Goal: Transaction & Acquisition: Book appointment/travel/reservation

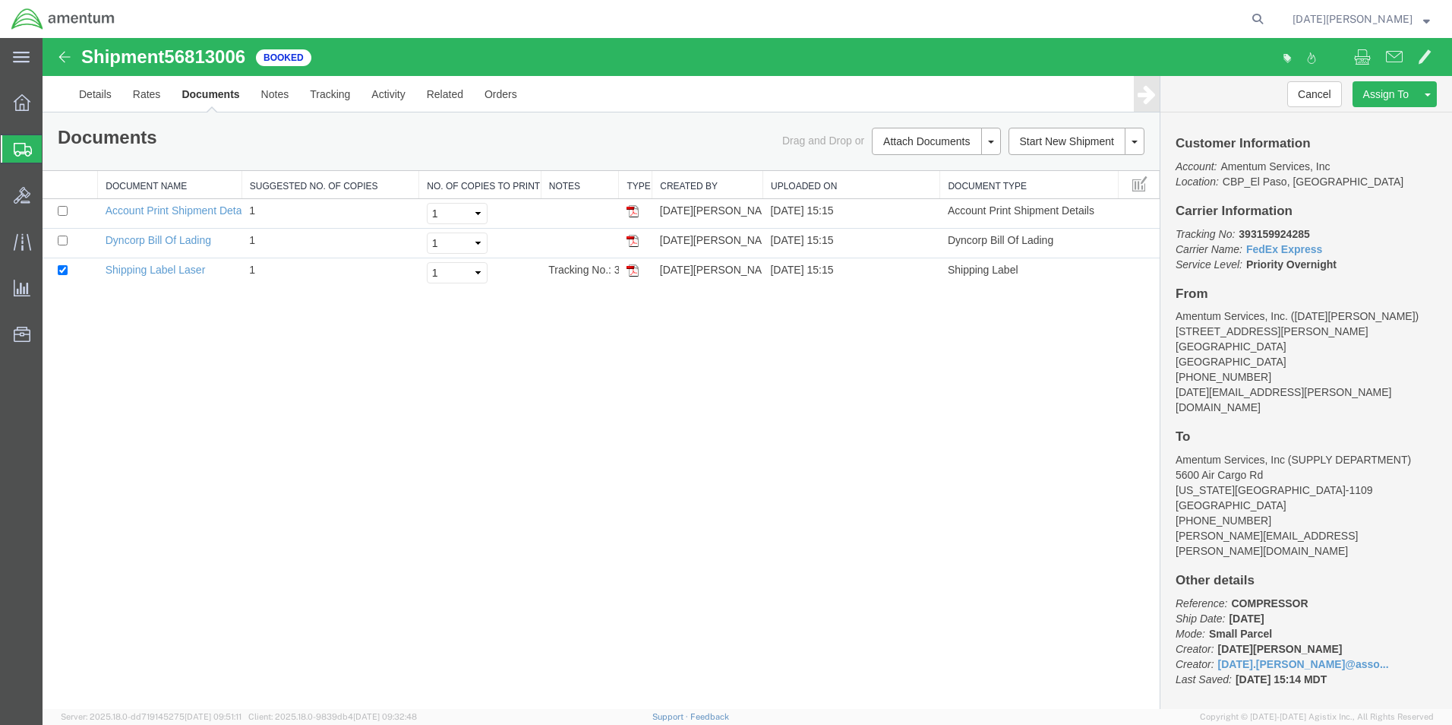
click at [0, 0] on span "Create from Template" at bounding box center [0, 0] width 0 height 0
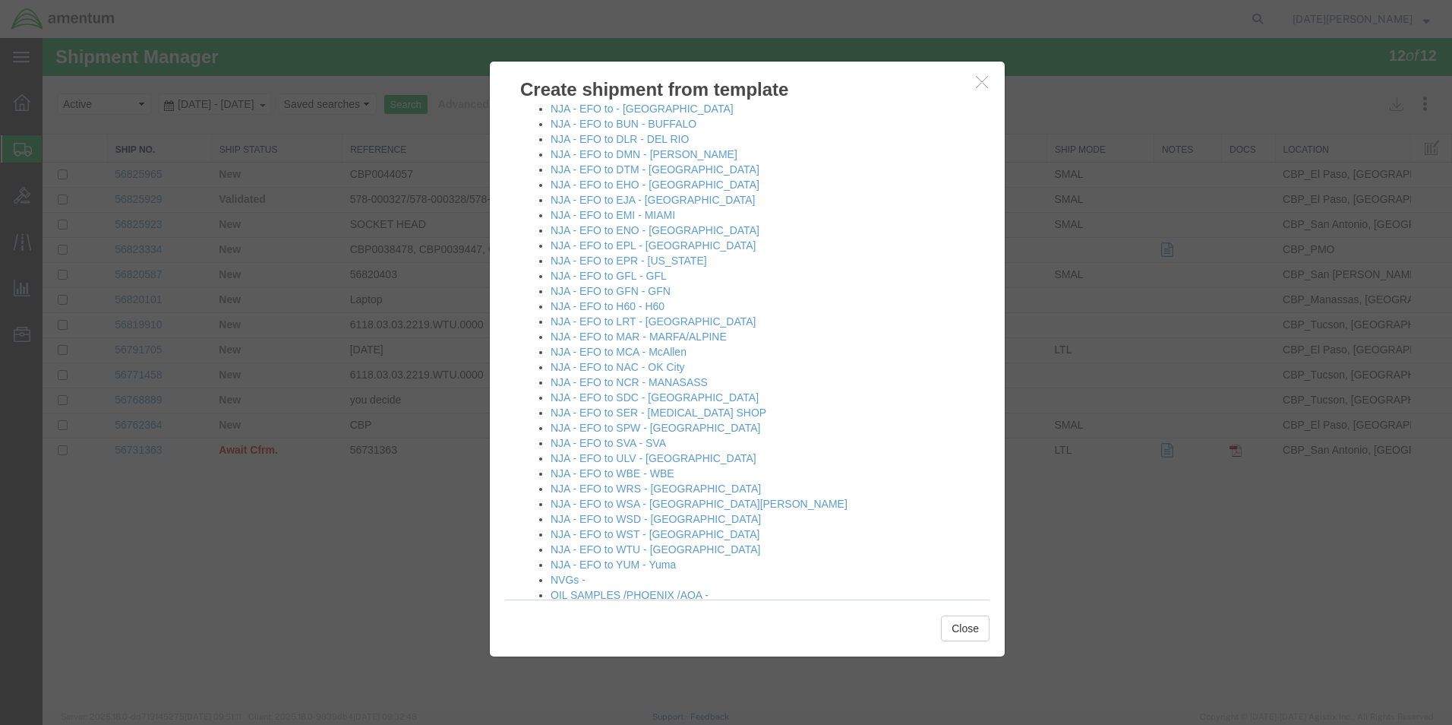
scroll to position [835, 0]
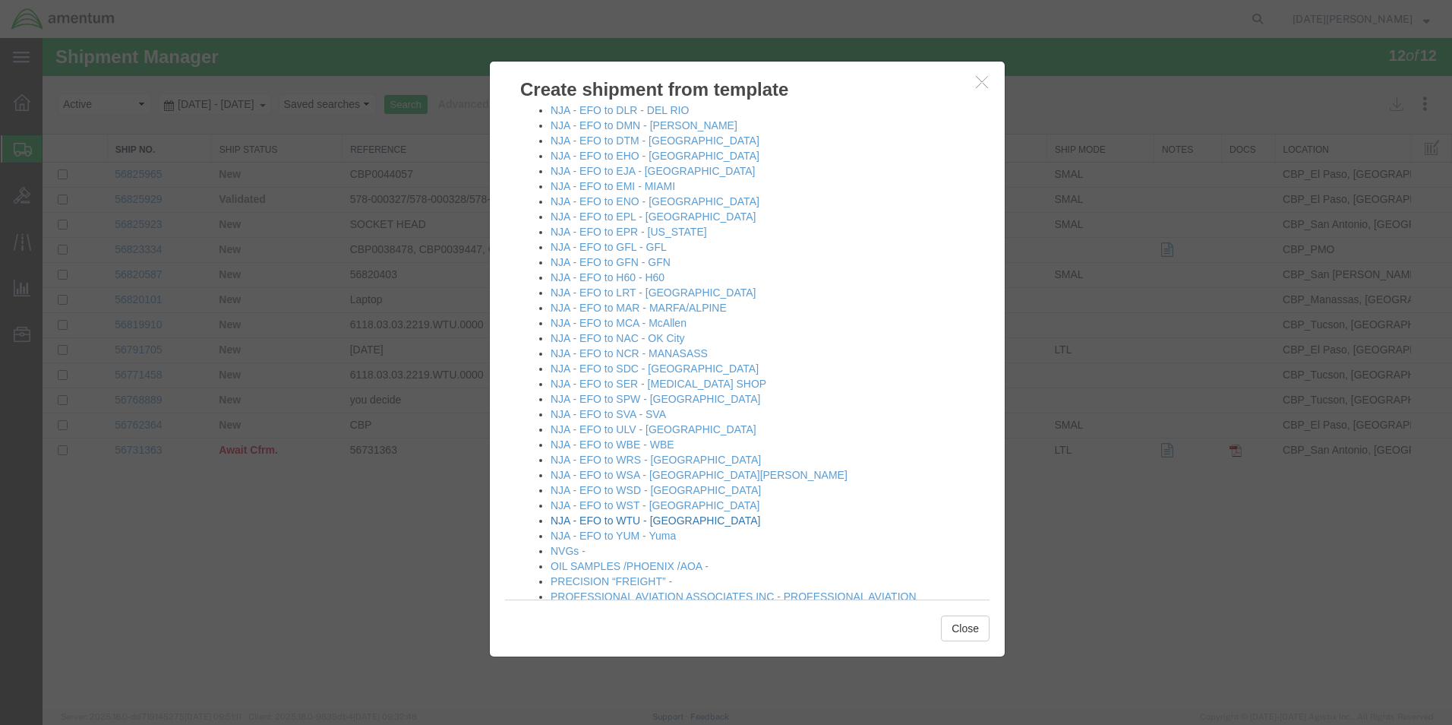
click at [655, 520] on link "NJA - EFO to WTU - [GEOGRAPHIC_DATA]" at bounding box center [656, 520] width 210 height 12
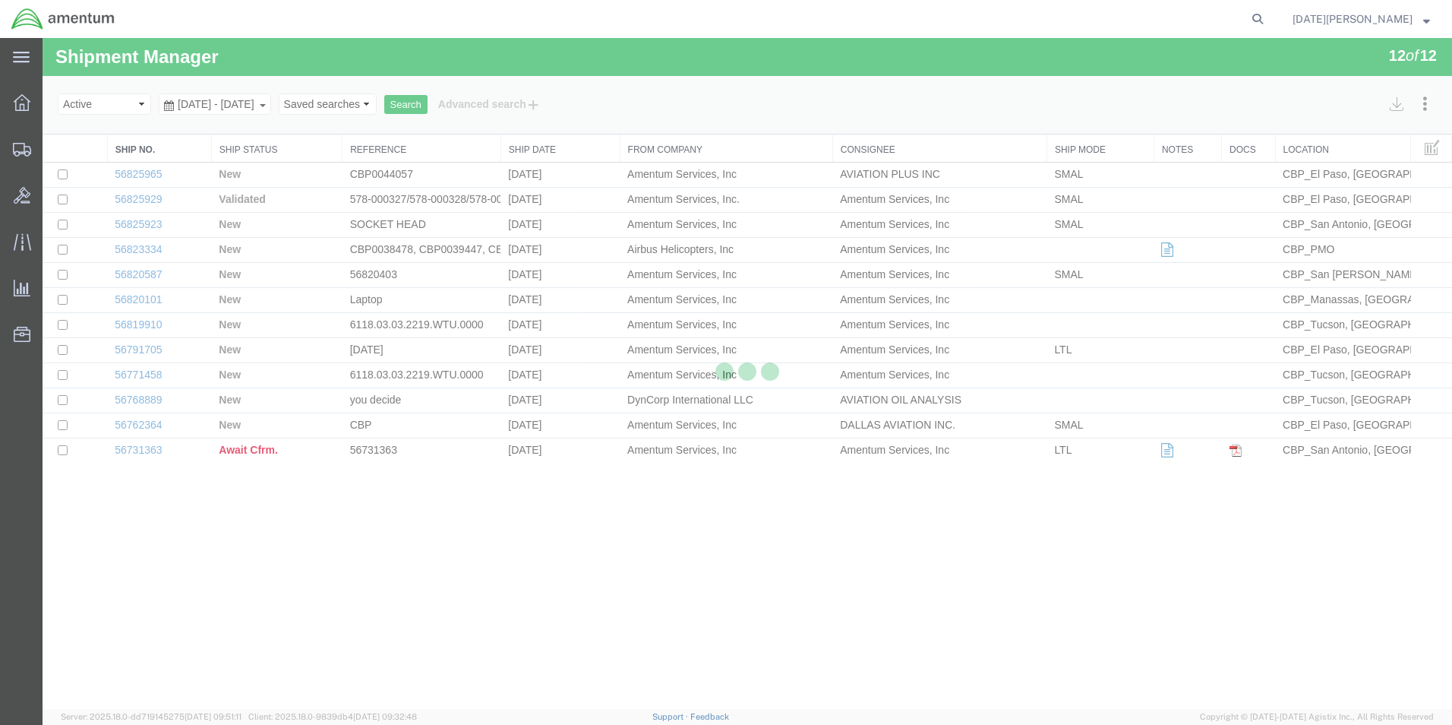
select select "49939"
select select "49949"
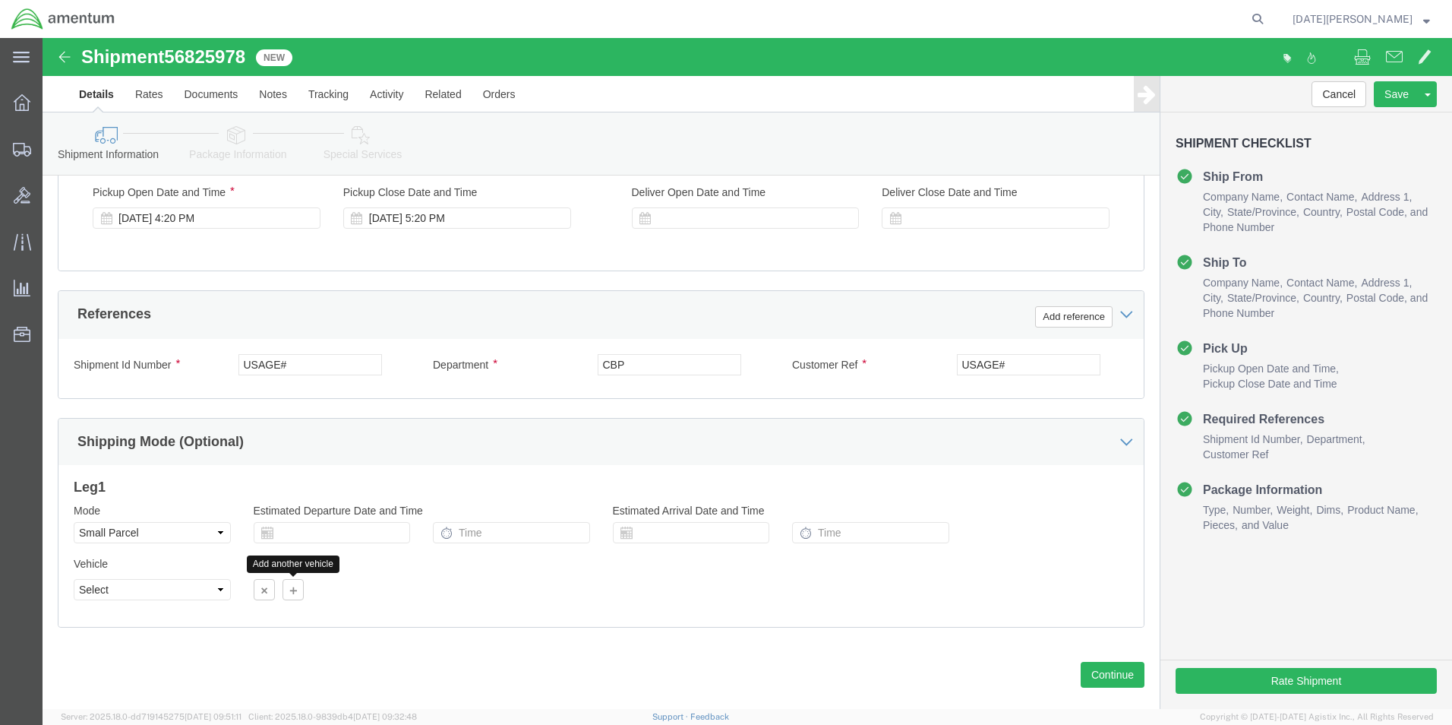
scroll to position [633, 0]
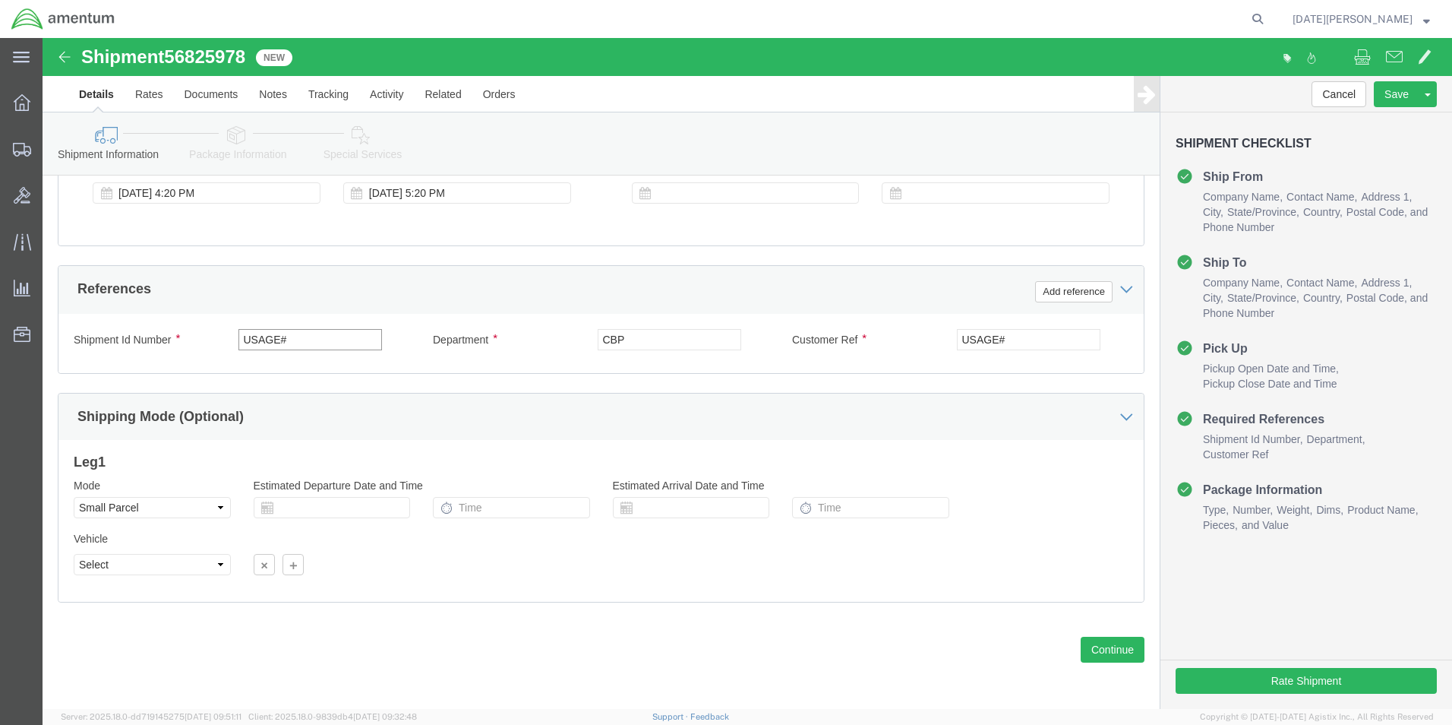
click input "USAGE#"
type input "U"
type input "537-000238/537-000242/537-000240"
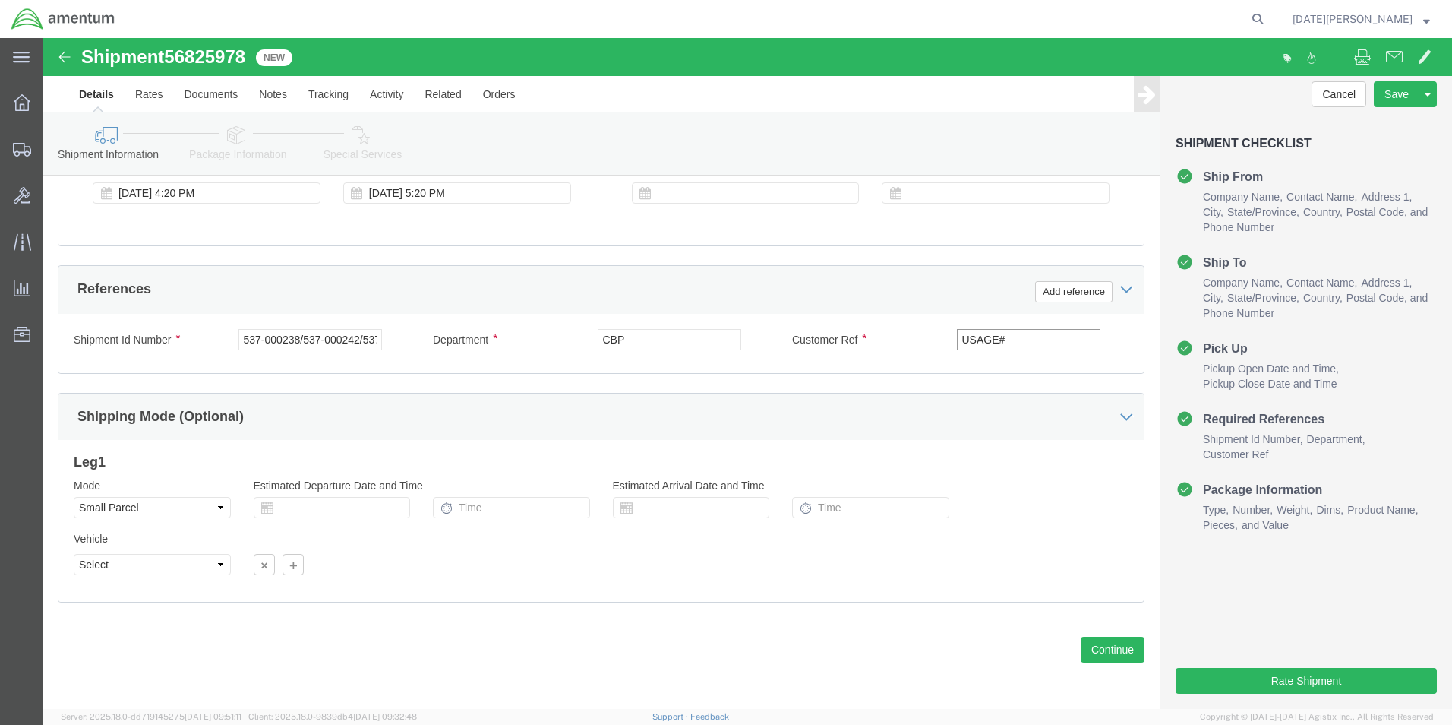
paste input "537-000238/537-000242/537-000240"
type input "537-000238/537-000242/537-000240"
click button "Continue"
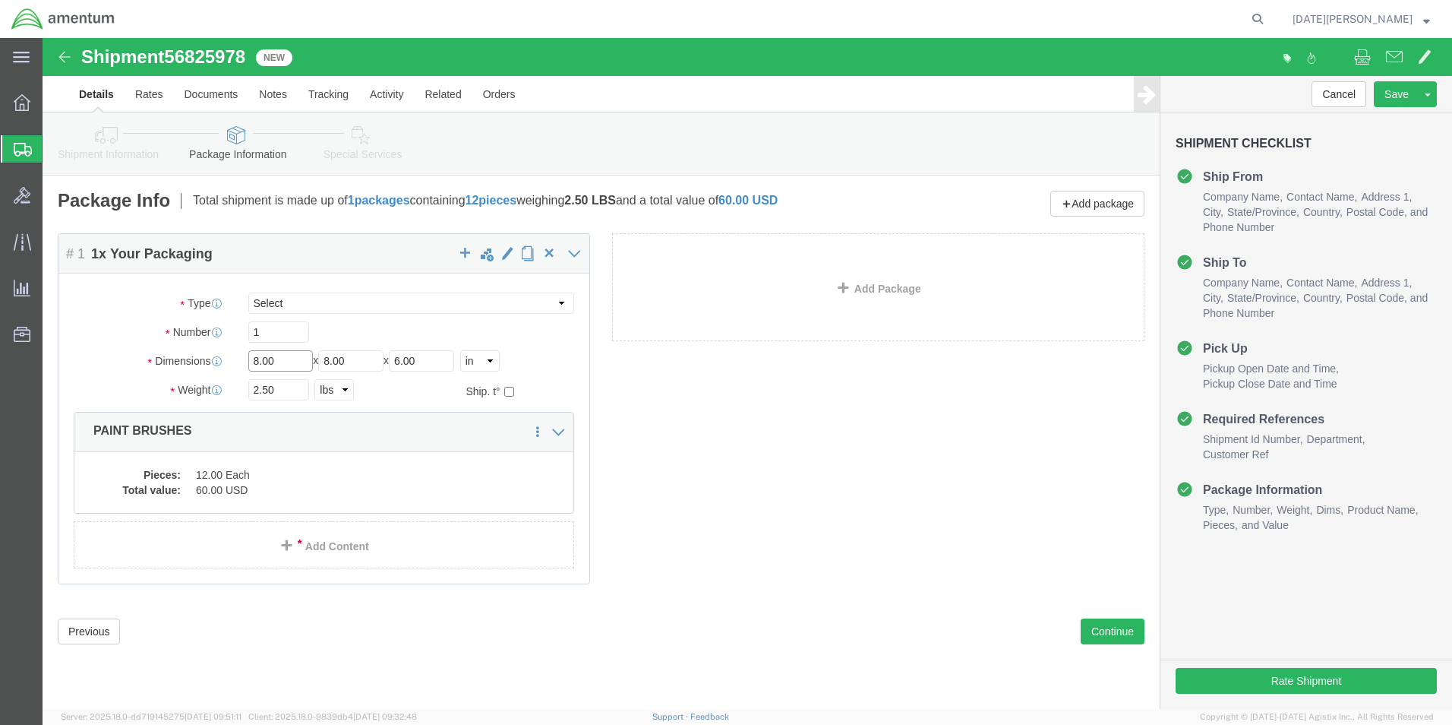
click input "8.00"
click div "Package Type Select Bale(s) Basket(s) Bolt(s) Bottle(s) Buckets Bulk Bundle(s) …"
click select "Select Bale(s) Basket(s) Bolt(s) Bottle(s) Buckets Bulk Bundle(s) Can(s) Cardbo…"
select select "SBX"
click select "Select Bale(s) Basket(s) Bolt(s) Bottle(s) Buckets Bulk Bundle(s) Can(s) Cardbo…"
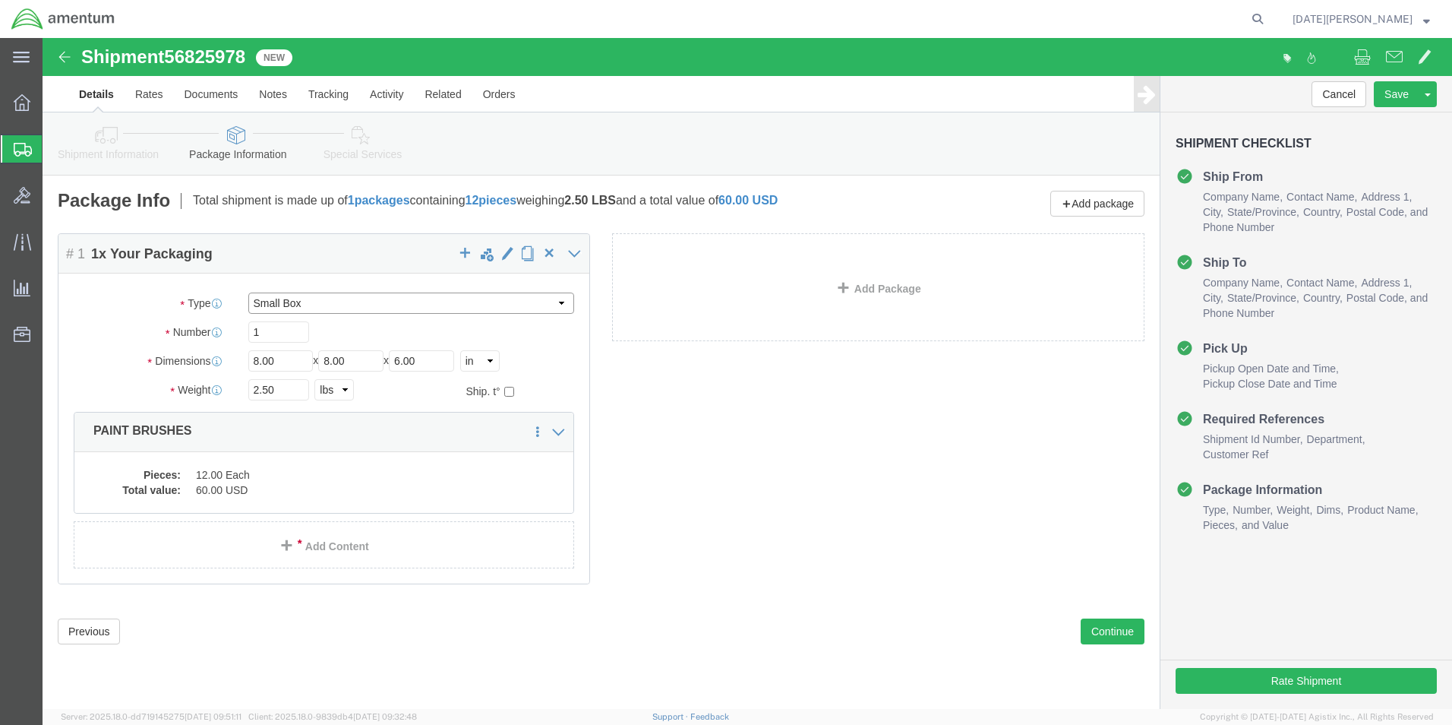
type input "12.25"
type input "11.00"
type input "1.50"
click input "2.50"
type input "2"
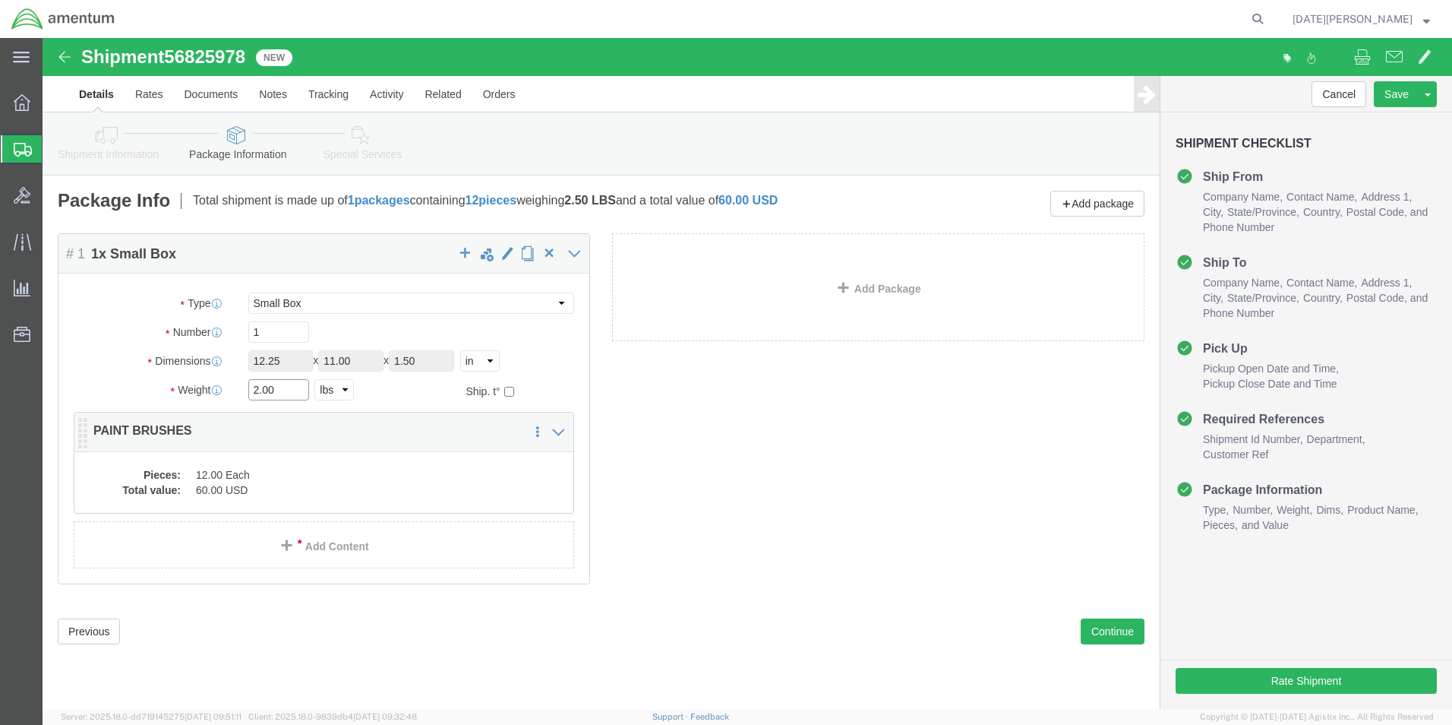
type input "2.00"
click dd "60.00 USD"
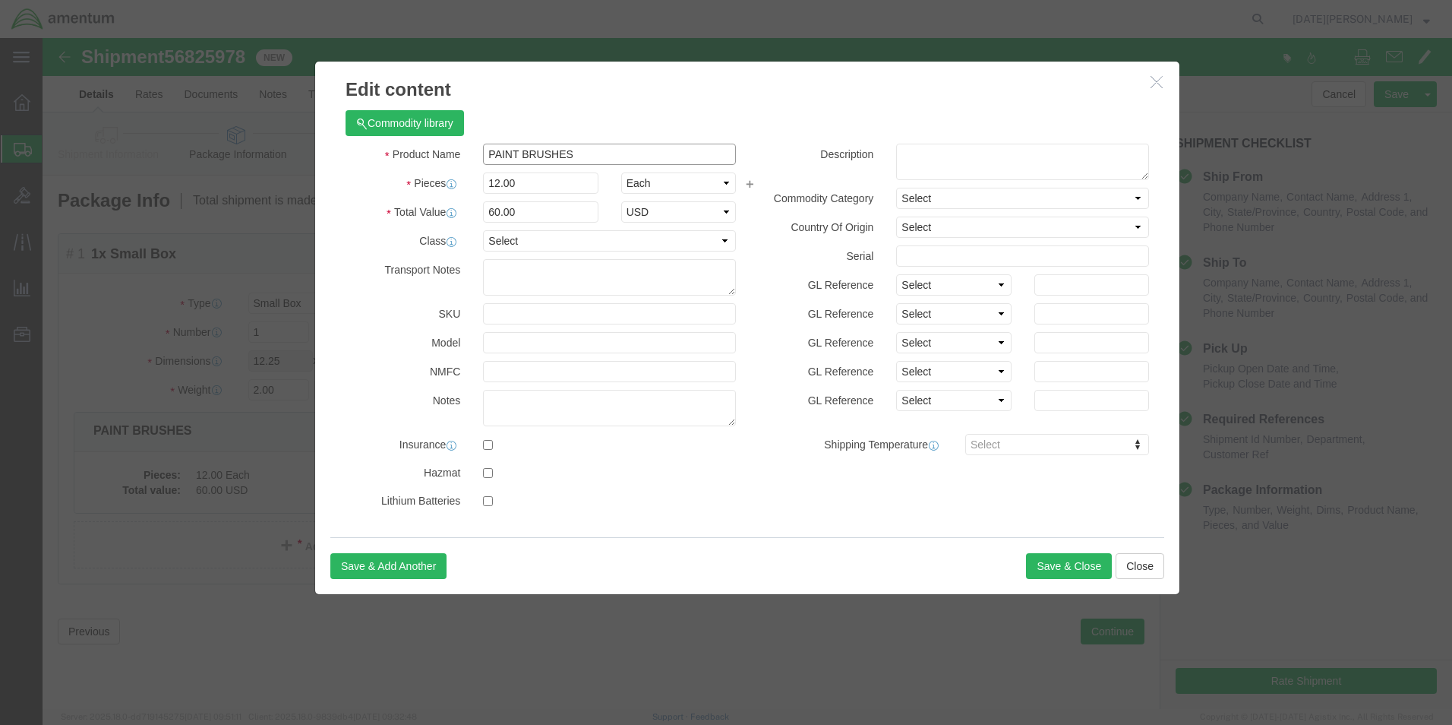
drag, startPoint x: 563, startPoint y: 117, endPoint x: 375, endPoint y: 124, distance: 187.7
click div "Product Name PAINT BRUSHES"
click input "text"
type input "A/C PARTS"
select select "US"
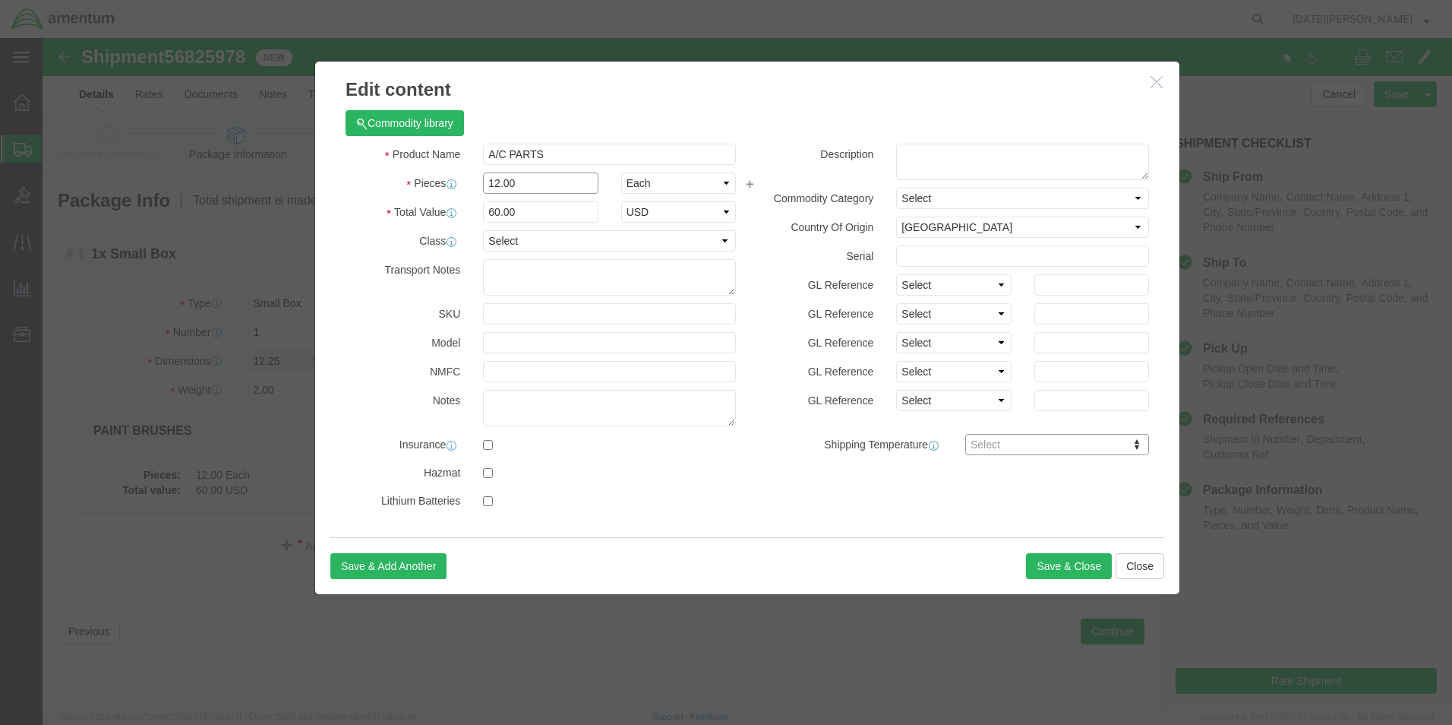
click input "12.00"
type input "3"
click input "15"
type input "1"
type input "250.00"
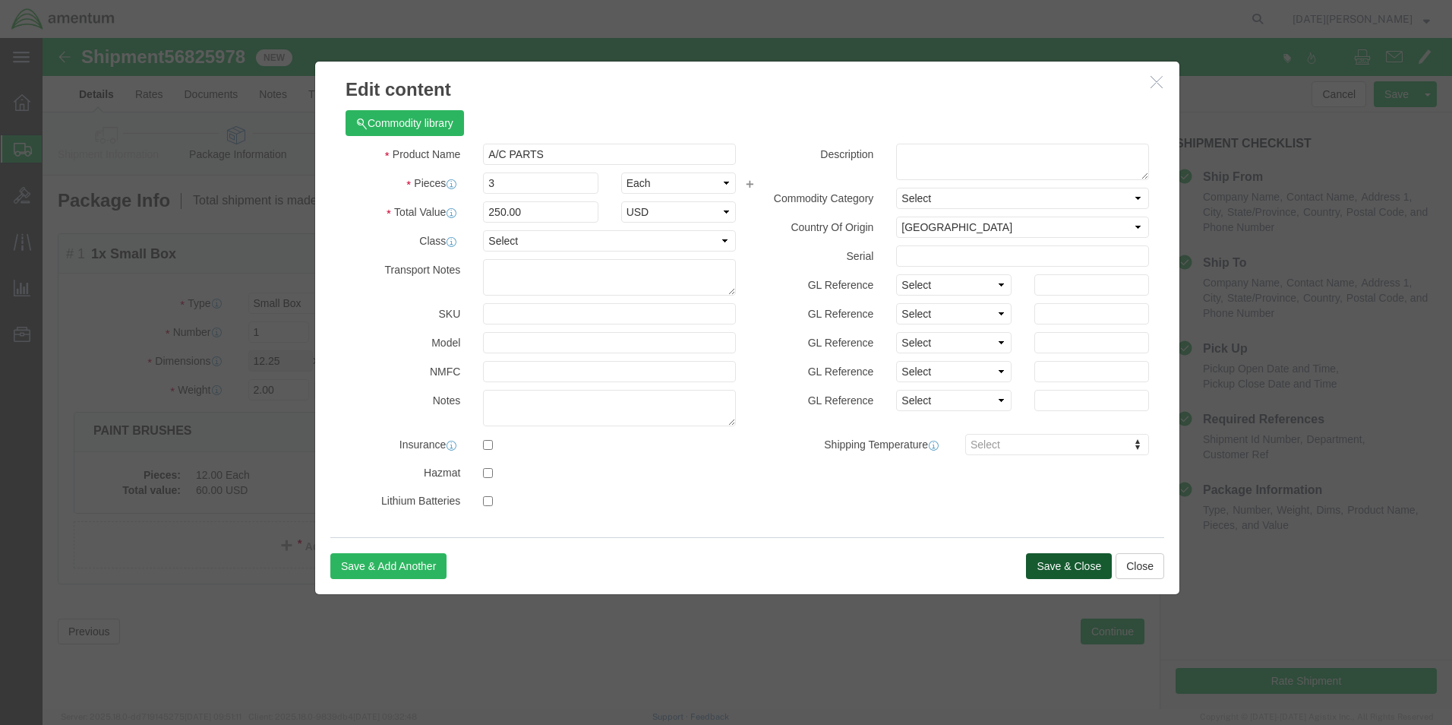
click button "Save & Close"
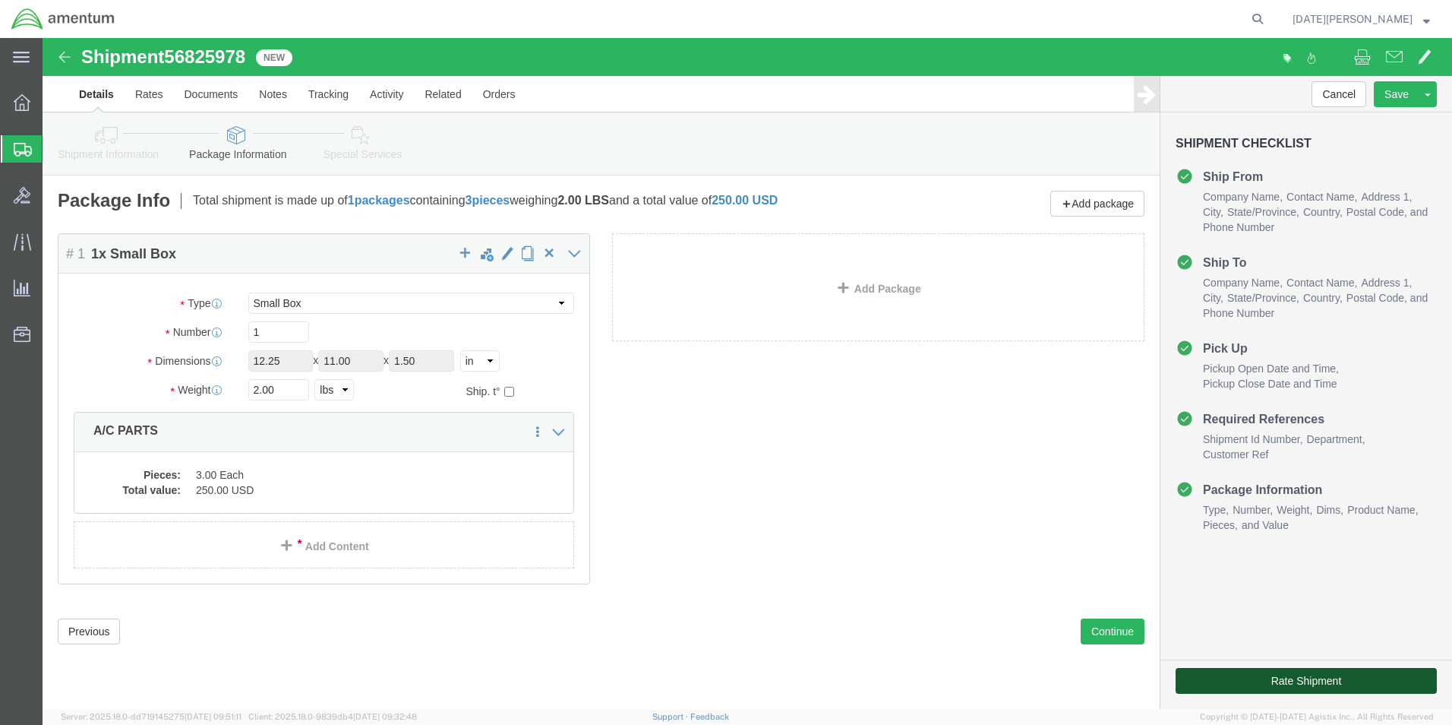
click button "Rate Shipment"
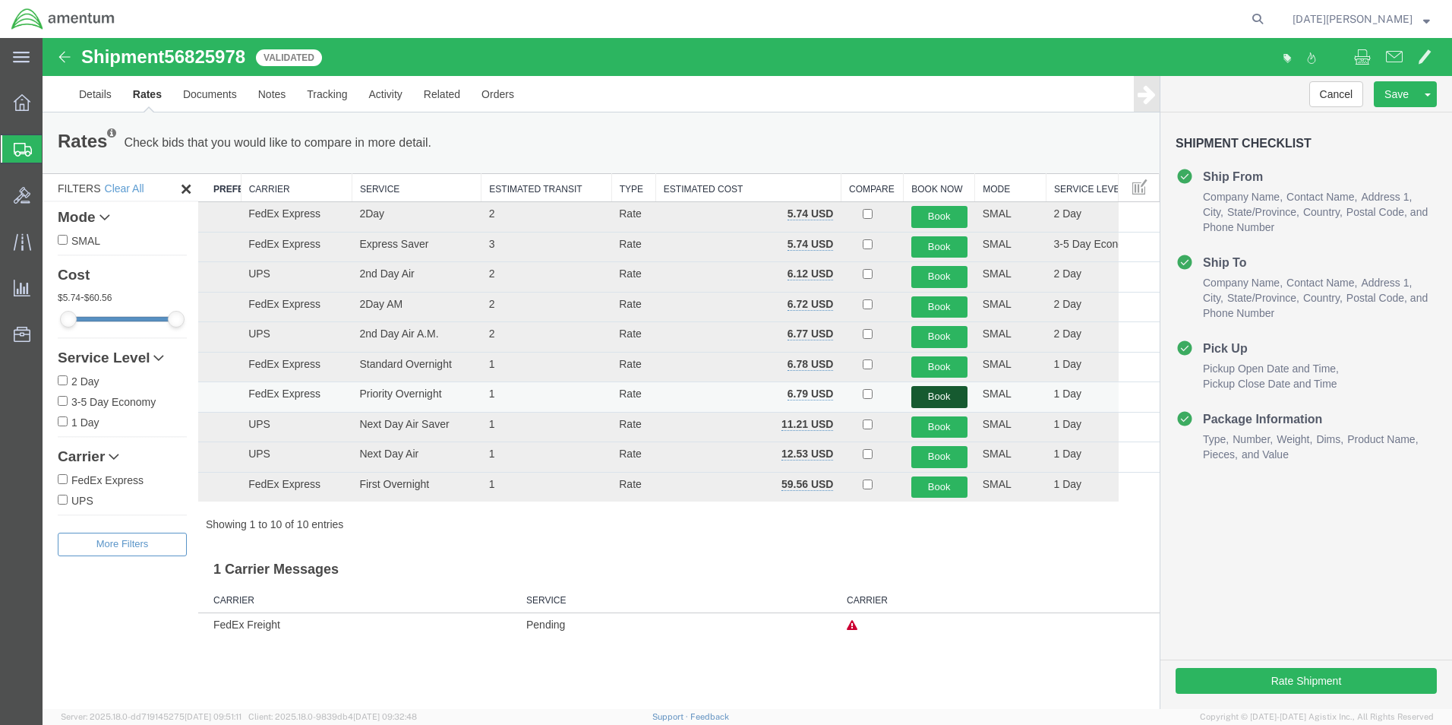
click at [932, 398] on button "Book" at bounding box center [939, 397] width 56 height 22
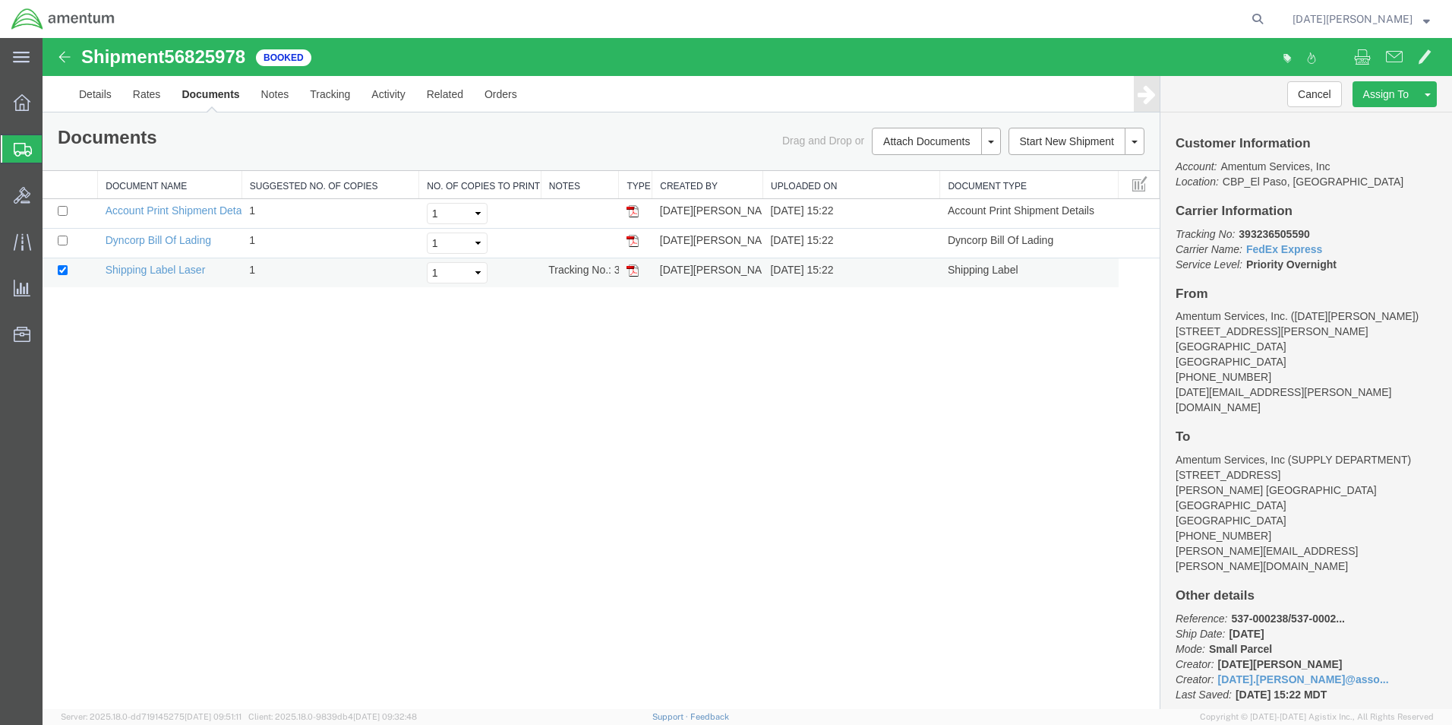
click at [628, 270] on img at bounding box center [633, 270] width 12 height 12
click at [626, 407] on div "Shipment 56825978 3 of 3 Booked Details Rates Documents Notes Tracking Activity…" at bounding box center [748, 373] width 1410 height 671
click at [0, 0] on span "Create from Template" at bounding box center [0, 0] width 0 height 0
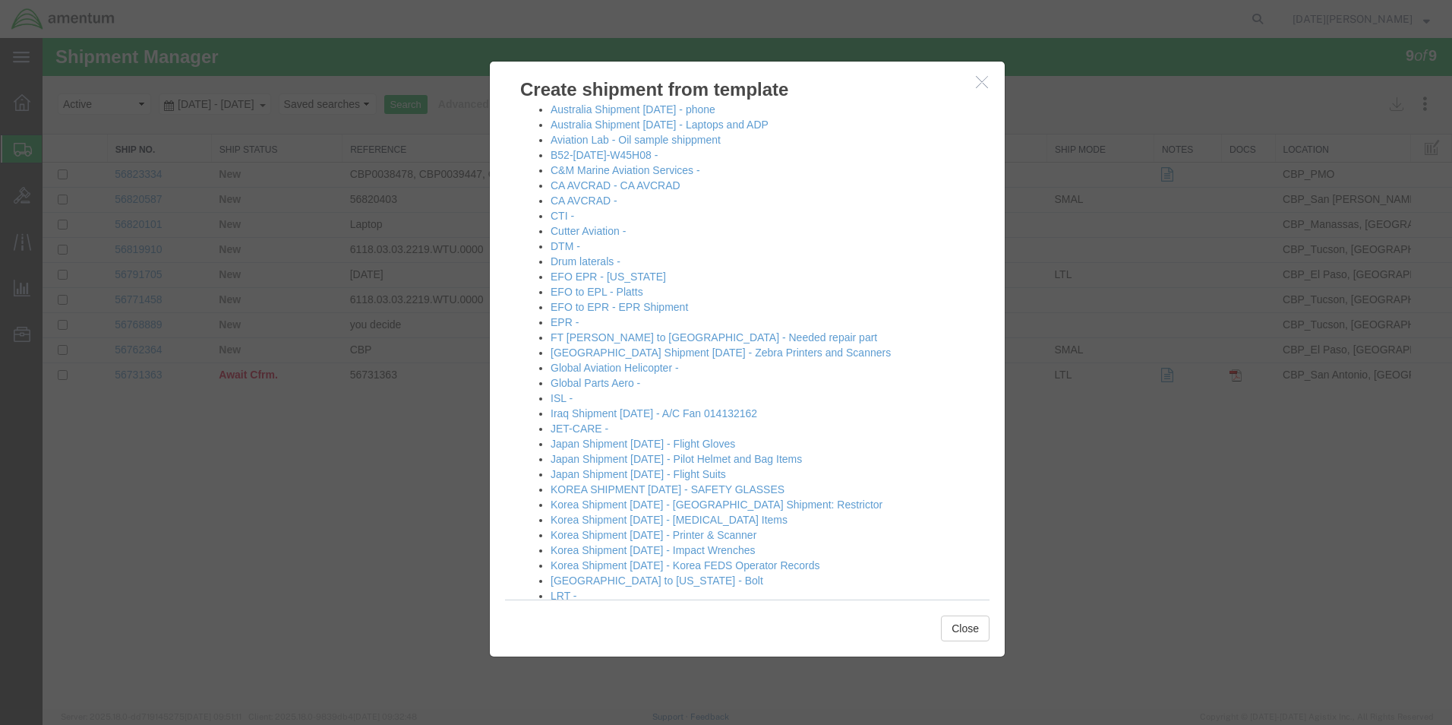
scroll to position [228, 0]
click at [400, 497] on div at bounding box center [748, 373] width 1410 height 671
click at [969, 635] on button "Close" at bounding box center [965, 628] width 49 height 26
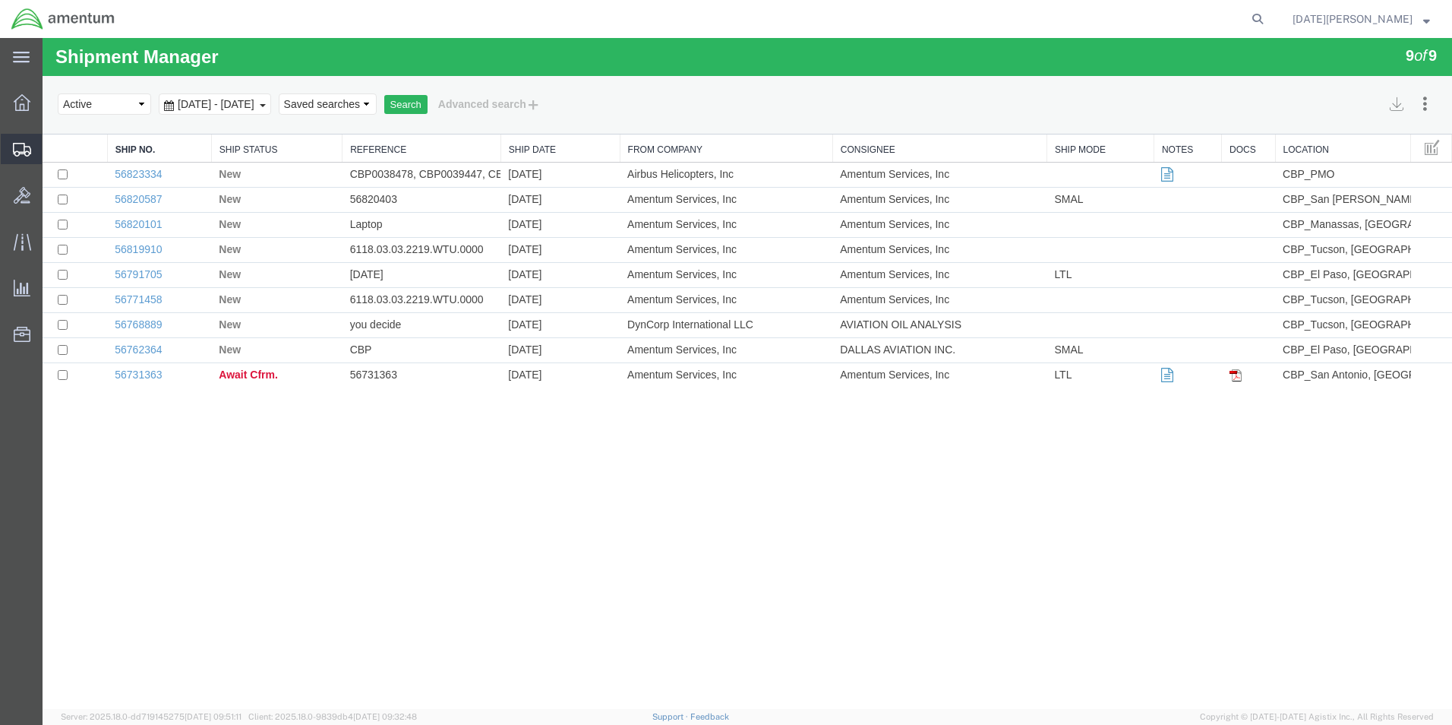
click at [0, 0] on span "Create Shipment" at bounding box center [0, 0] width 0 height 0
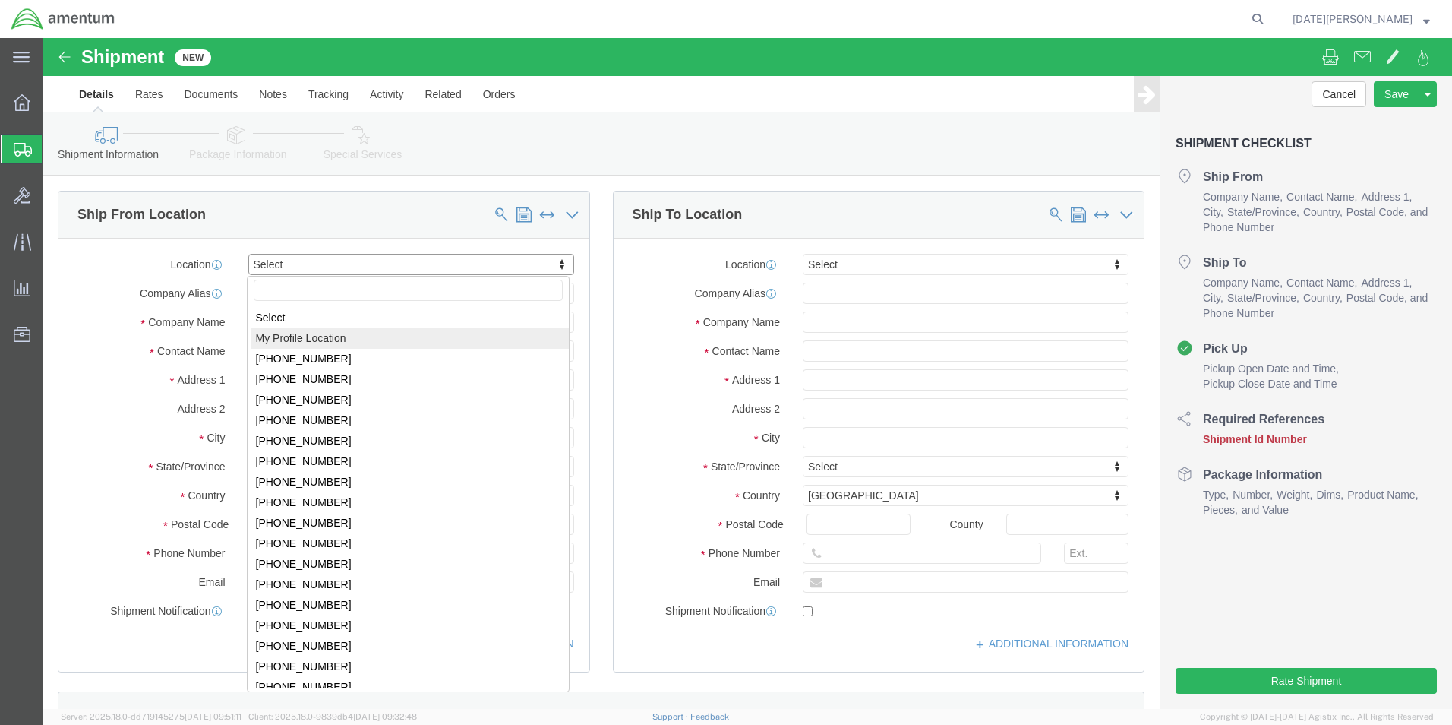
select select "MYPROFILE"
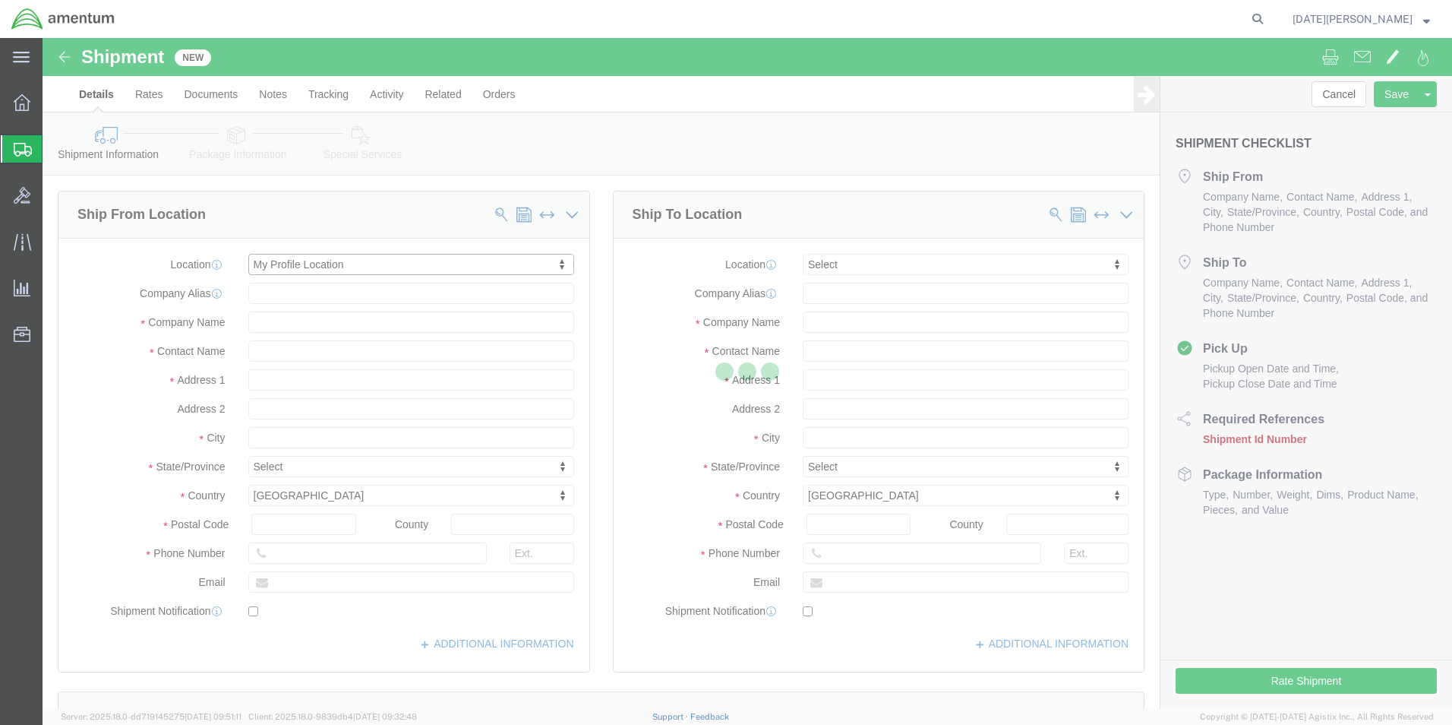
select select "[GEOGRAPHIC_DATA]"
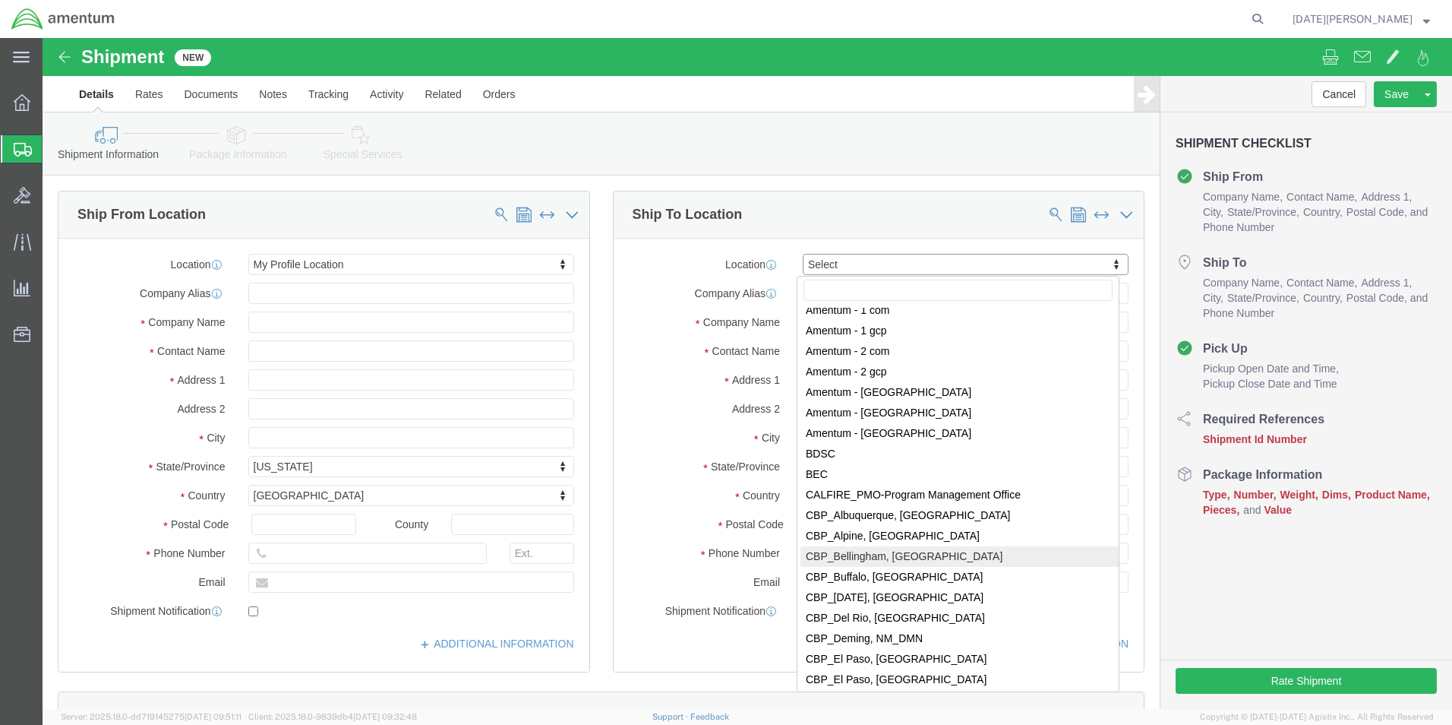
scroll to position [2658, 0]
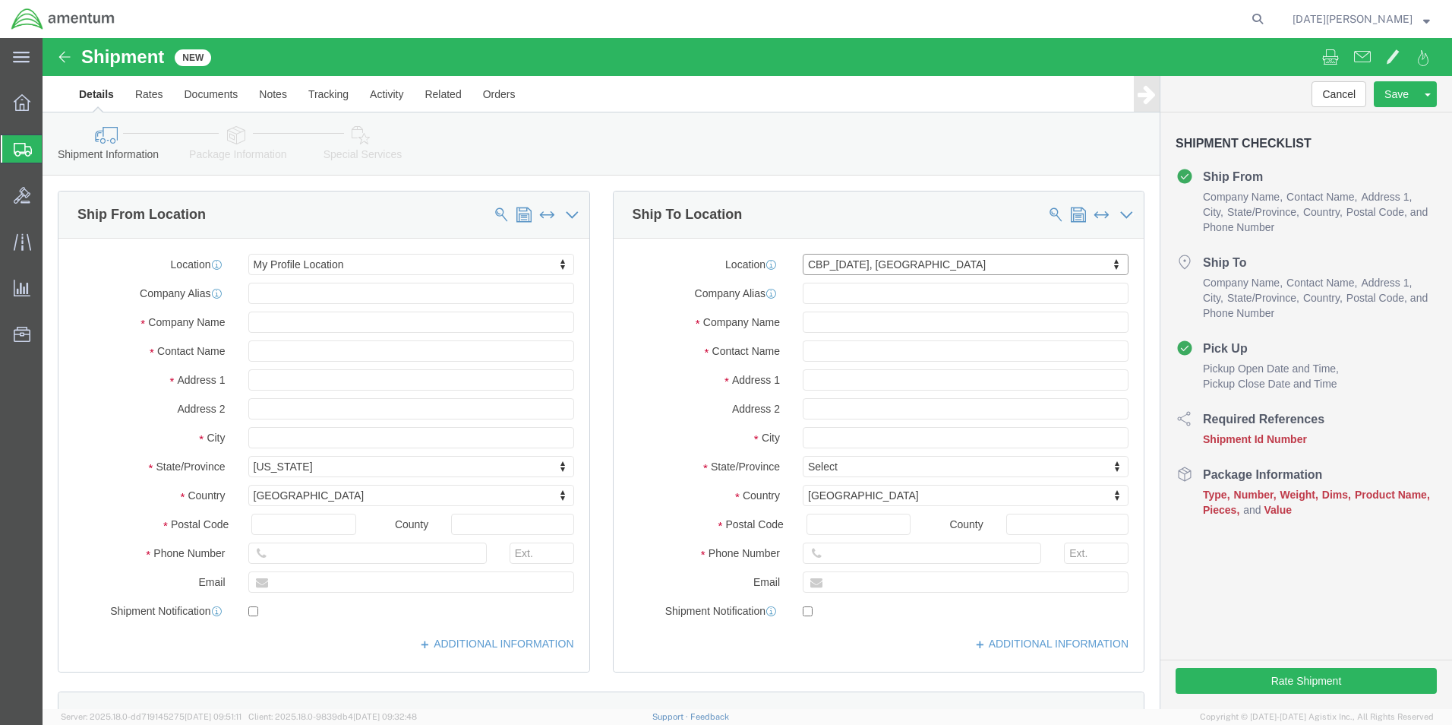
select select "[GEOGRAPHIC_DATA]"
click input "text"
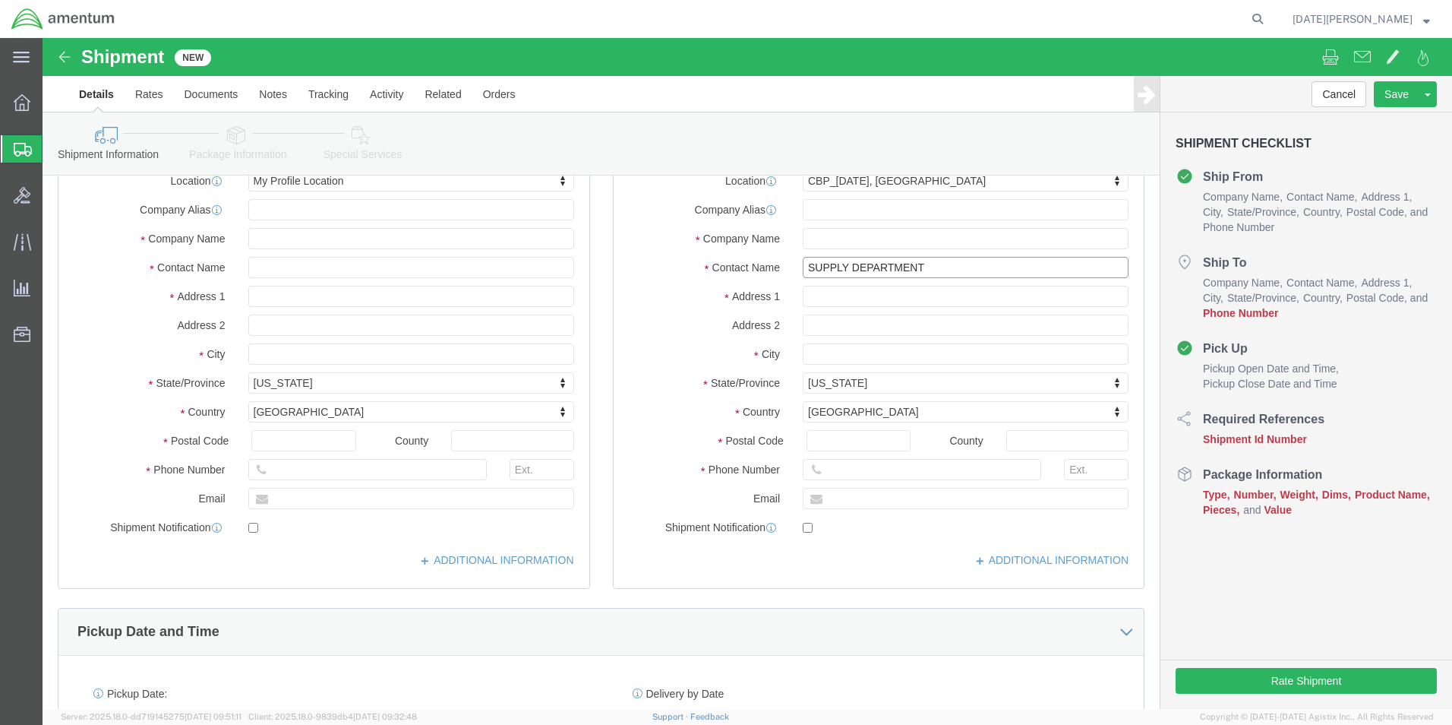
scroll to position [456, 0]
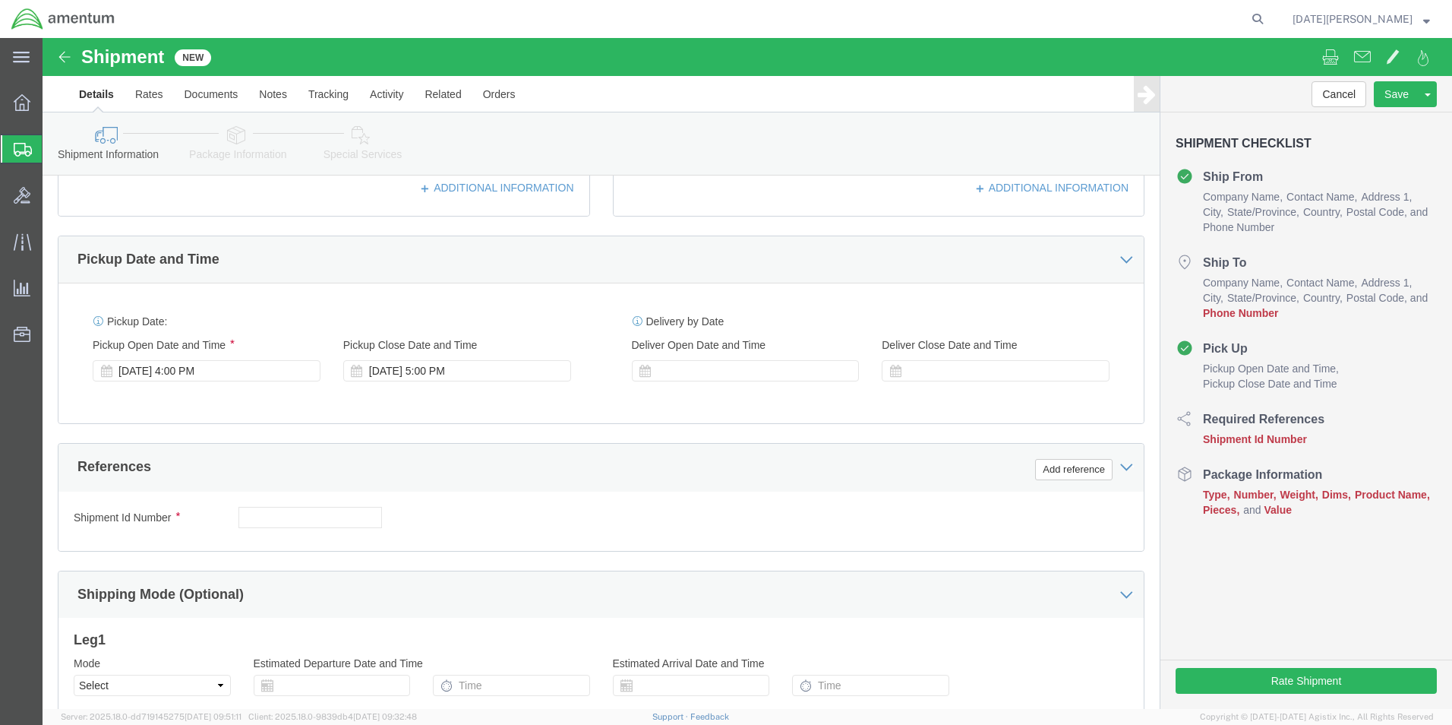
type input "SUPPLY DEPARTMENT"
click input "text"
click button "Add reference"
click select "Select Account Type Activity ID Airline Appointment Number ASN Batch Request # …"
select select "DEPT"
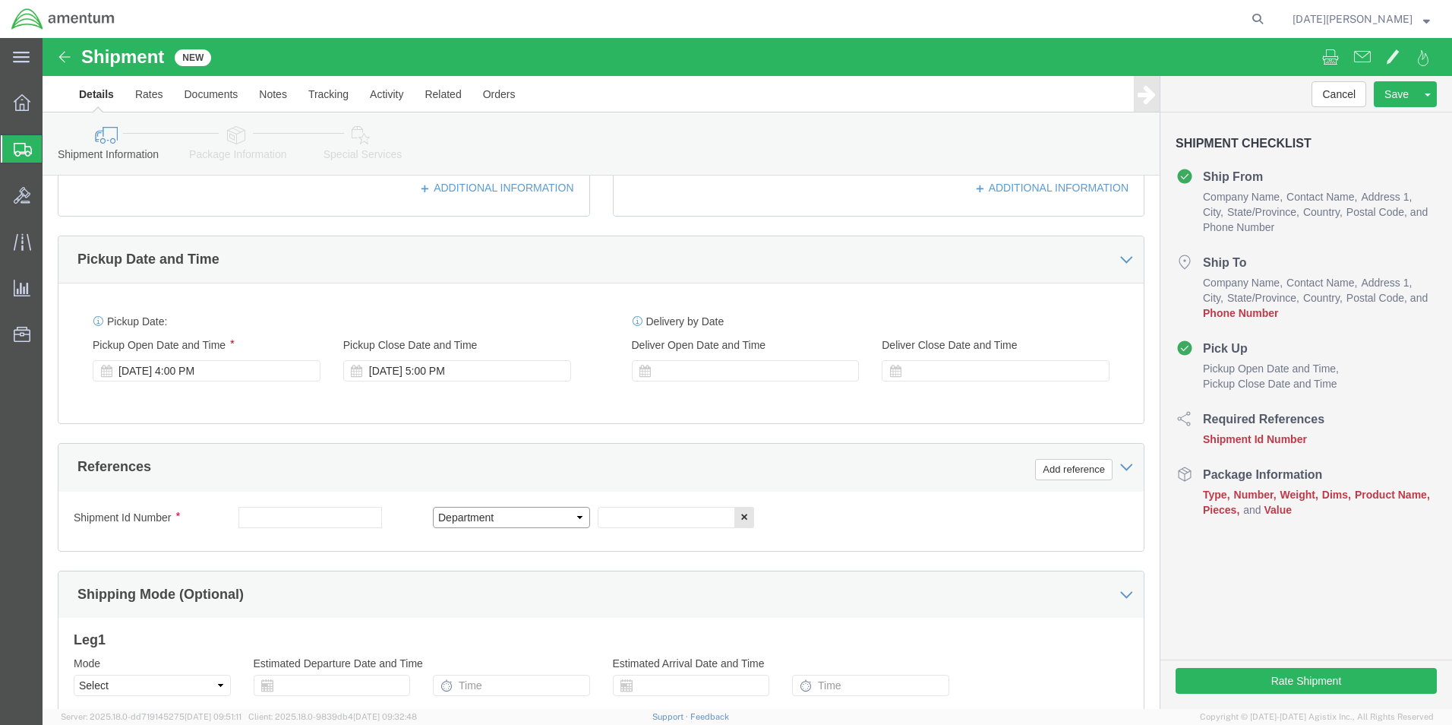
click select "Select Account Type Activity ID Airline Appointment Number ASN Batch Request # …"
click button "Add reference"
click select "Select Account Type Activity ID Airline Appointment Number ASN Batch Request # …"
select select "CUSTREF"
click select "Select Account Type Activity ID Airline Appointment Number ASN Batch Request # …"
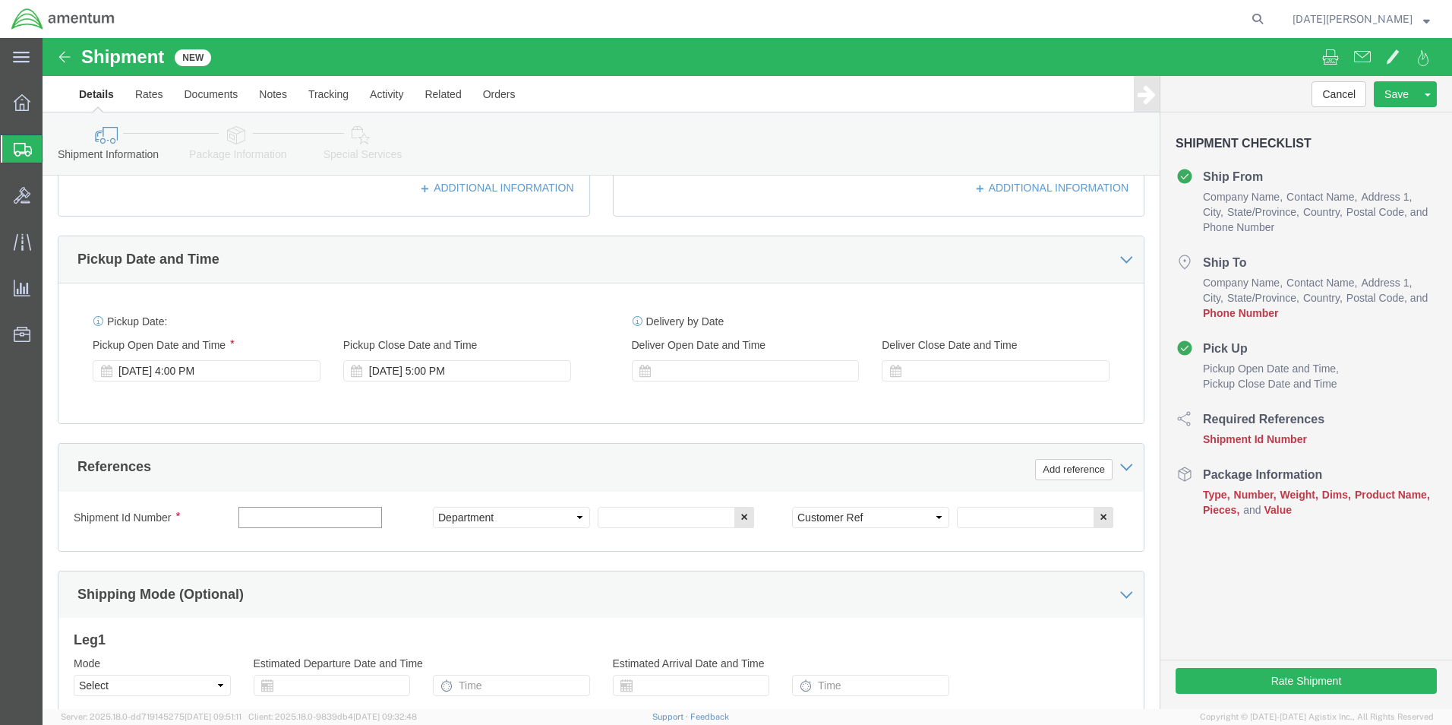
click input "text"
type input "579-000227"
click input "text"
type input "CBP"
drag, startPoint x: 261, startPoint y: 484, endPoint x: 195, endPoint y: 482, distance: 66.1
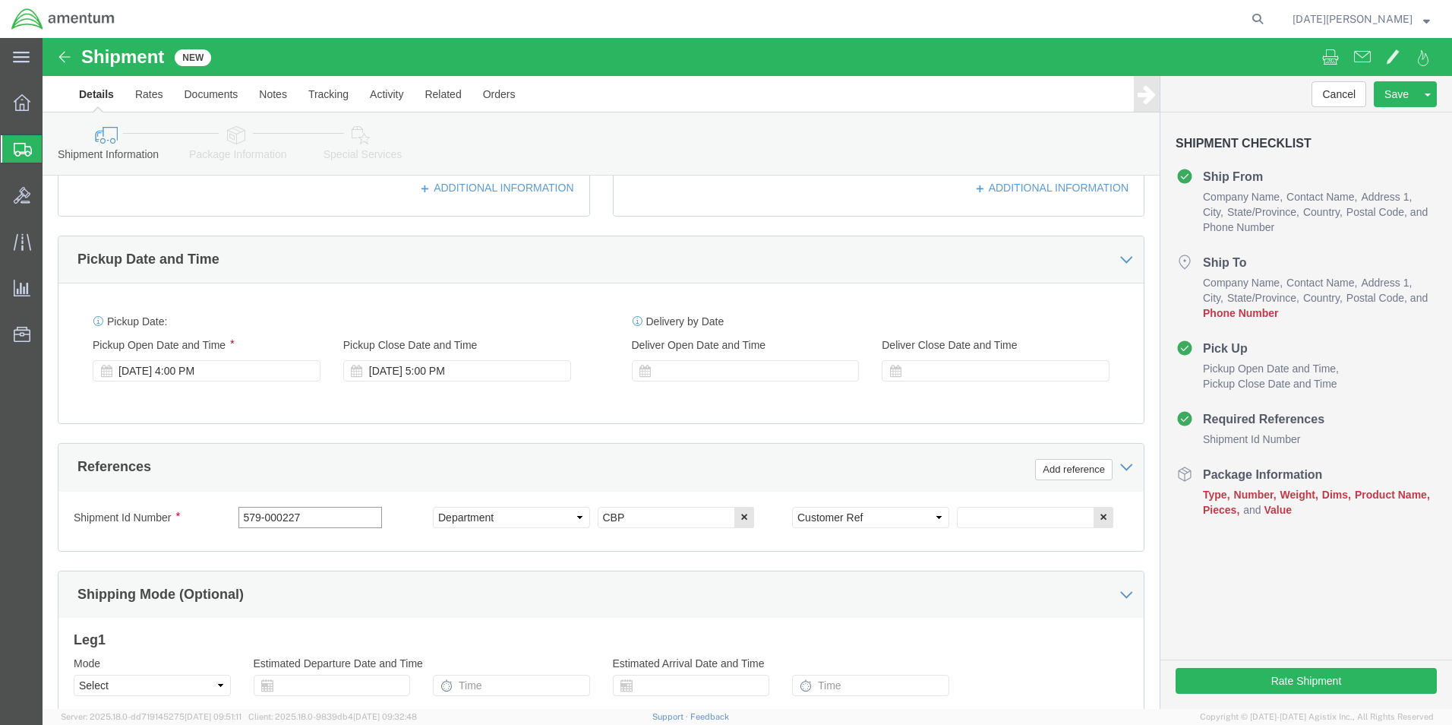
click input "579-000227"
click div "Select Account Type Activity ID Airline Appointment Number ASN Batch Request # …"
click input "text"
paste input "579-000227"
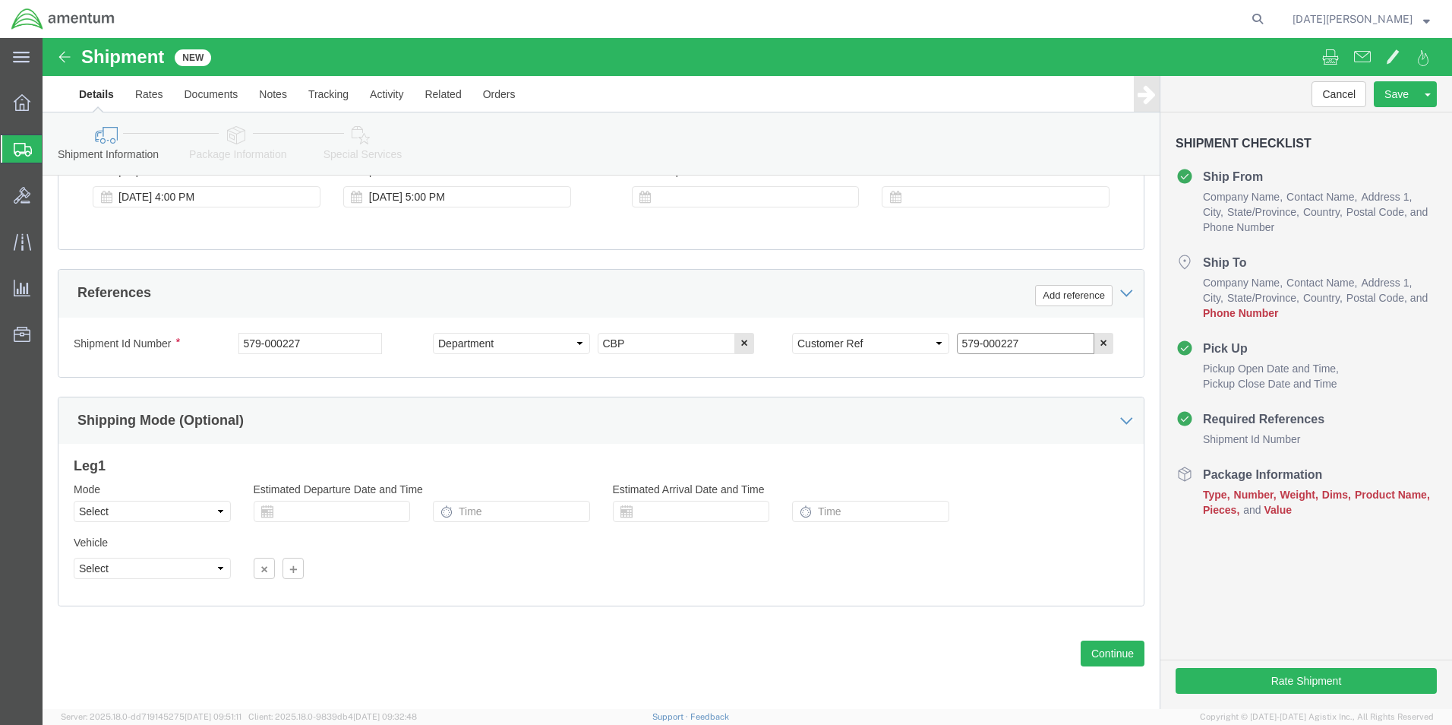
scroll to position [633, 0]
type input "579-000227"
click select "Select Air Less than Truckload Multi-Leg Ocean Freight Rail Small Parcel Truckl…"
select select "SMAL"
click select "Select Air Less than Truckload Multi-Leg Ocean Freight Rail Small Parcel Truckl…"
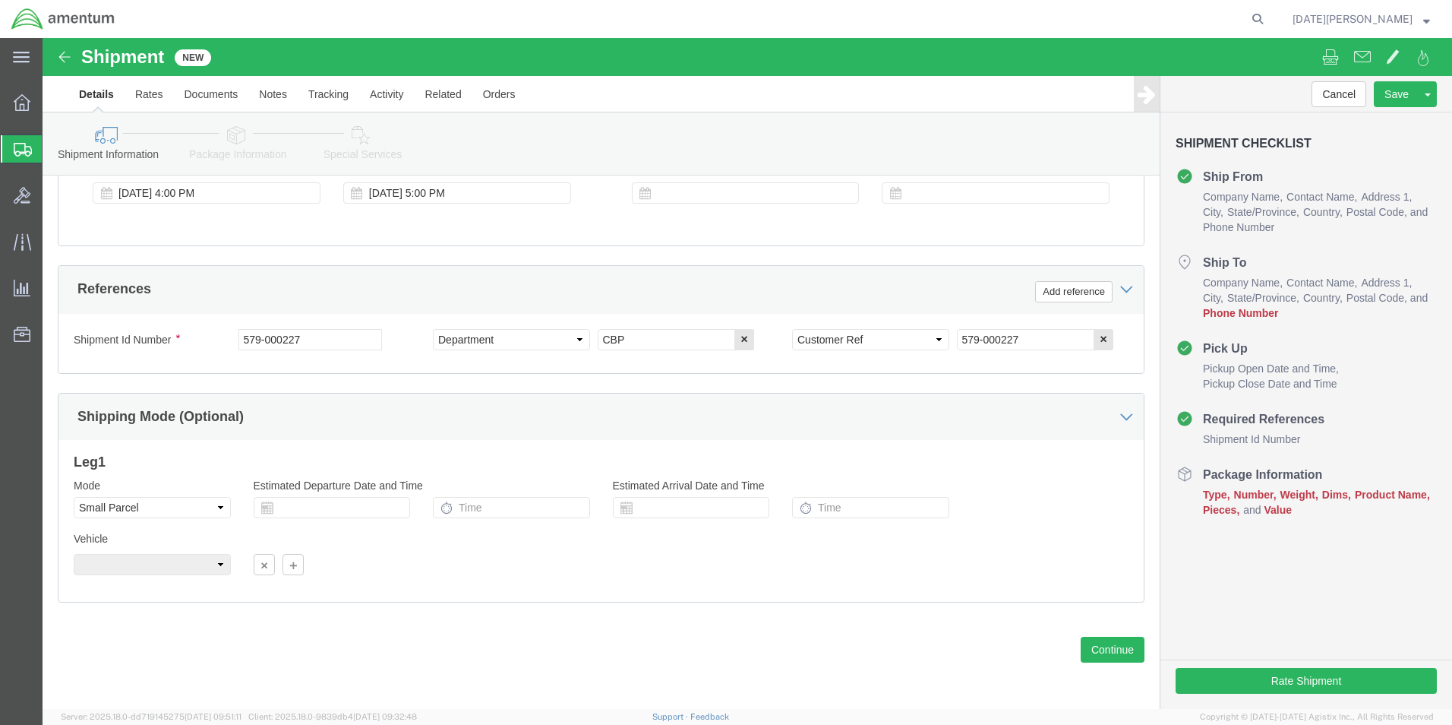
click div "Previous Continue"
click button "Continue"
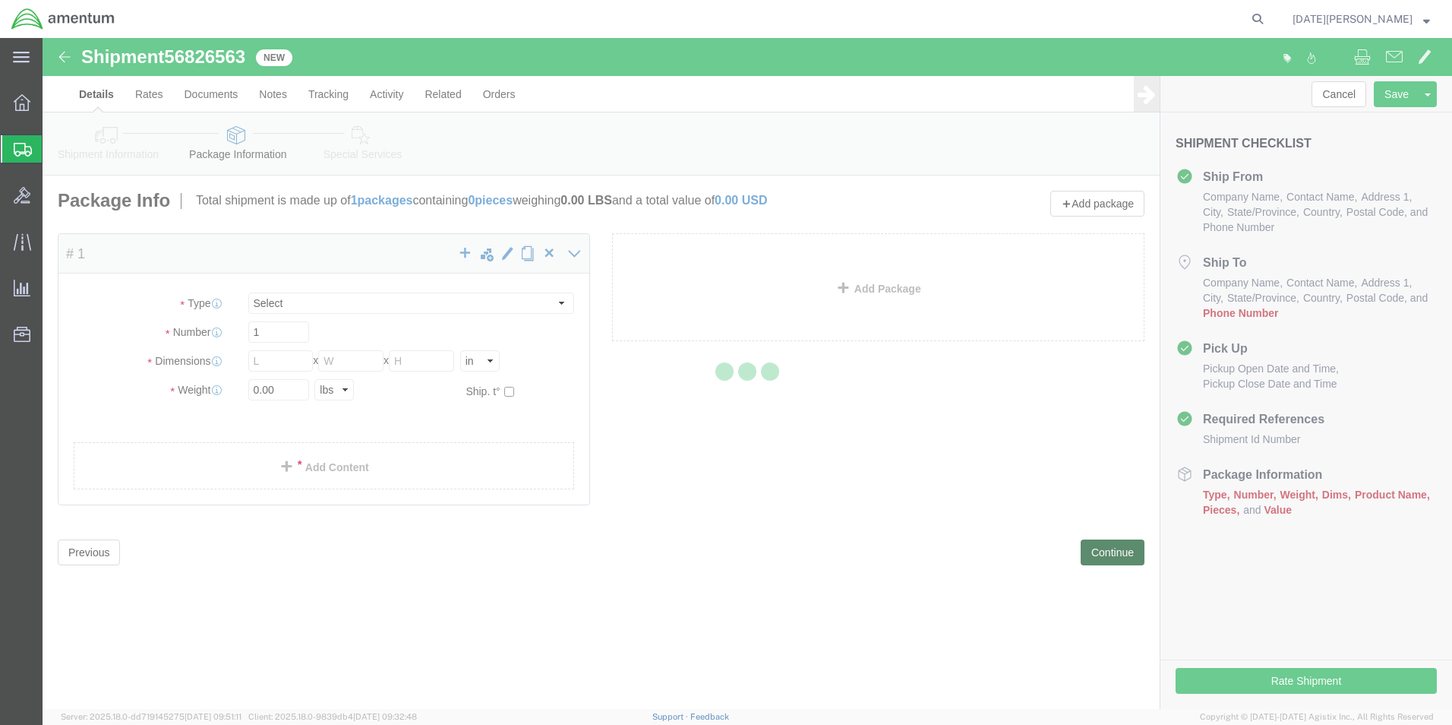
select select "YRPK"
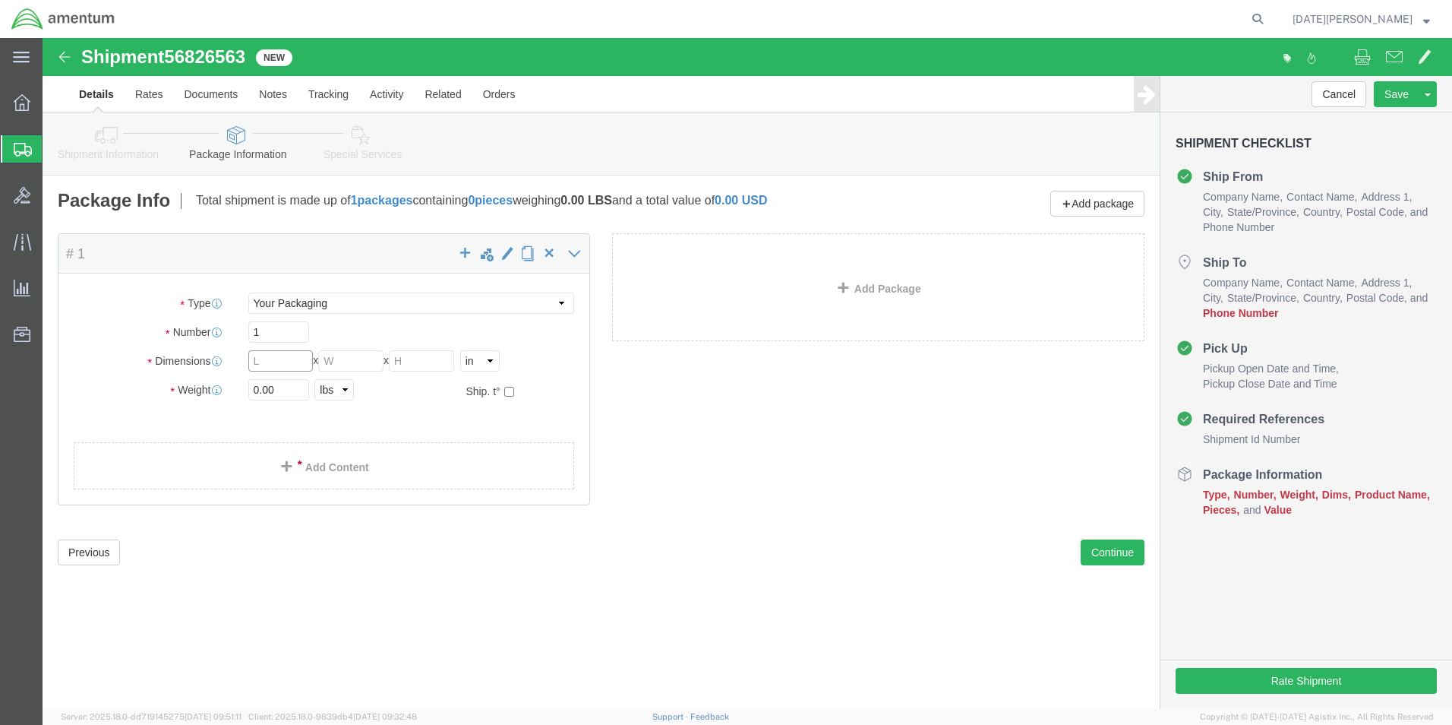
click input "text"
type input "10"
type input "8"
type input "1"
drag, startPoint x: 239, startPoint y: 349, endPoint x: 174, endPoint y: 371, distance: 69.2
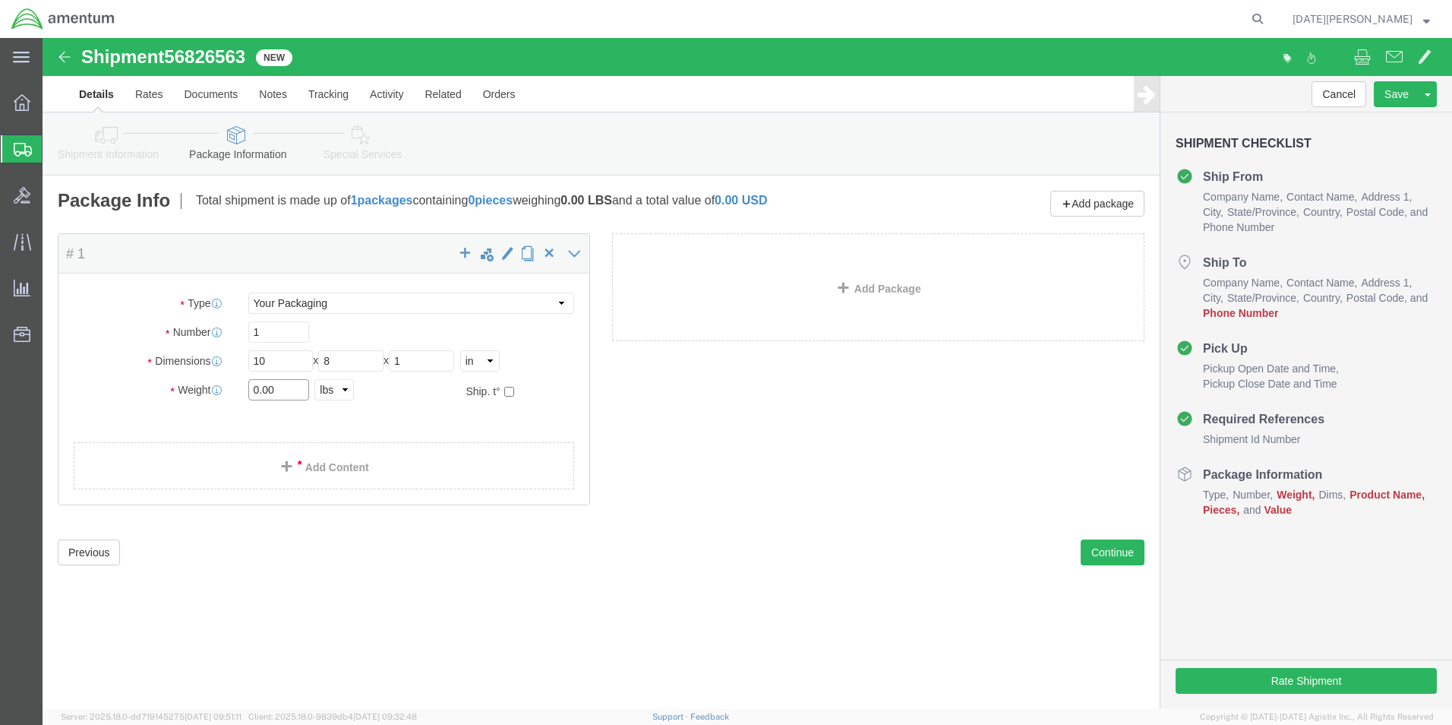
click div "Package Type Select Bale(s) Basket(s) Bolt(s) Bottle(s) Buckets Bulk Bundle(s) …"
type input "1.00"
click span
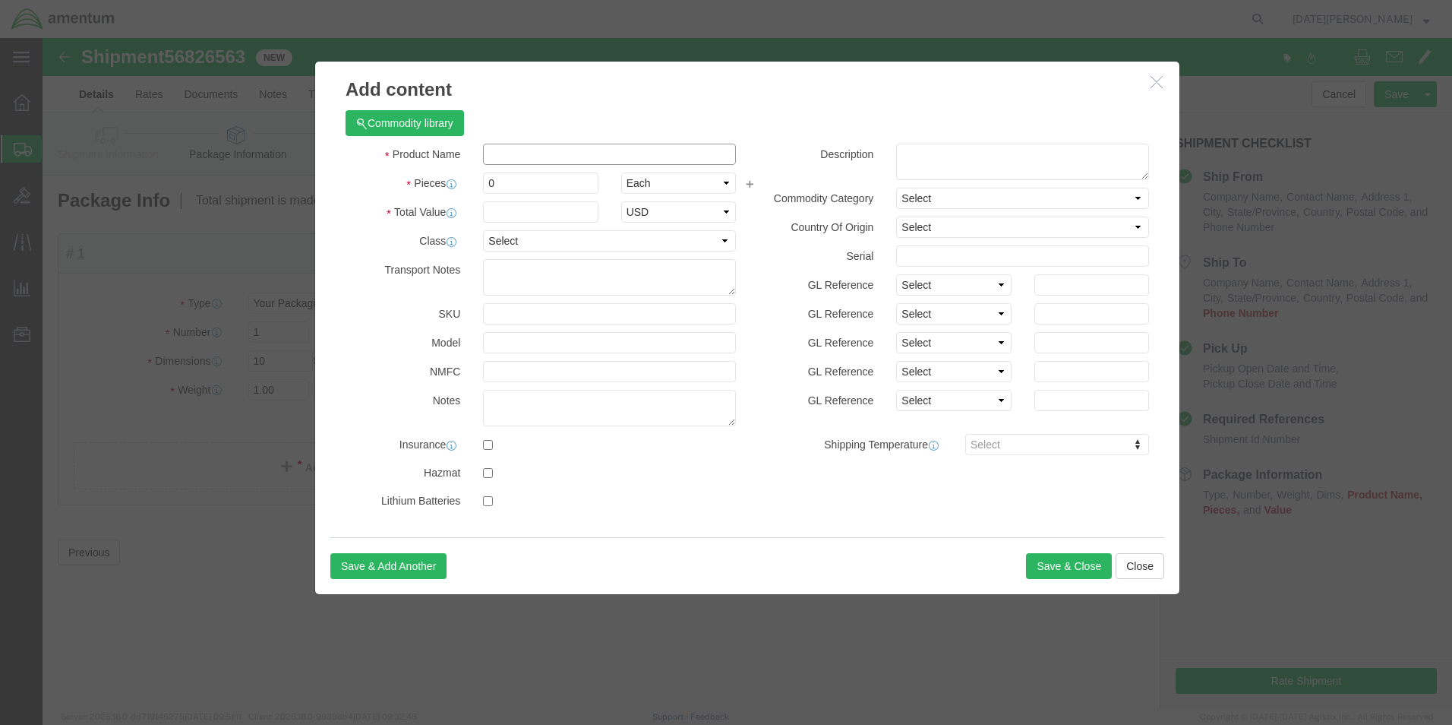
click input "text"
type input "ORING"
type input "5"
type input "10.00"
click button "Save & Close"
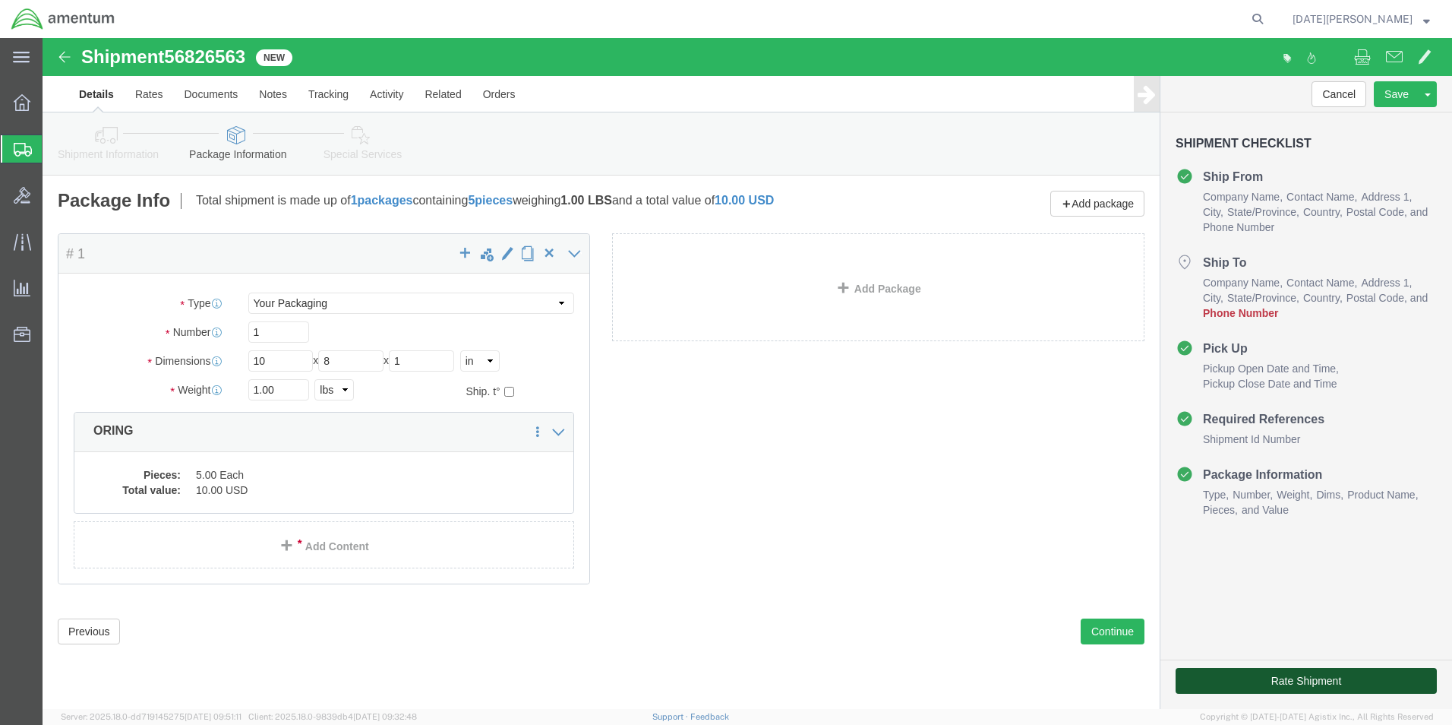
click button "Rate Shipment"
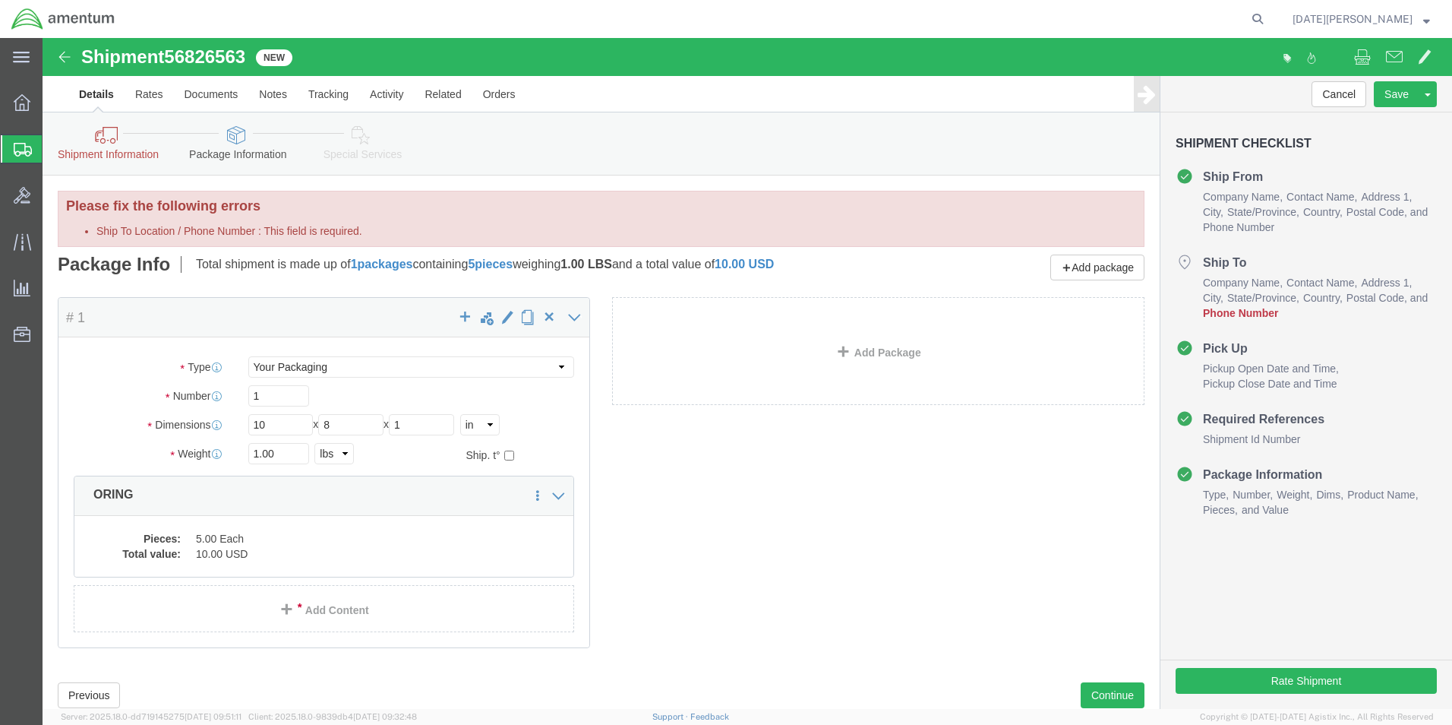
click link "Shipment Information"
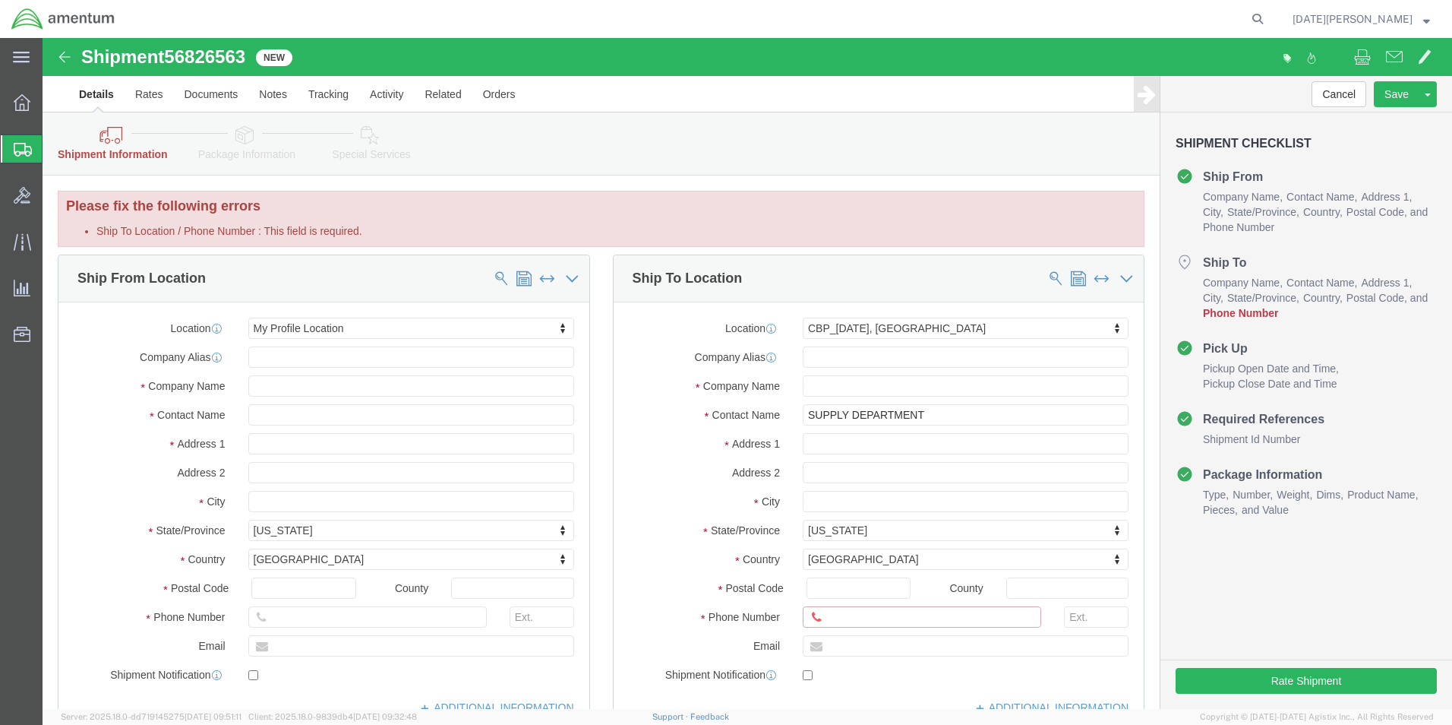
click input "Ship To Location / Phone Number : This field is required."
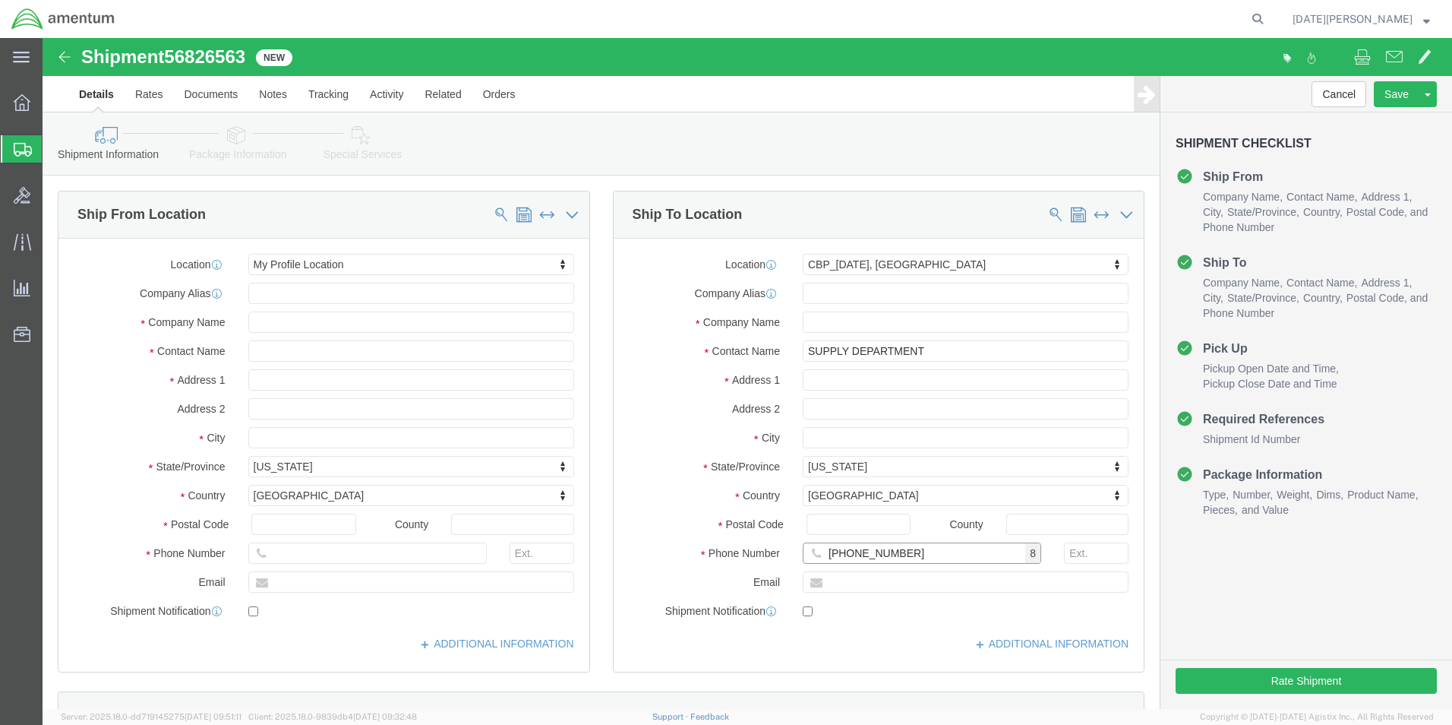
type input "[PHONE_NUMBER]"
click div "Ship From Location Location My Profile Location My Profile Location [PHONE_NUMB…"
click link "Package Information"
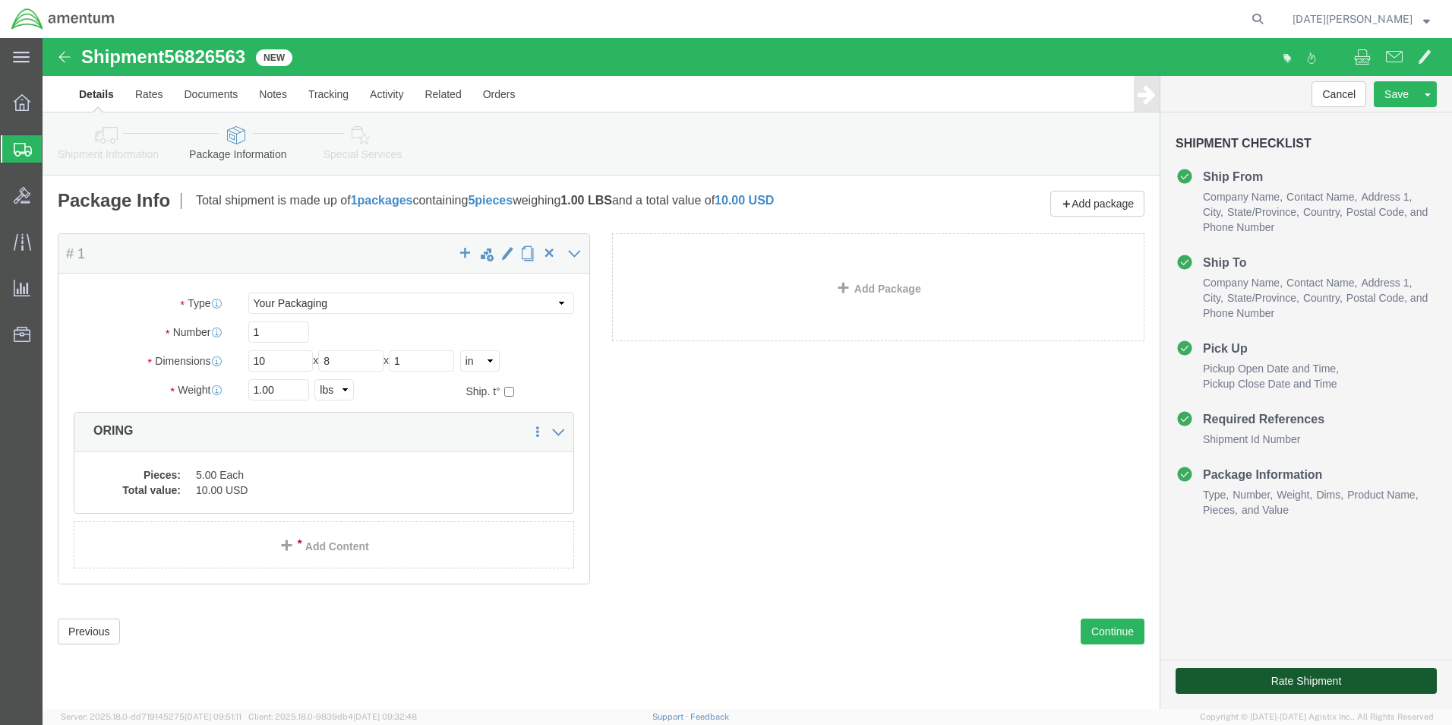
click button "Rate Shipment"
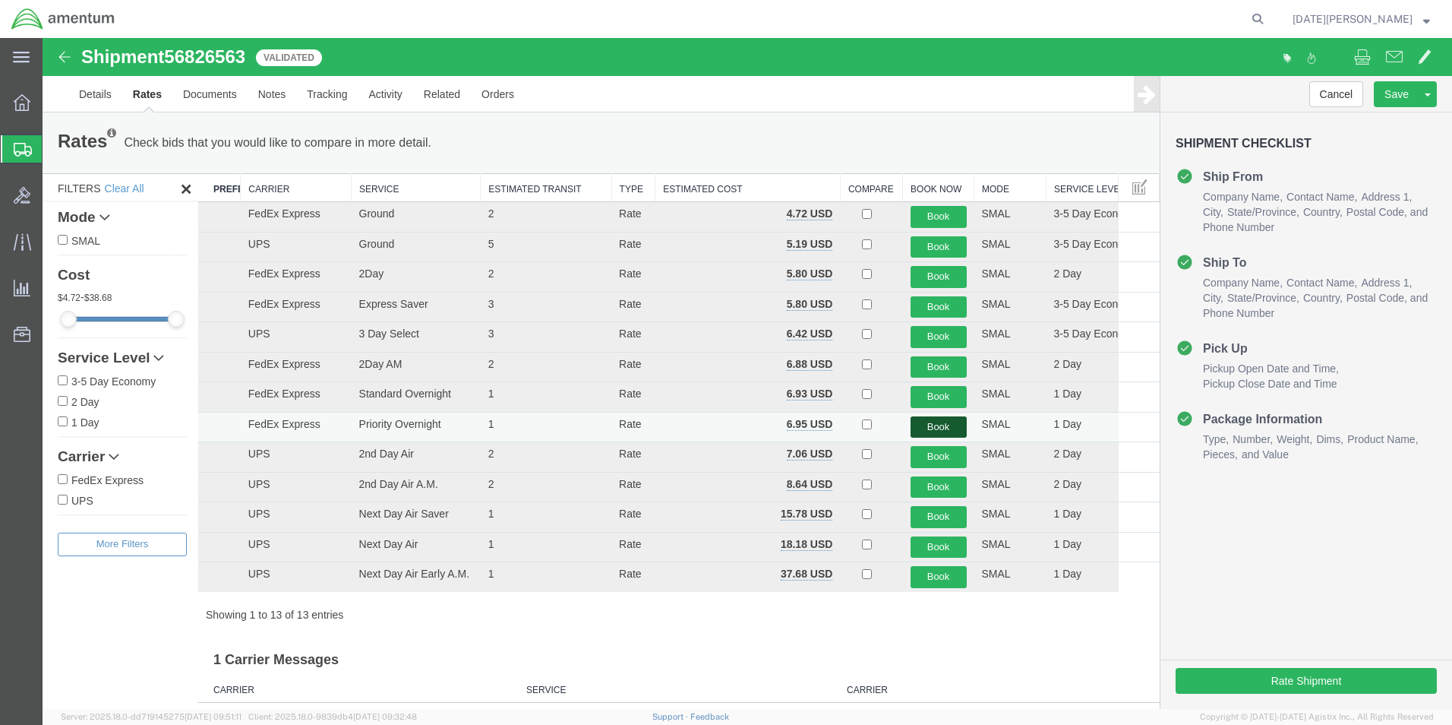
click at [936, 424] on button "Book" at bounding box center [939, 427] width 56 height 22
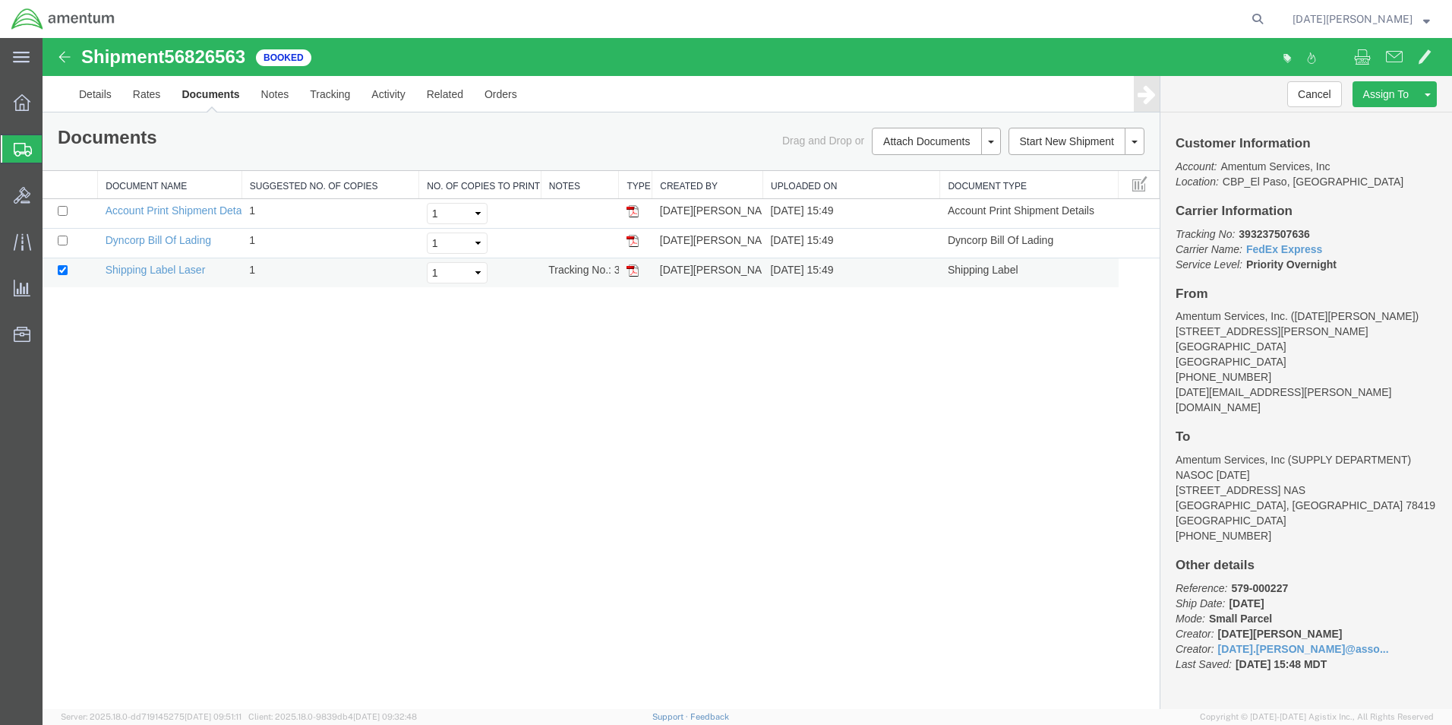
click at [636, 272] on img at bounding box center [633, 270] width 12 height 12
click at [0, 0] on span "Create from Template" at bounding box center [0, 0] width 0 height 0
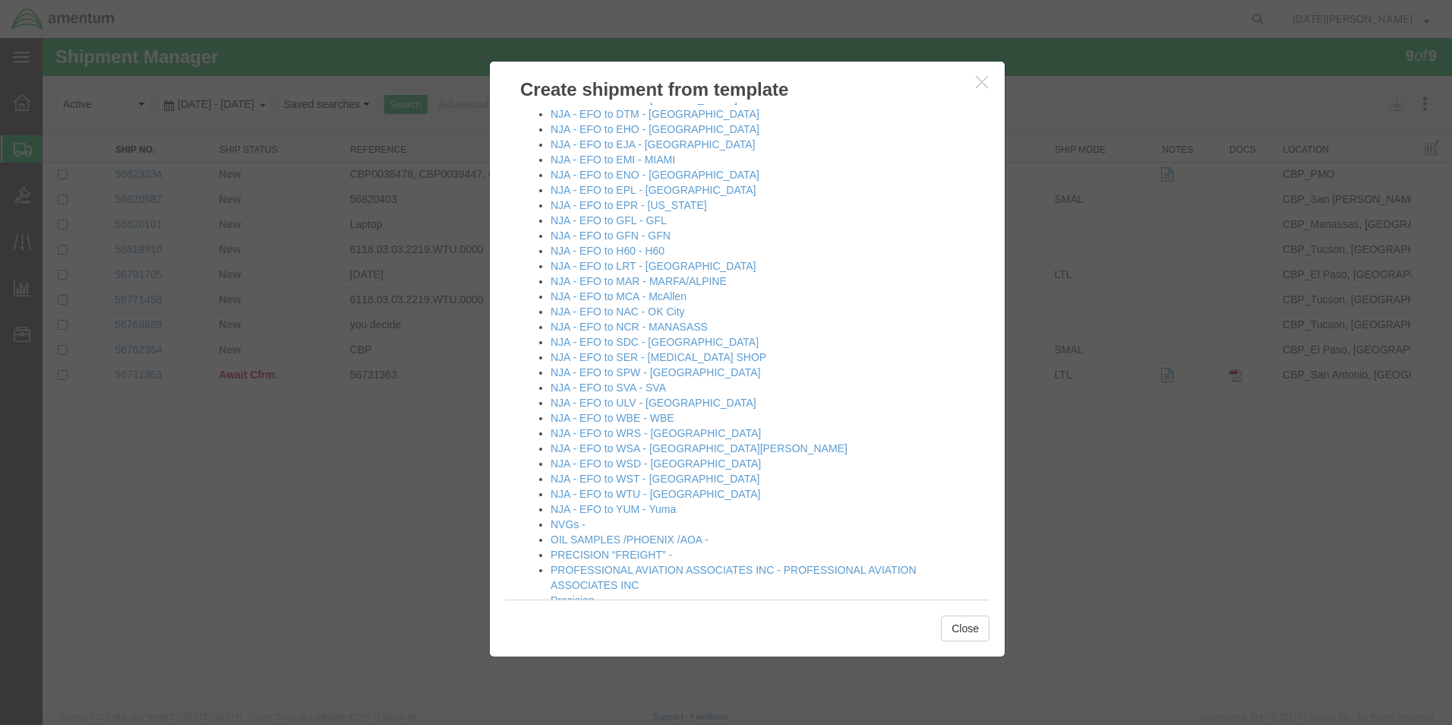
scroll to position [835, 0]
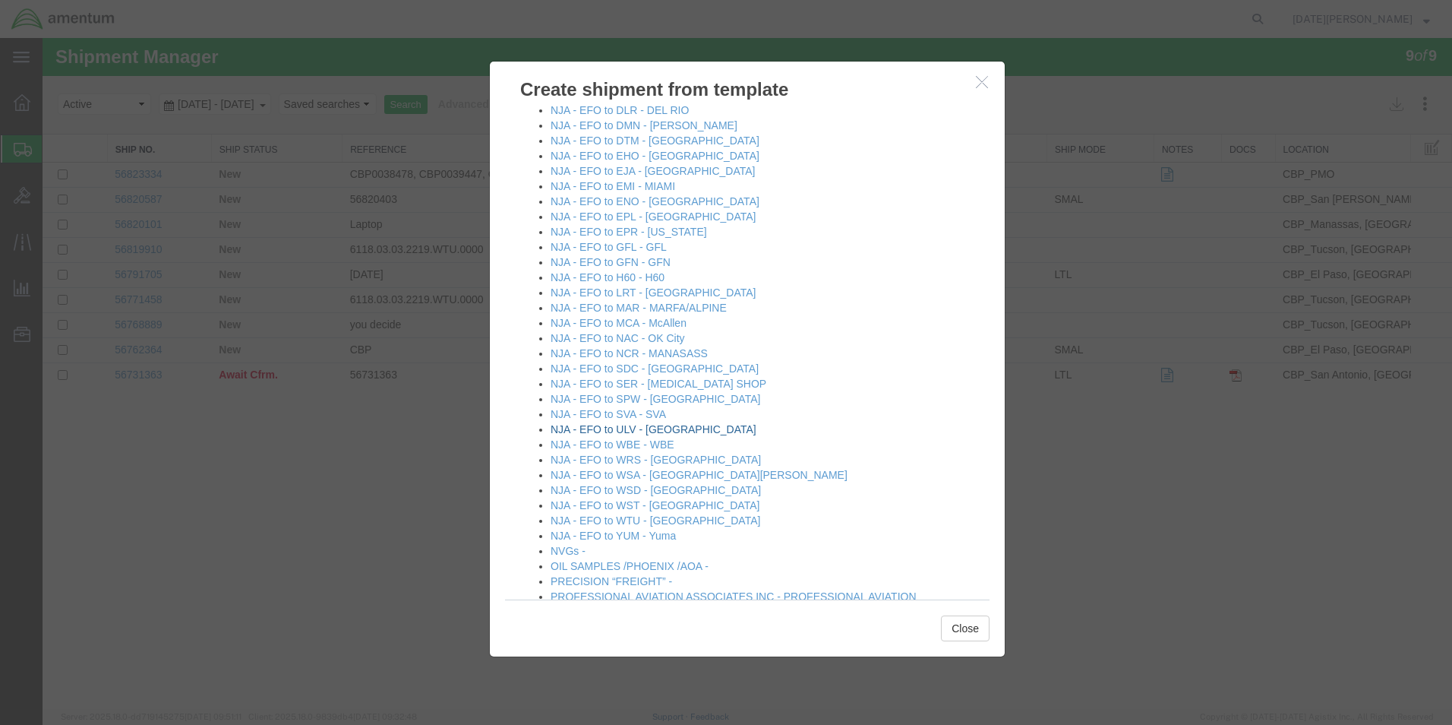
click at [665, 428] on link "NJA - EFO to ULV - [GEOGRAPHIC_DATA]" at bounding box center [654, 429] width 206 height 12
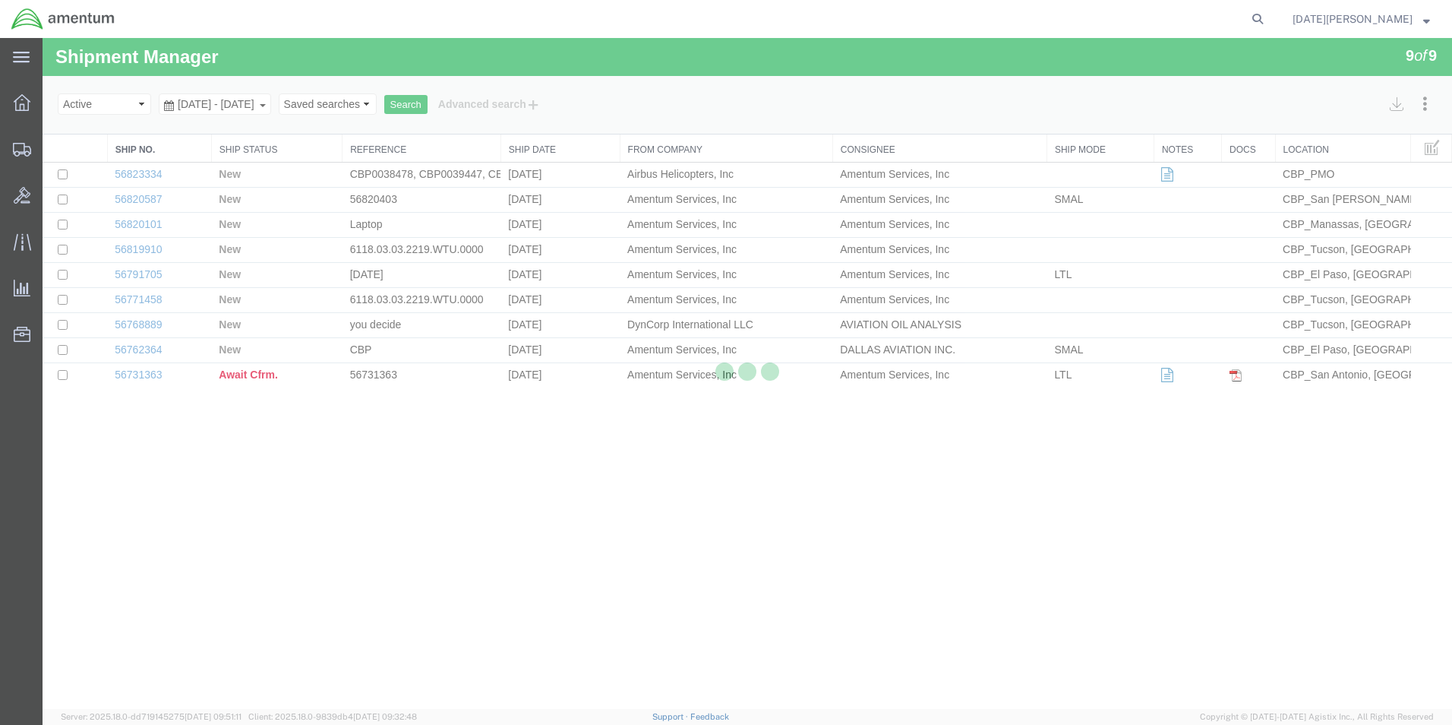
select select "49939"
select select "49950"
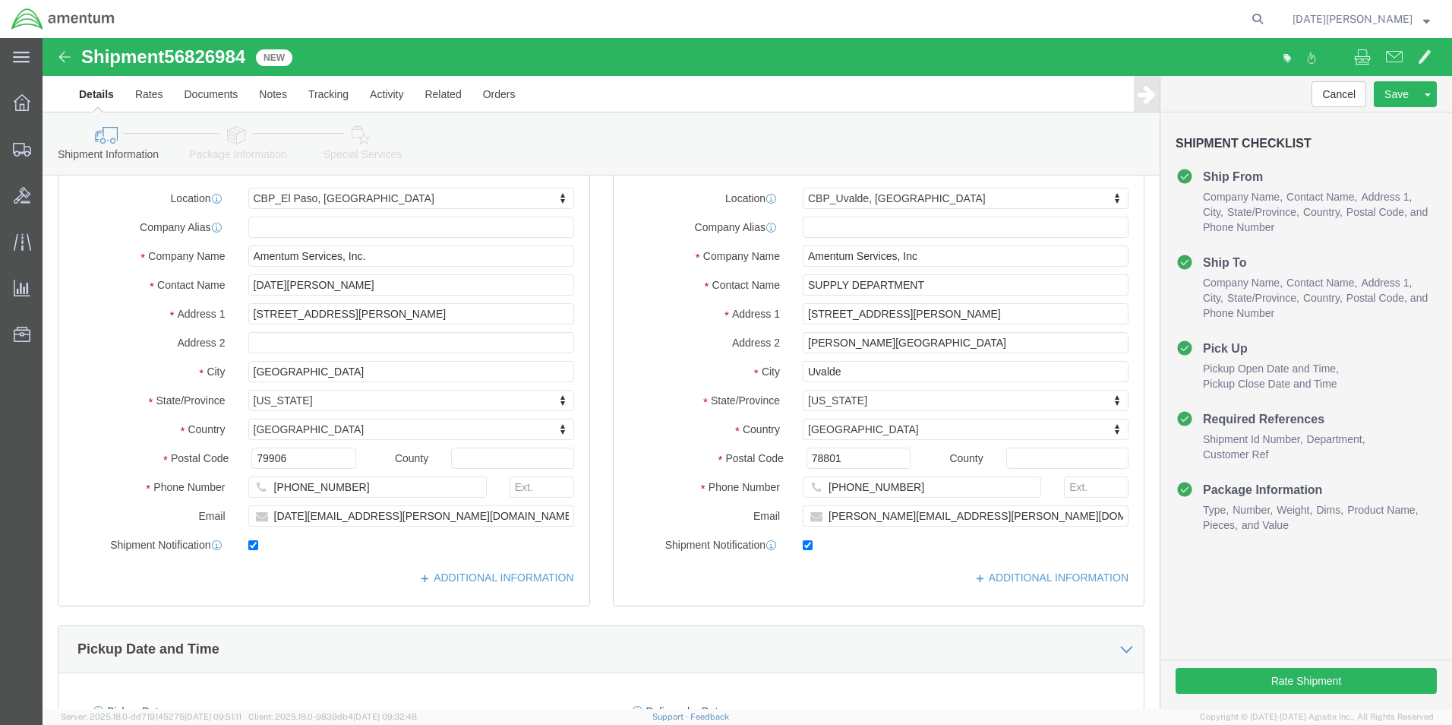
scroll to position [456, 0]
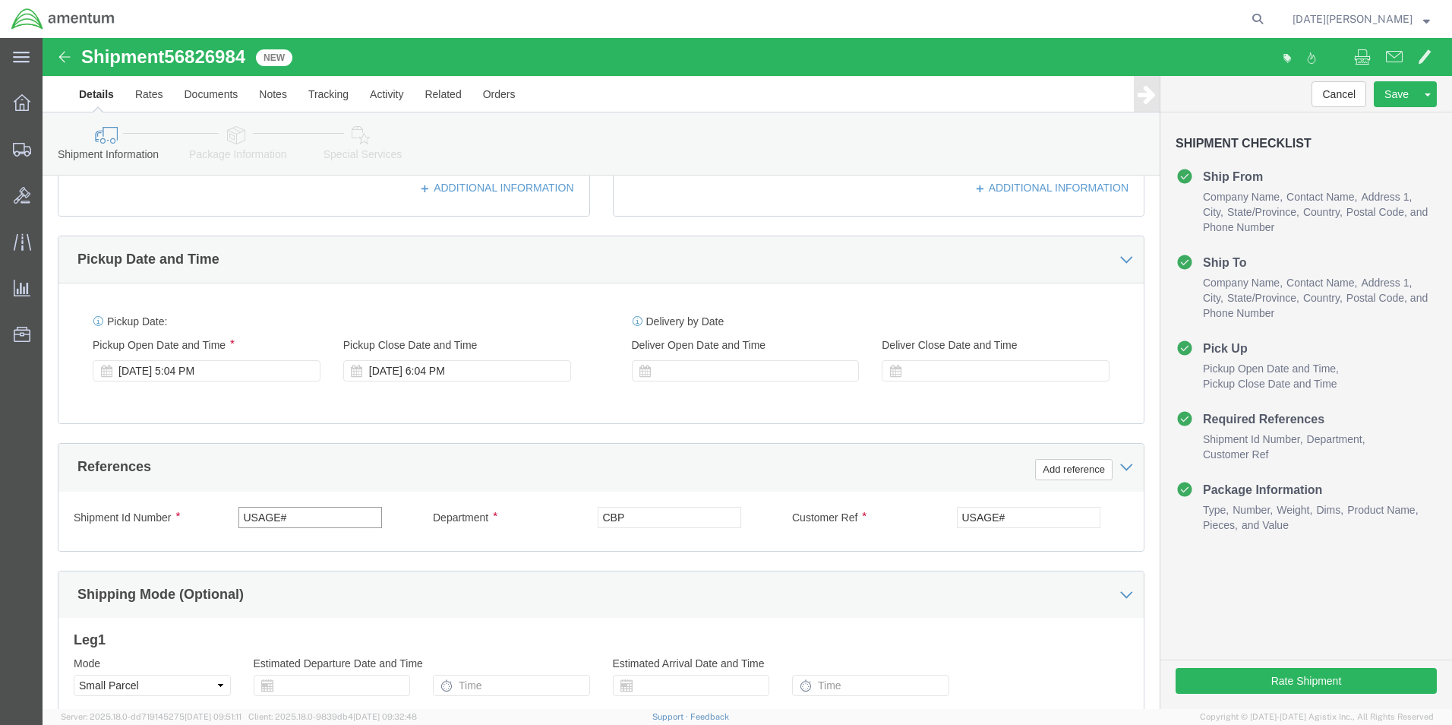
click input "USAGE#"
type input "U"
click input "503-+000258"
type input "503-000258"
click input "USAGE#"
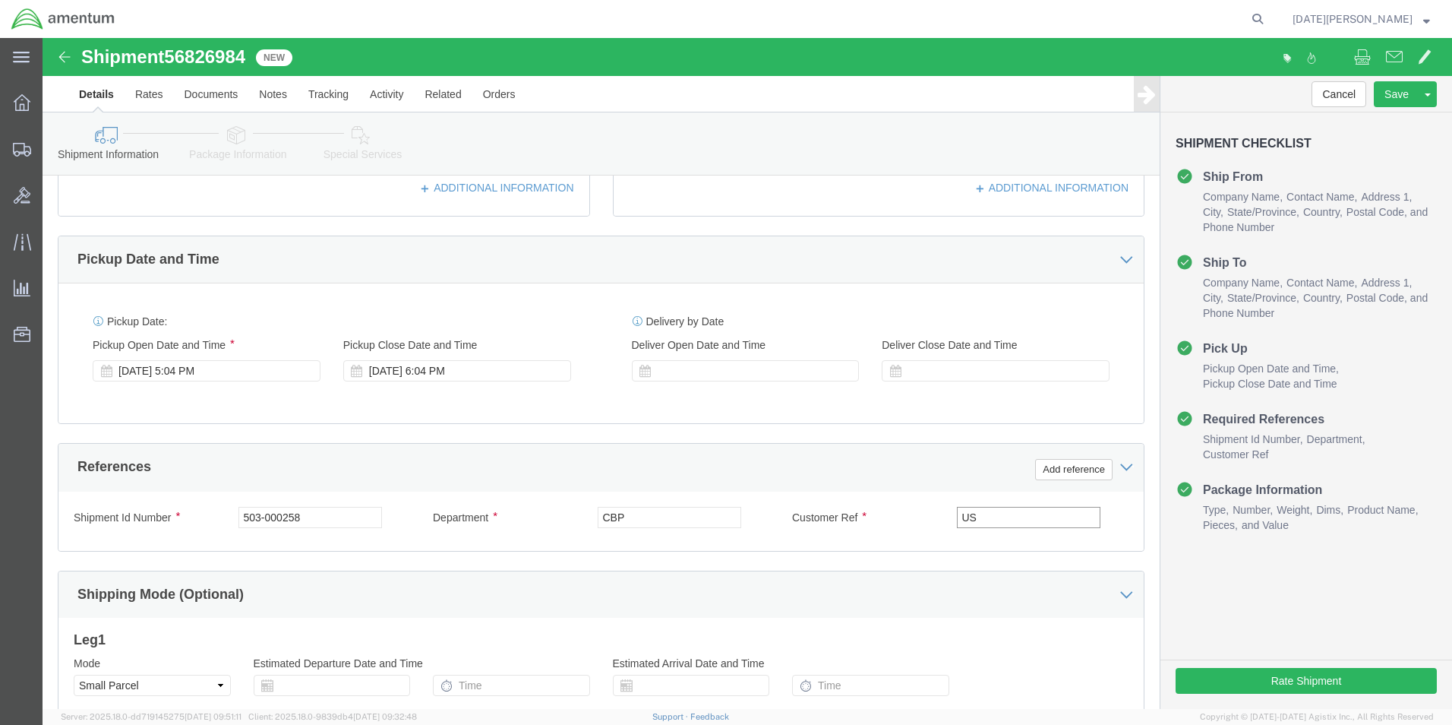
type input "U"
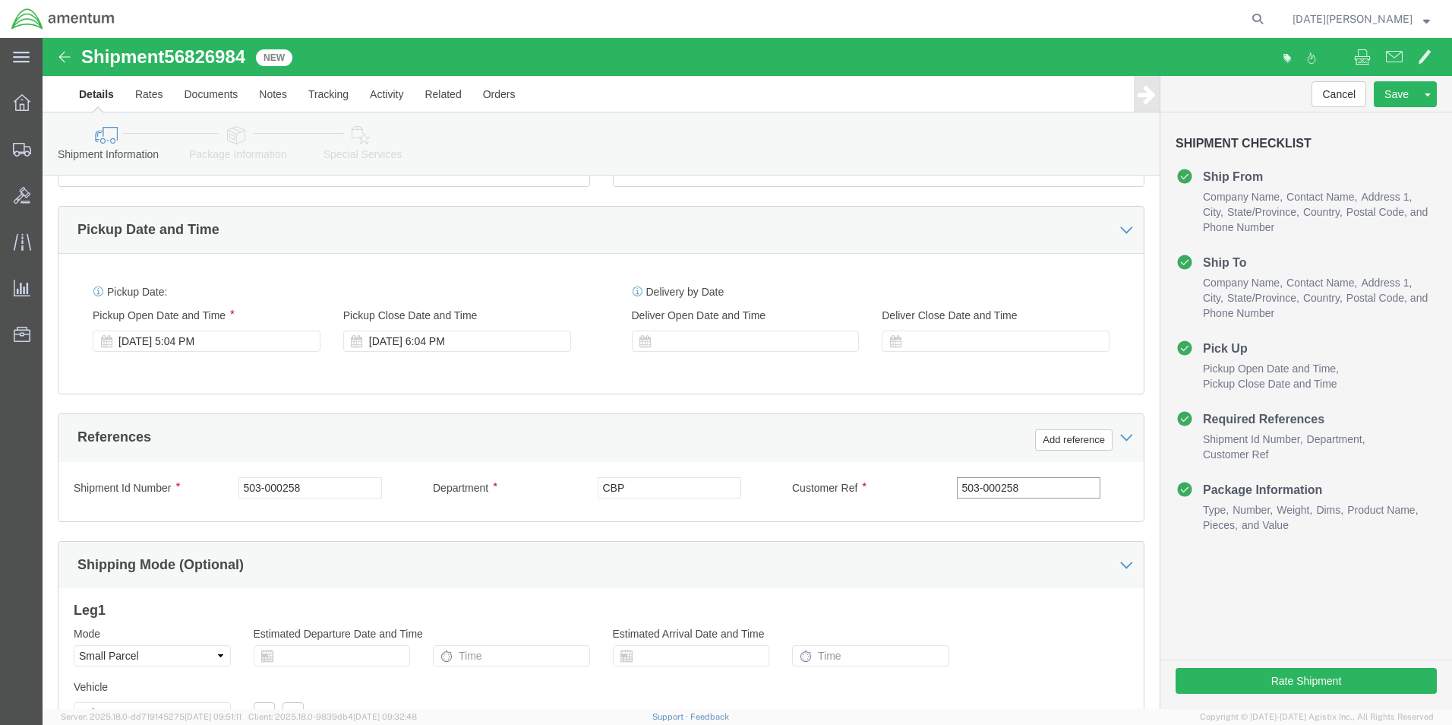
scroll to position [633, 0]
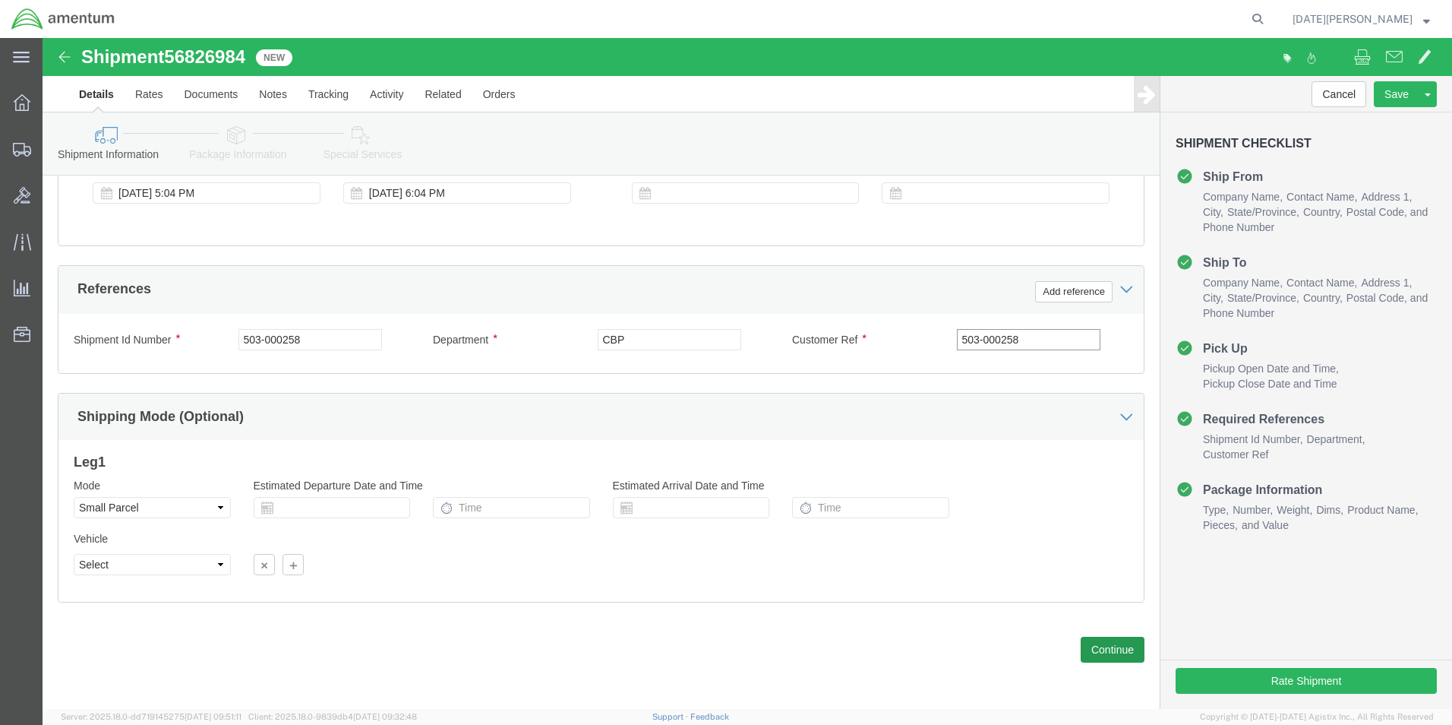
type input "503-000258"
click button "Continue"
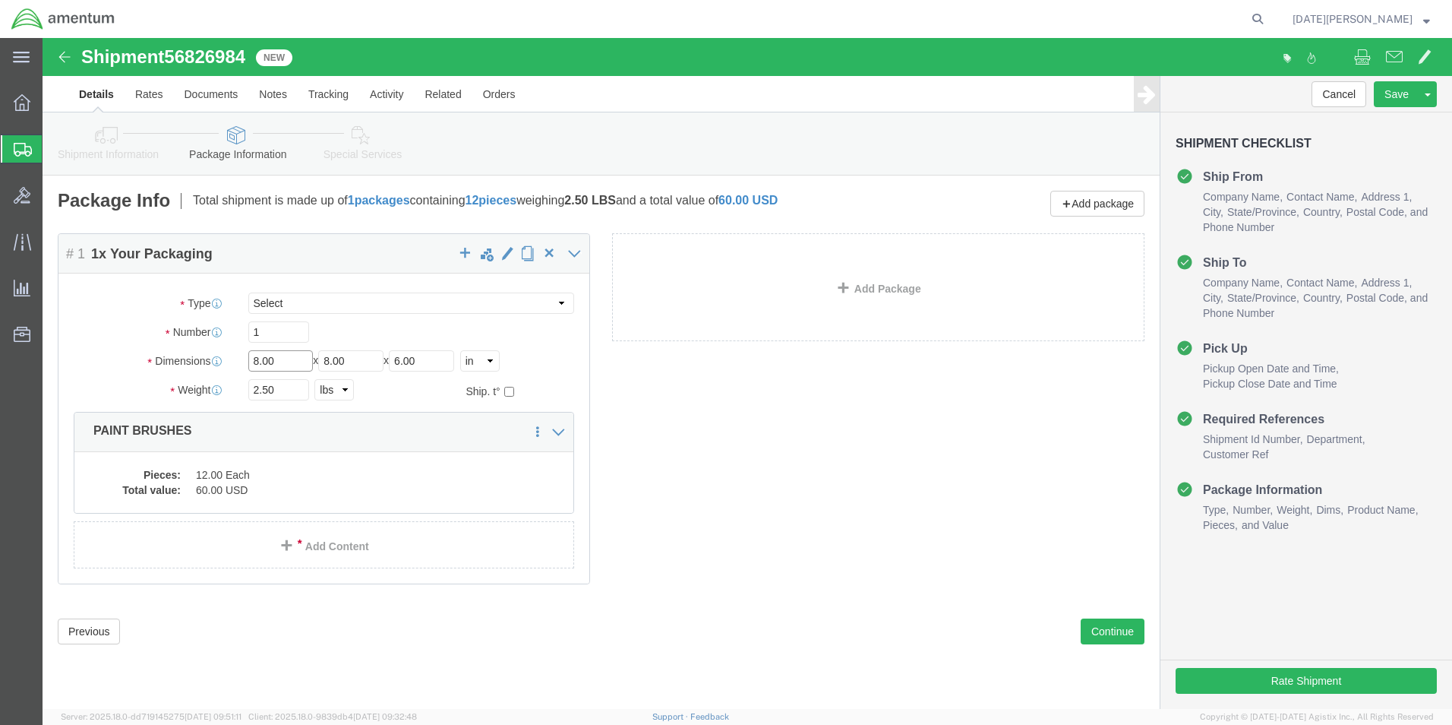
click input "8.00"
type input "8"
drag, startPoint x: 340, startPoint y: 266, endPoint x: 334, endPoint y: 274, distance: 9.9
click select "Select Bale(s) Basket(s) Bolt(s) Bottle(s) Buckets Bulk Bundle(s) Can(s) Cardbo…"
select select "SBX"
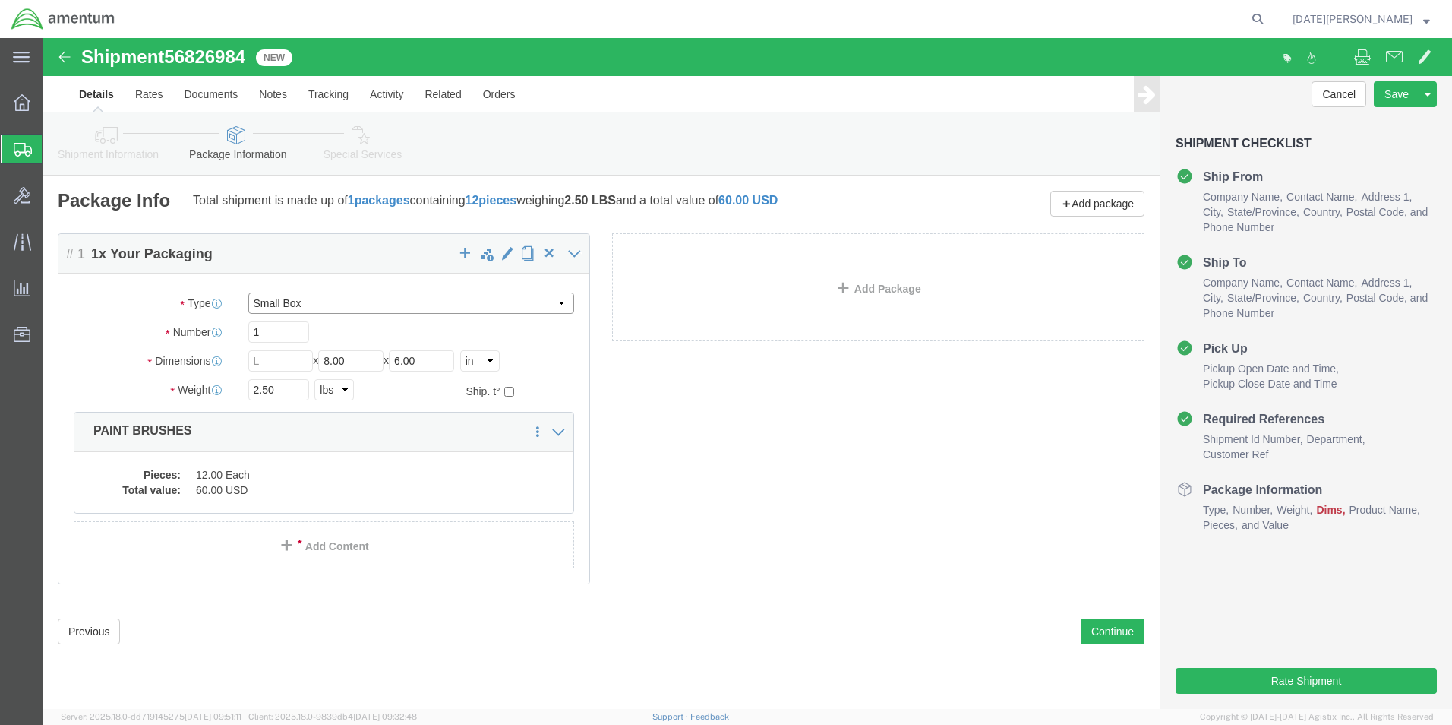
click select "Select Bale(s) Basket(s) Bolt(s) Bottle(s) Buckets Bulk Bundle(s) Can(s) Cardbo…"
type input "12.25"
type input "11.00"
type input "1.50"
click dd "60.00 USD"
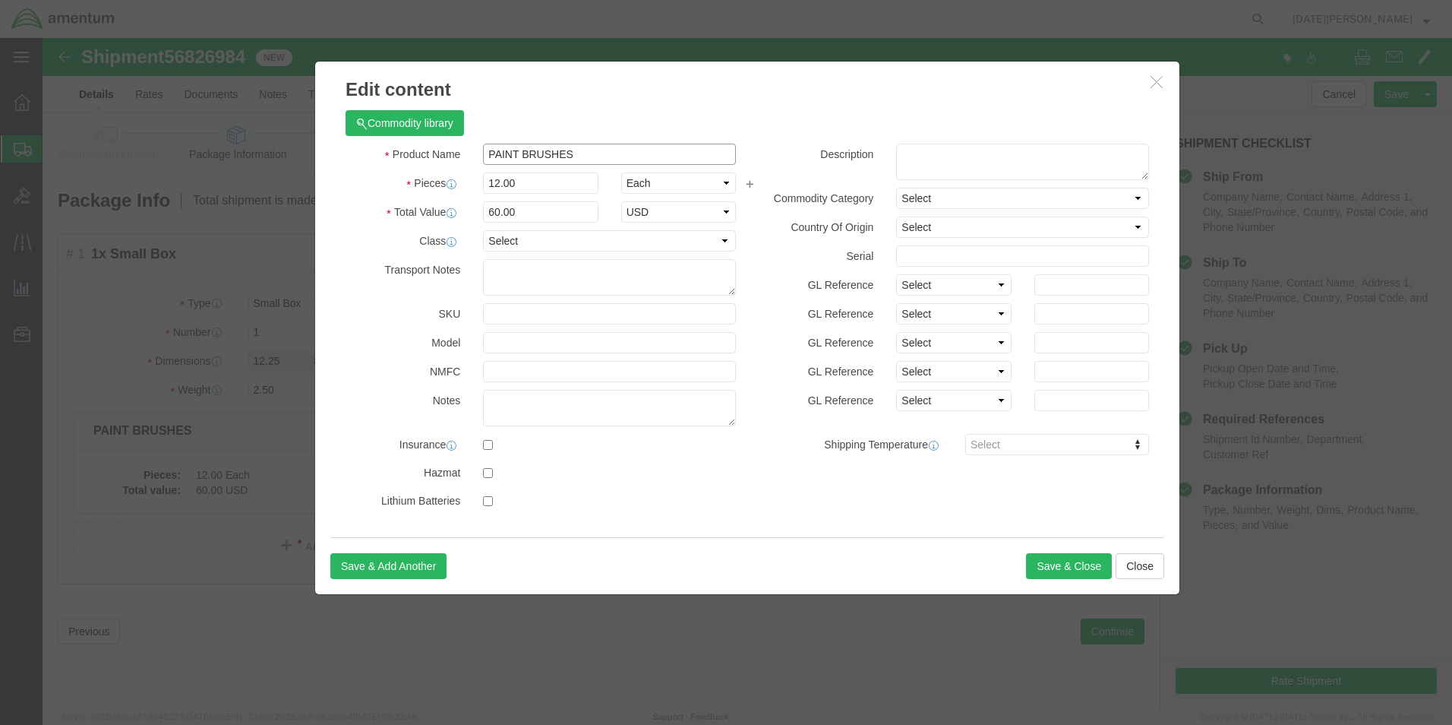
drag, startPoint x: 554, startPoint y: 115, endPoint x: 368, endPoint y: 122, distance: 185.4
click div "Product Name PAINT BRUSHES"
click div "Product Name Pieces 12.00 Select Bag Barrels 100Board Feet Bottle Box Blister P…"
click input "text"
type input "A/C PARTS"
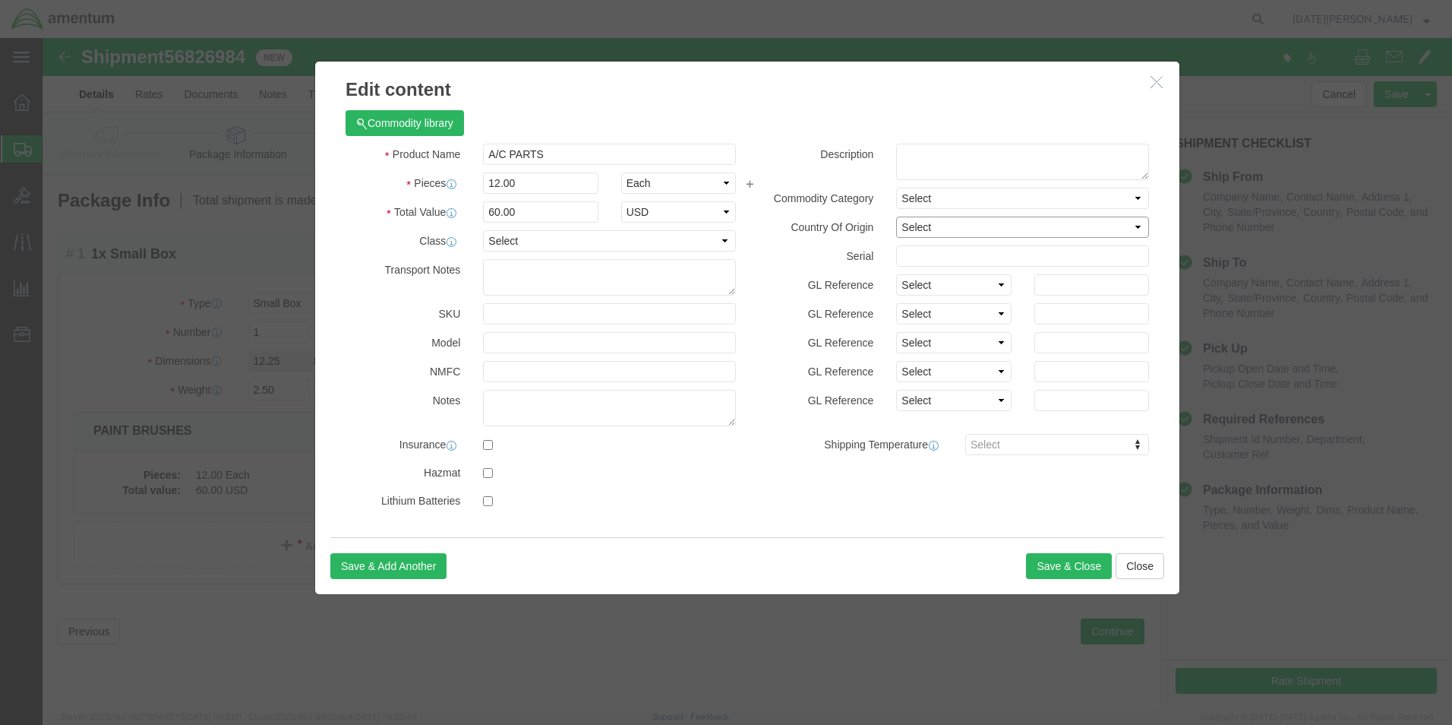
select select "US"
drag, startPoint x: 496, startPoint y: 144, endPoint x: 436, endPoint y: 147, distance: 60.1
click div "12.00"
type input "1"
type input "5"
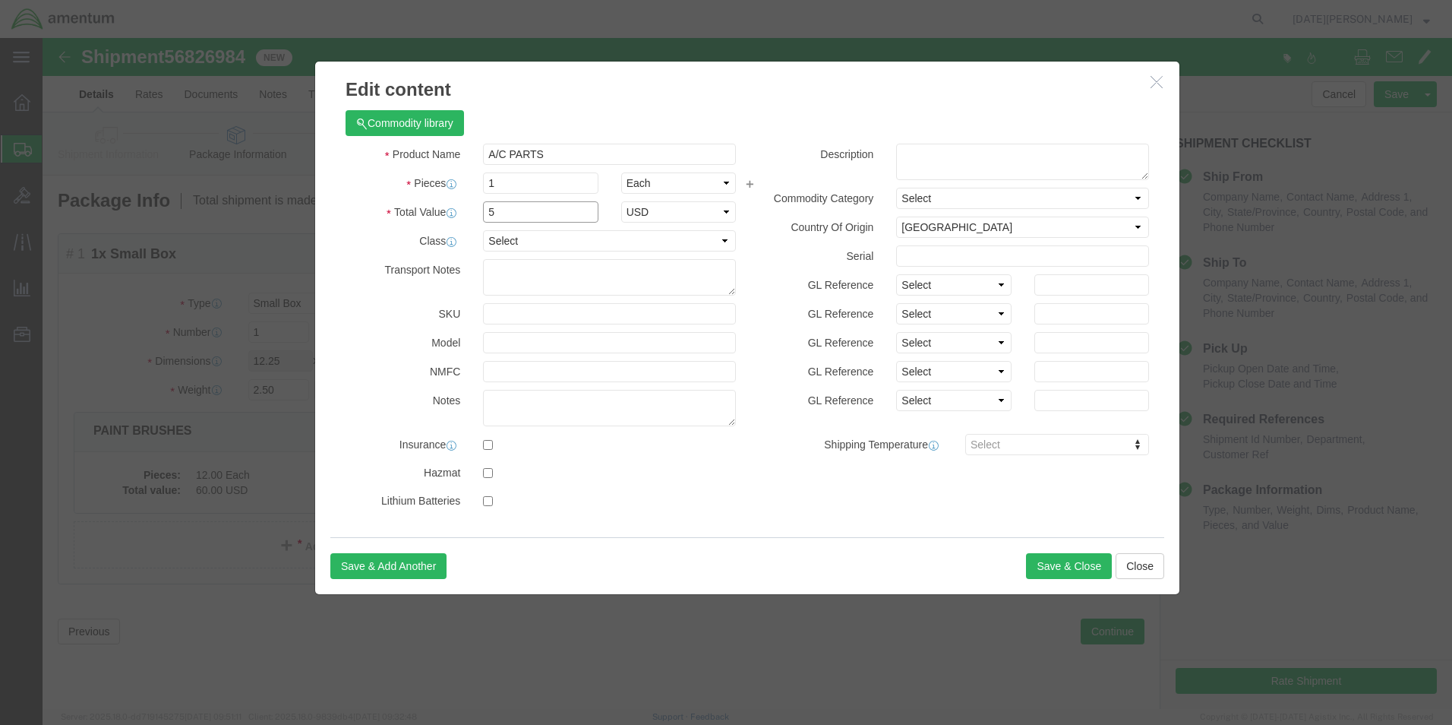
click input "5"
type input "50.00"
click button "Save & Close"
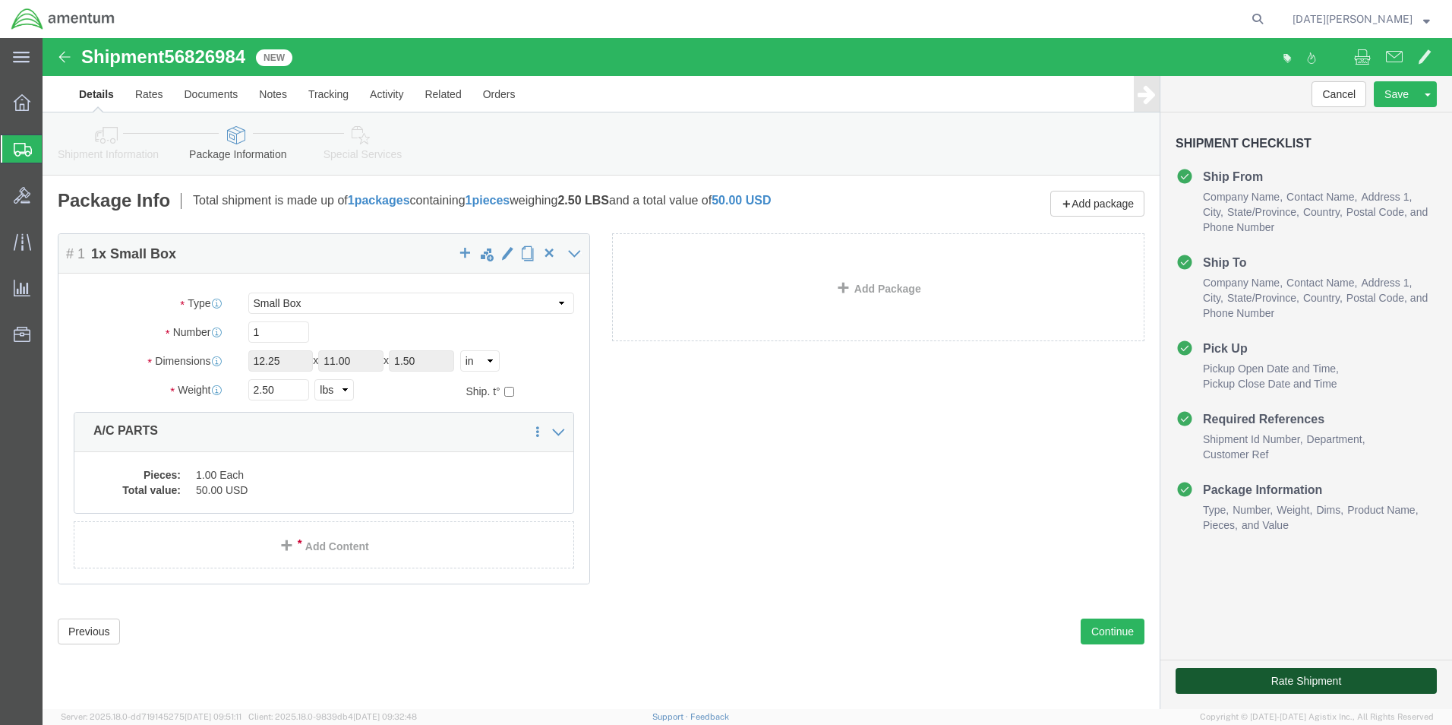
click button "Rate Shipment"
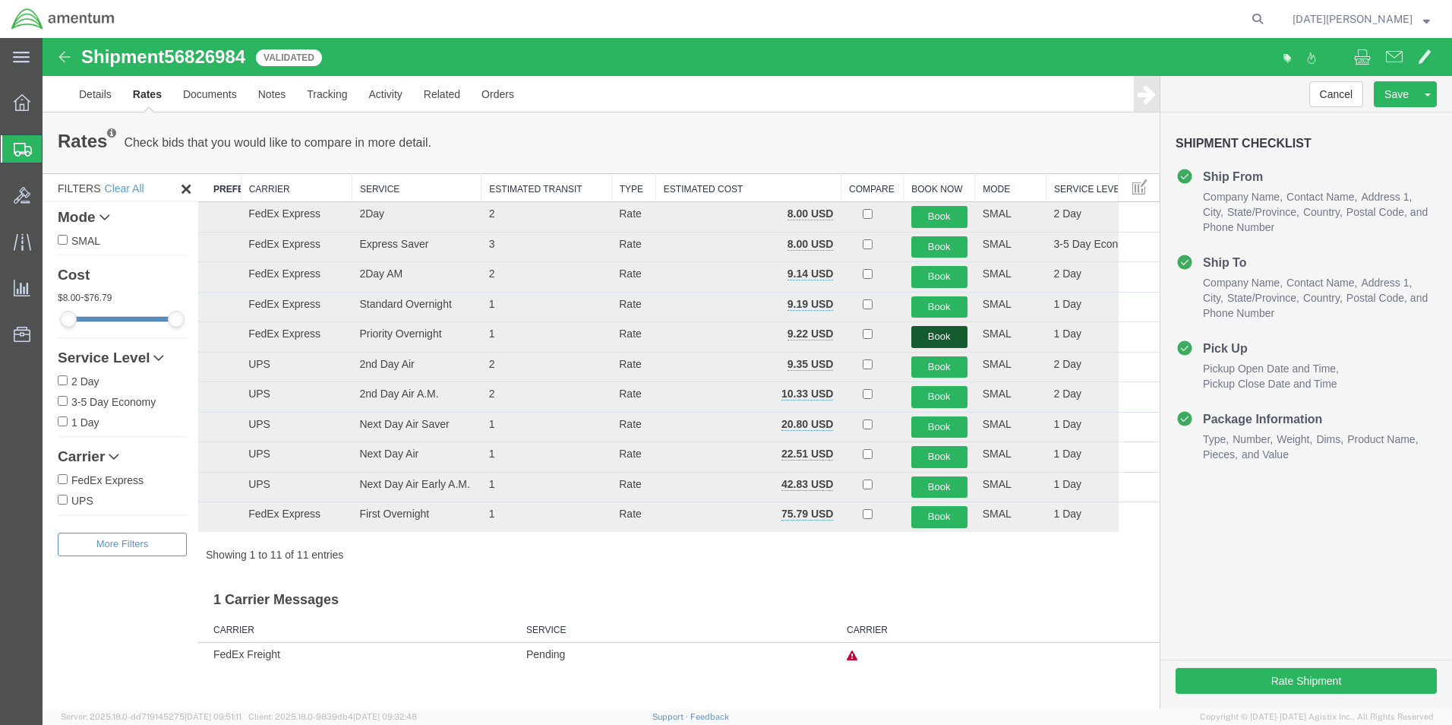
click at [928, 330] on button "Book" at bounding box center [939, 337] width 56 height 22
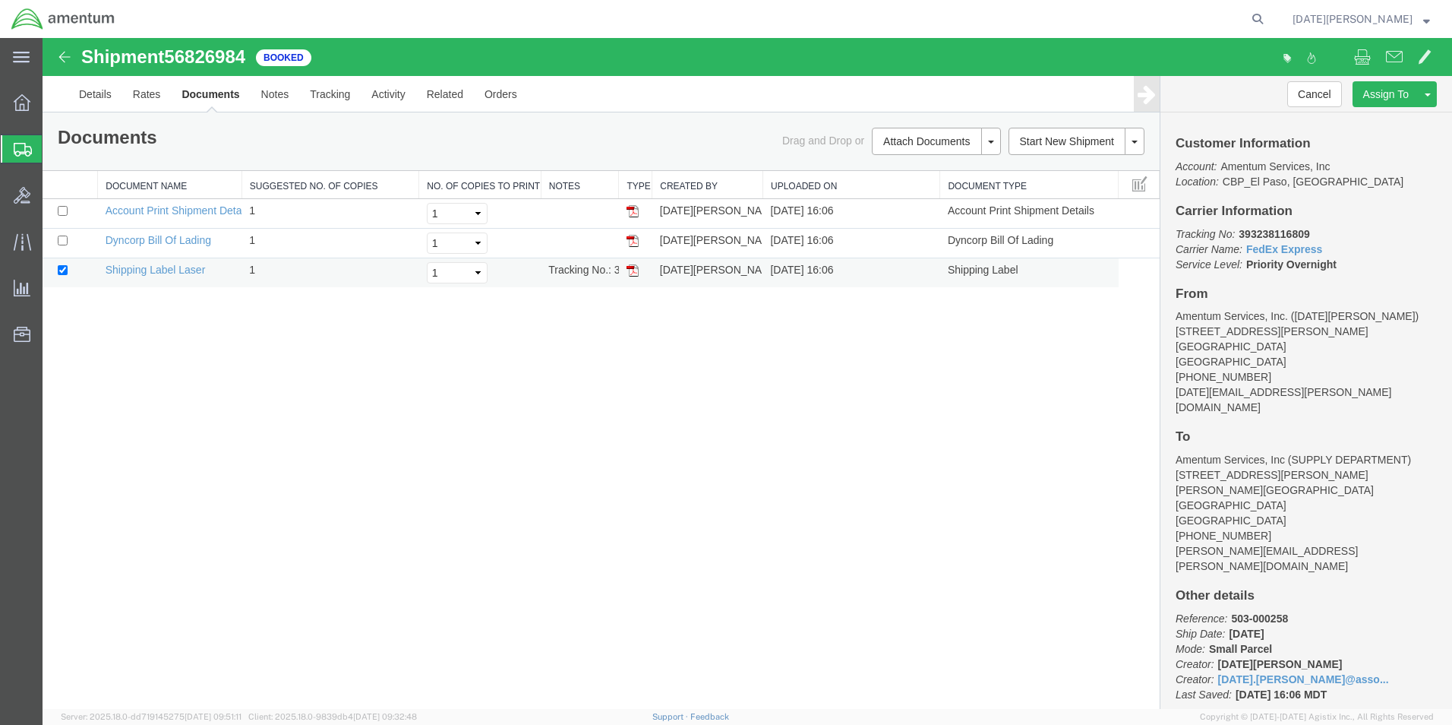
click at [635, 269] on img at bounding box center [633, 270] width 12 height 12
click at [0, 0] on span "Create from Template" at bounding box center [0, 0] width 0 height 0
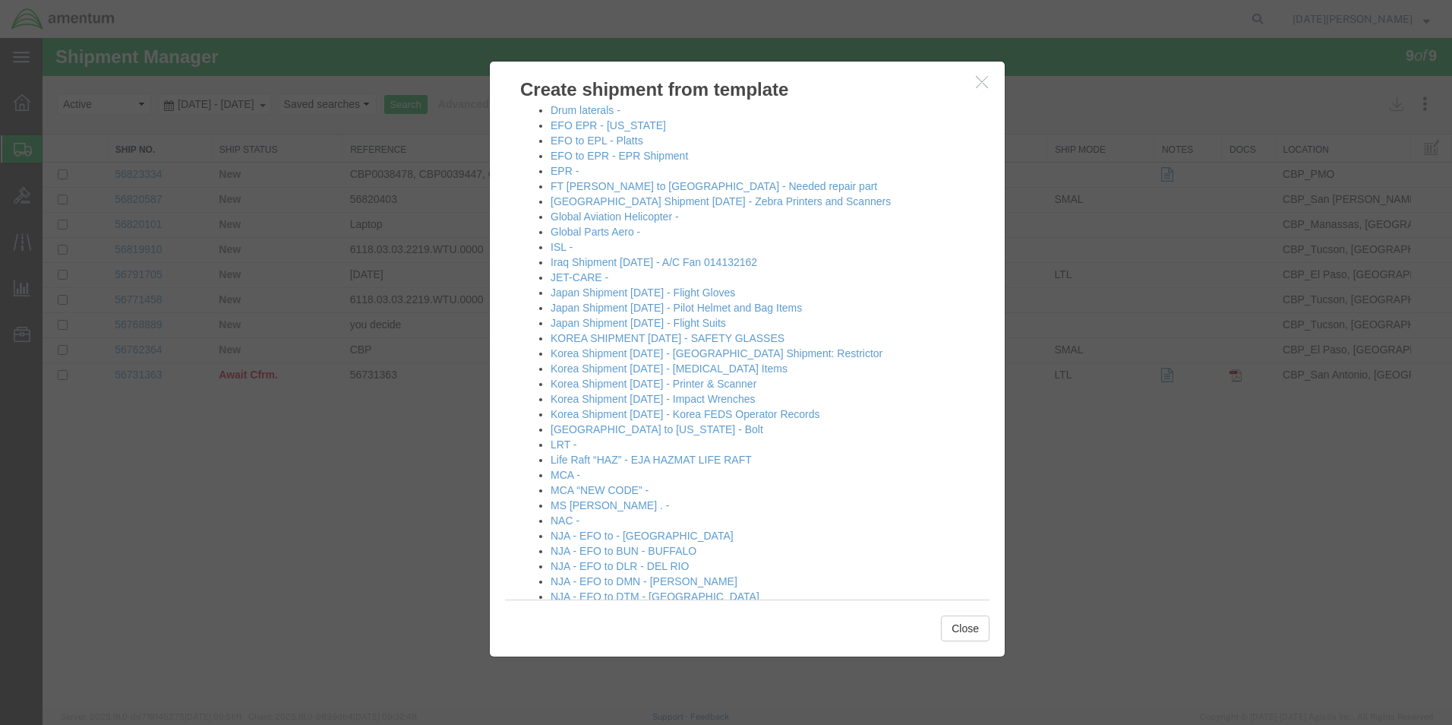
scroll to position [760, 0]
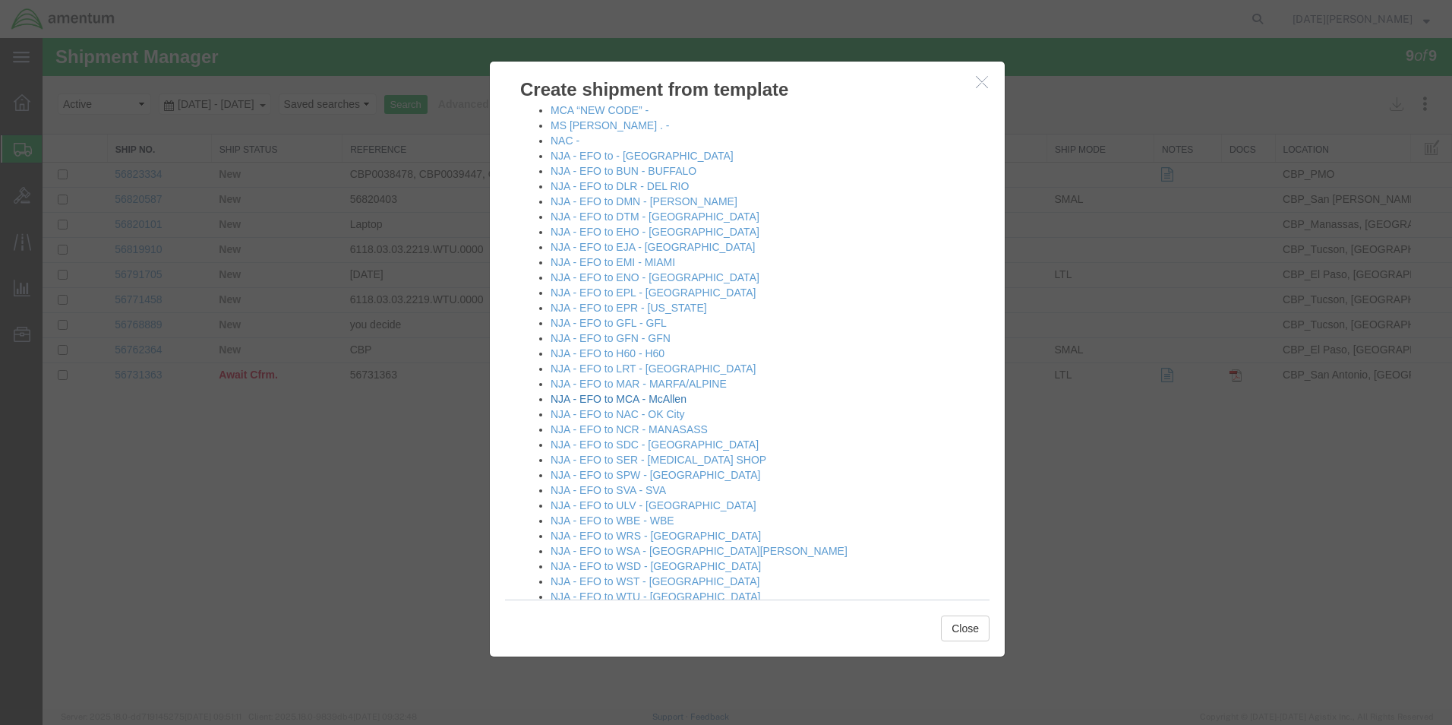
click at [662, 398] on link "NJA - EFO to MCA - McAllen" at bounding box center [619, 399] width 136 height 12
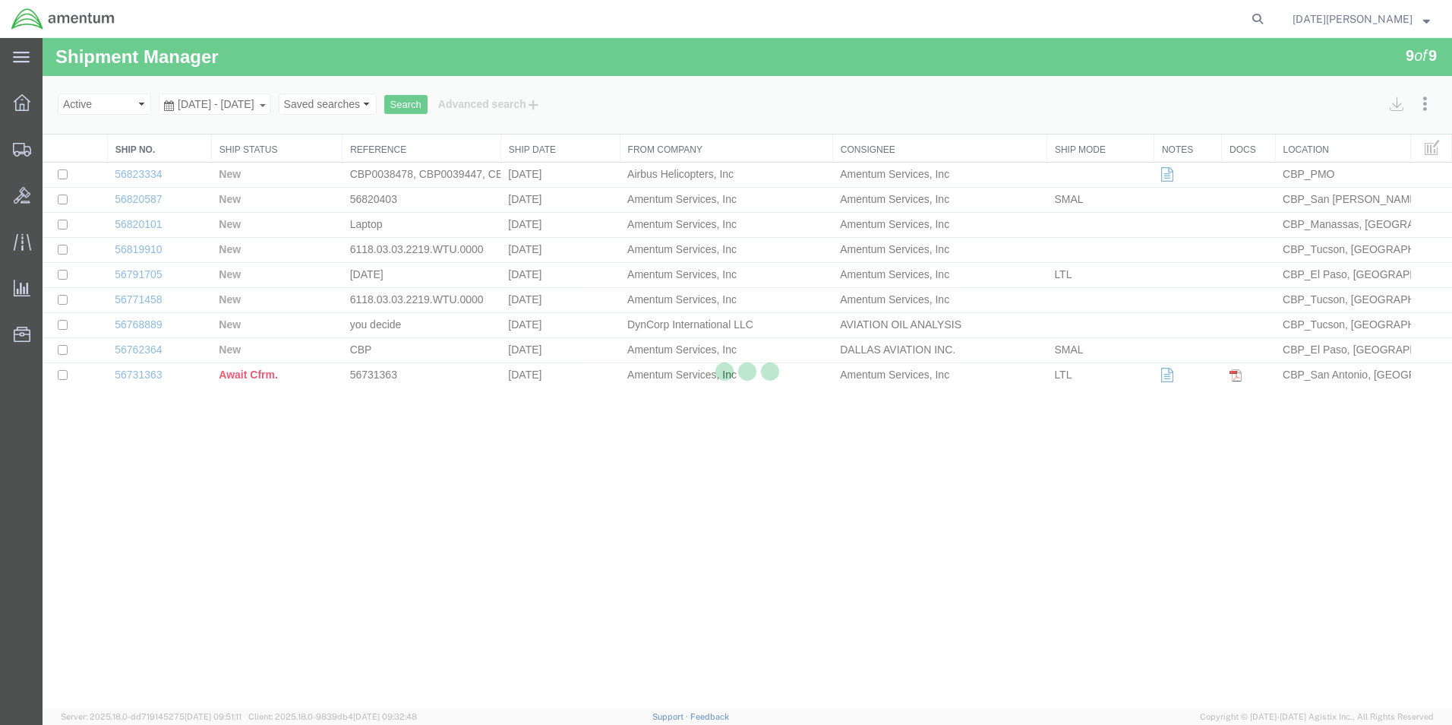
select select "49939"
select select "49941"
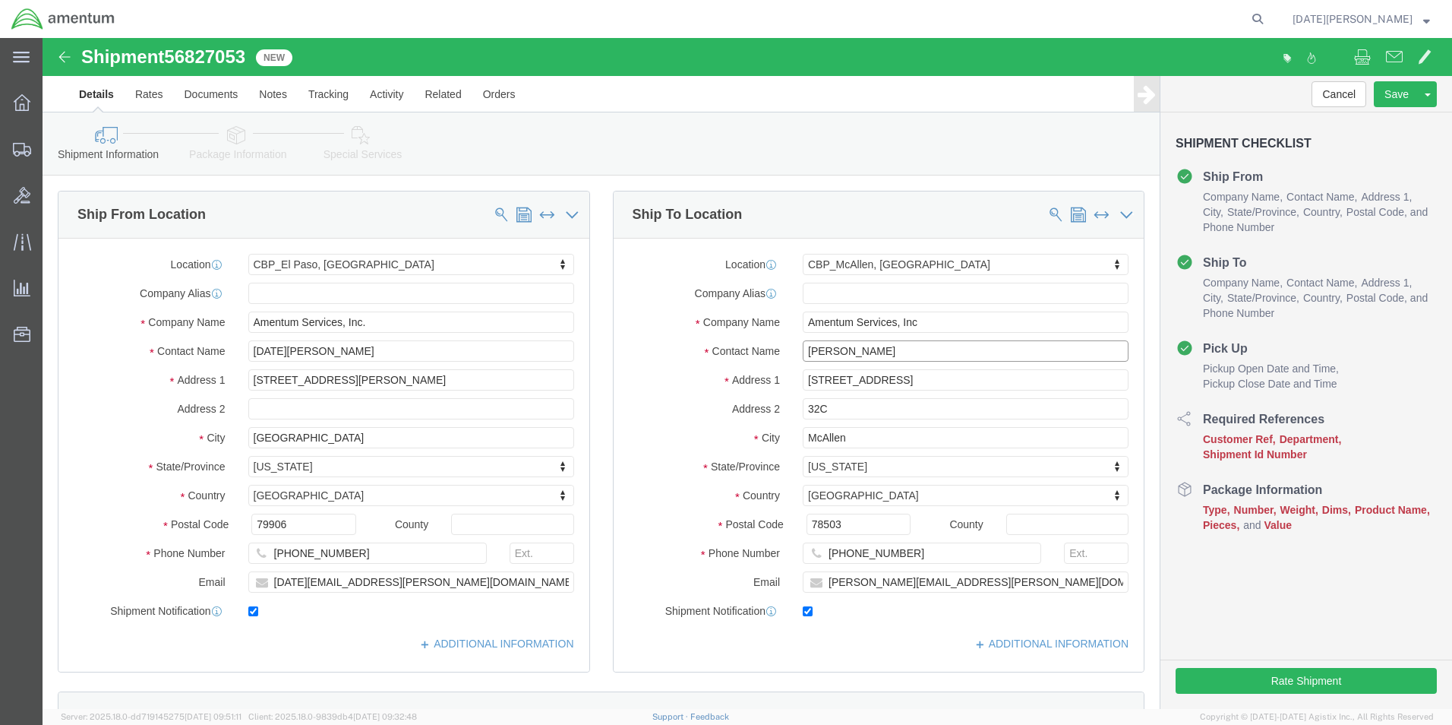
drag, startPoint x: 863, startPoint y: 313, endPoint x: 583, endPoint y: 345, distance: 281.3
click div "Location CBP_McAllen, [GEOGRAPHIC_DATA] Select My Profile Location [PHONE_NUMBE…"
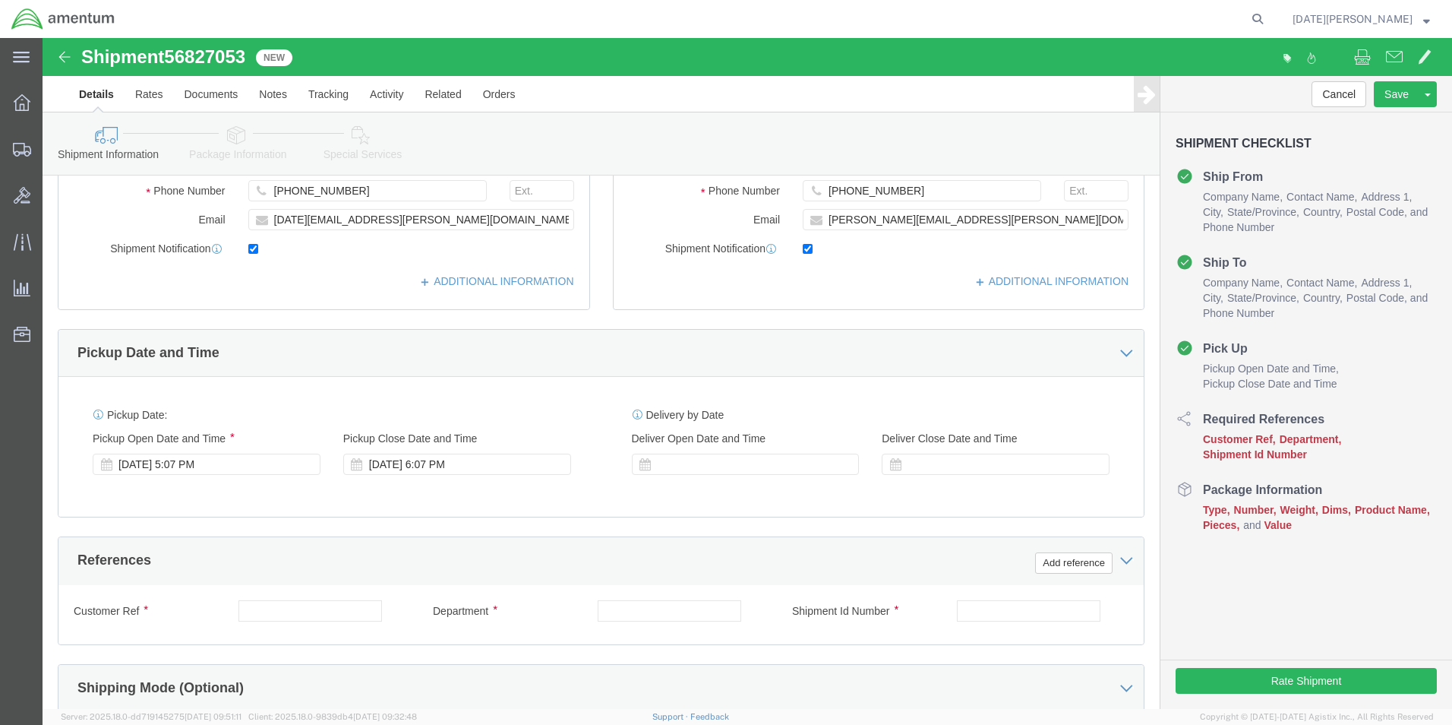
scroll to position [380, 0]
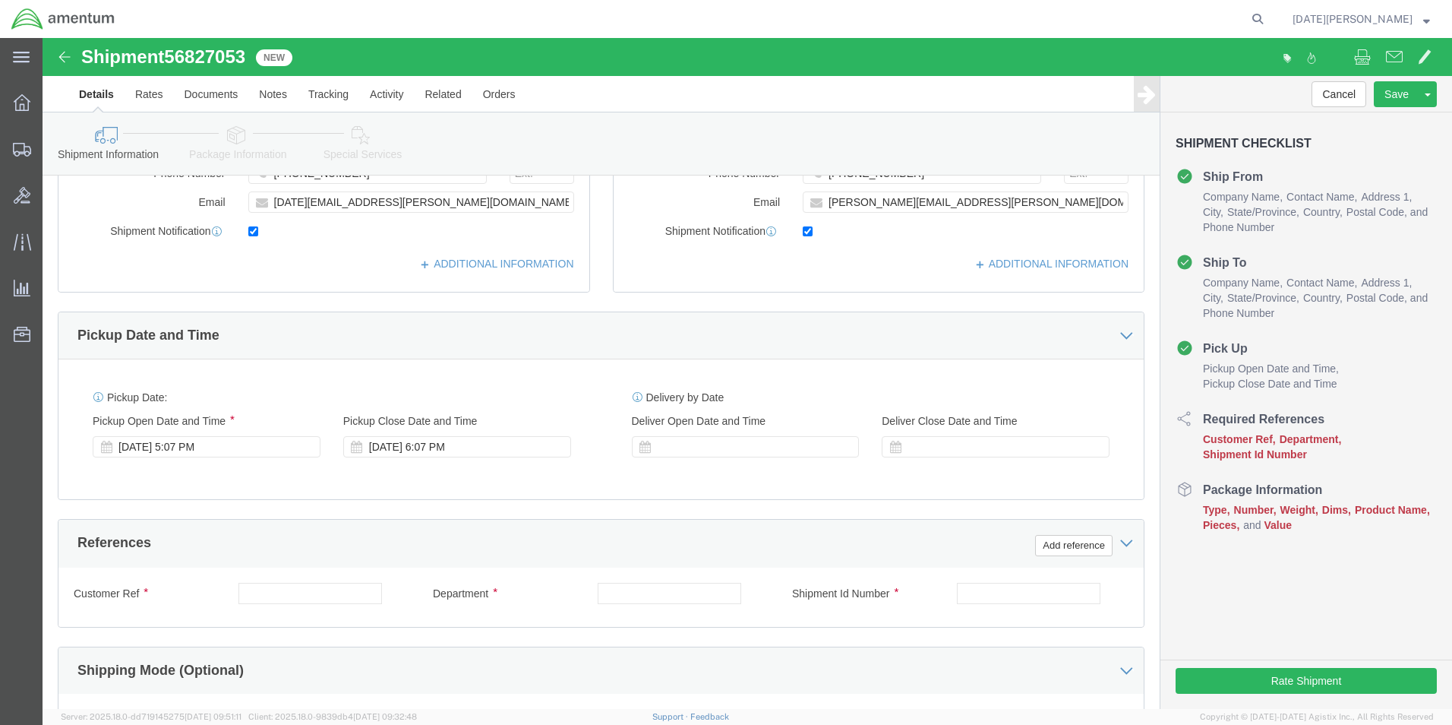
type input "SUPPLY DEPARTMENT"
click input "text"
type input "534-000104"
type input "CBP"
paste input "534-000104"
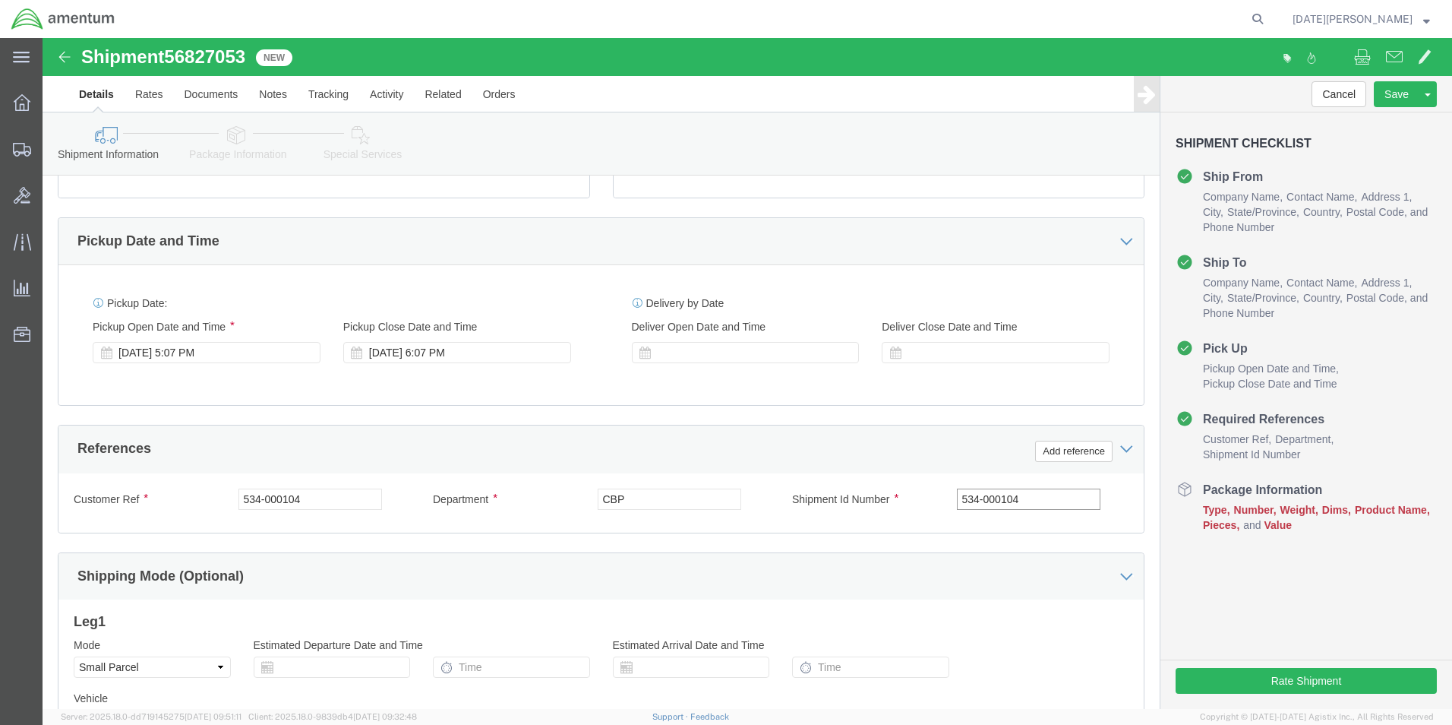
scroll to position [633, 0]
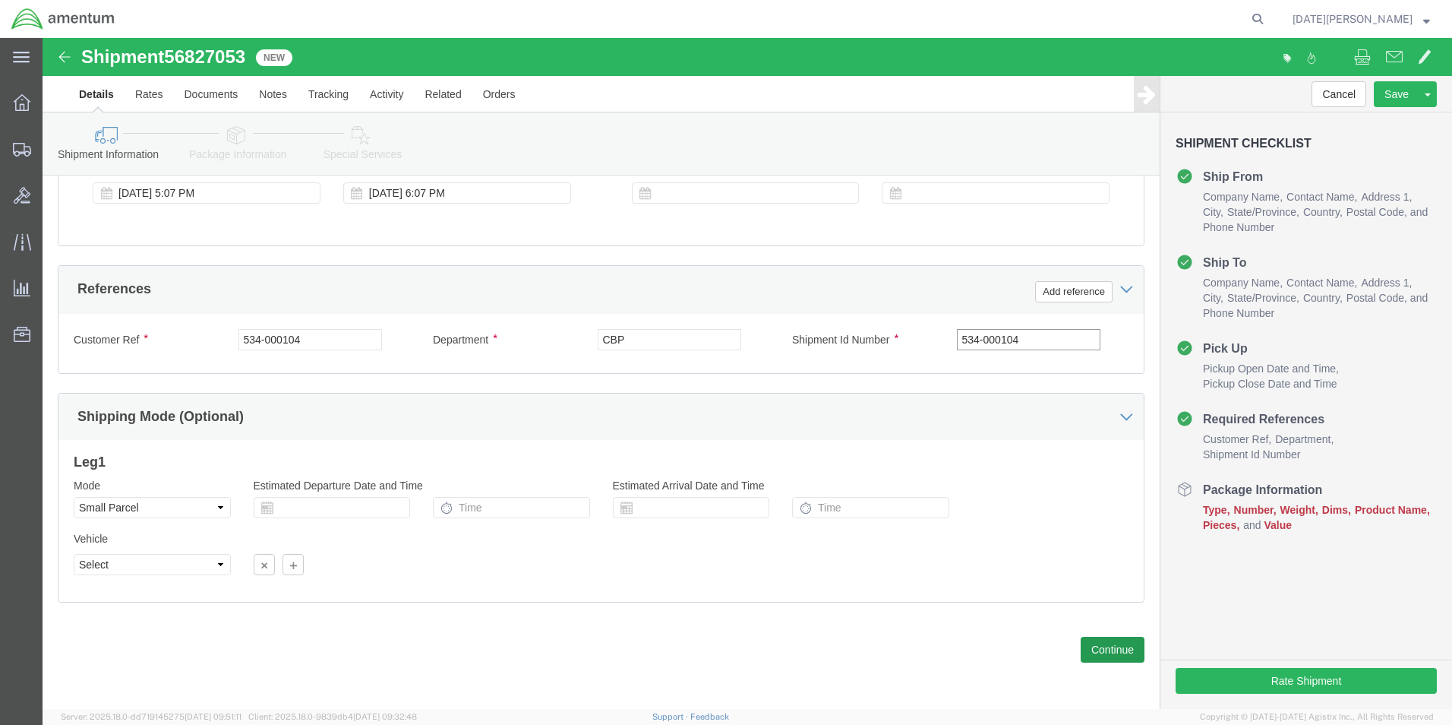
type input "534-000104"
click button "Continue"
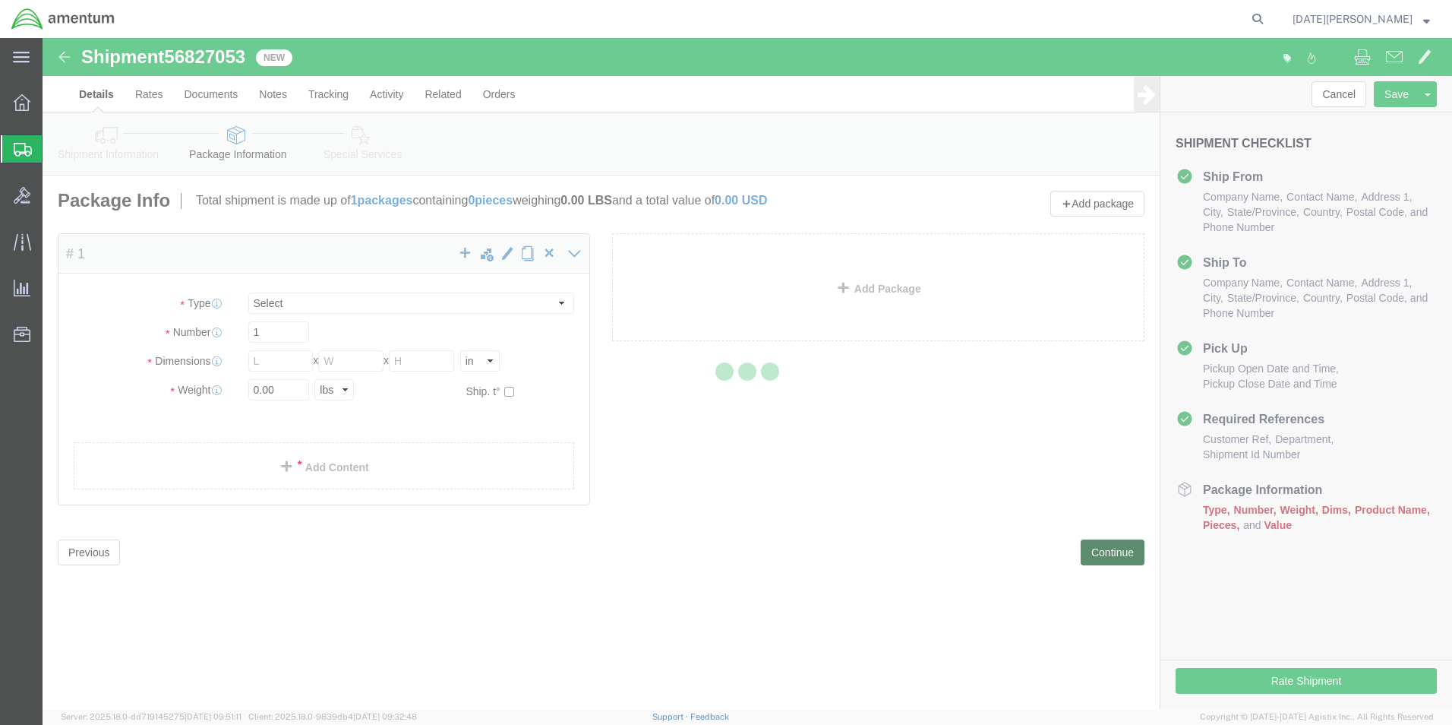
select select "YRPK"
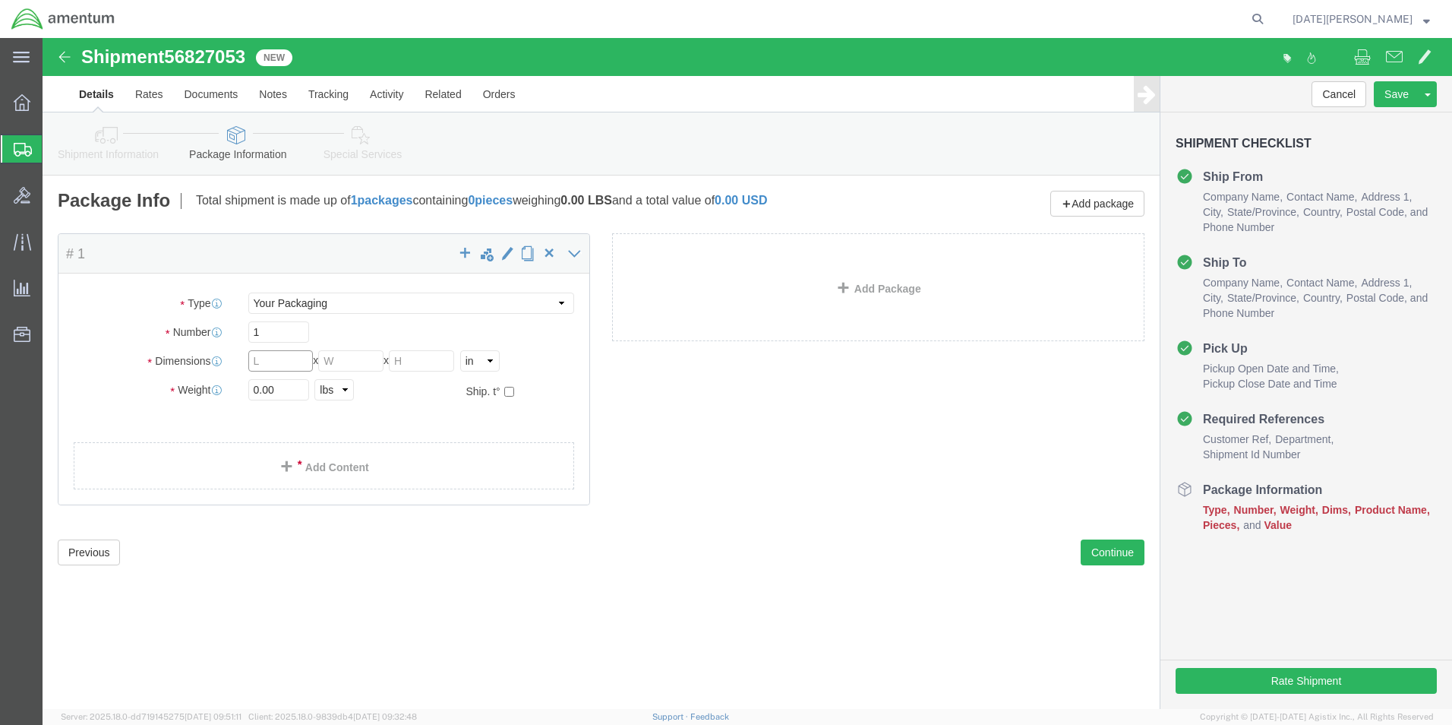
click input "text"
type input "8"
type input "6"
click input "0.00"
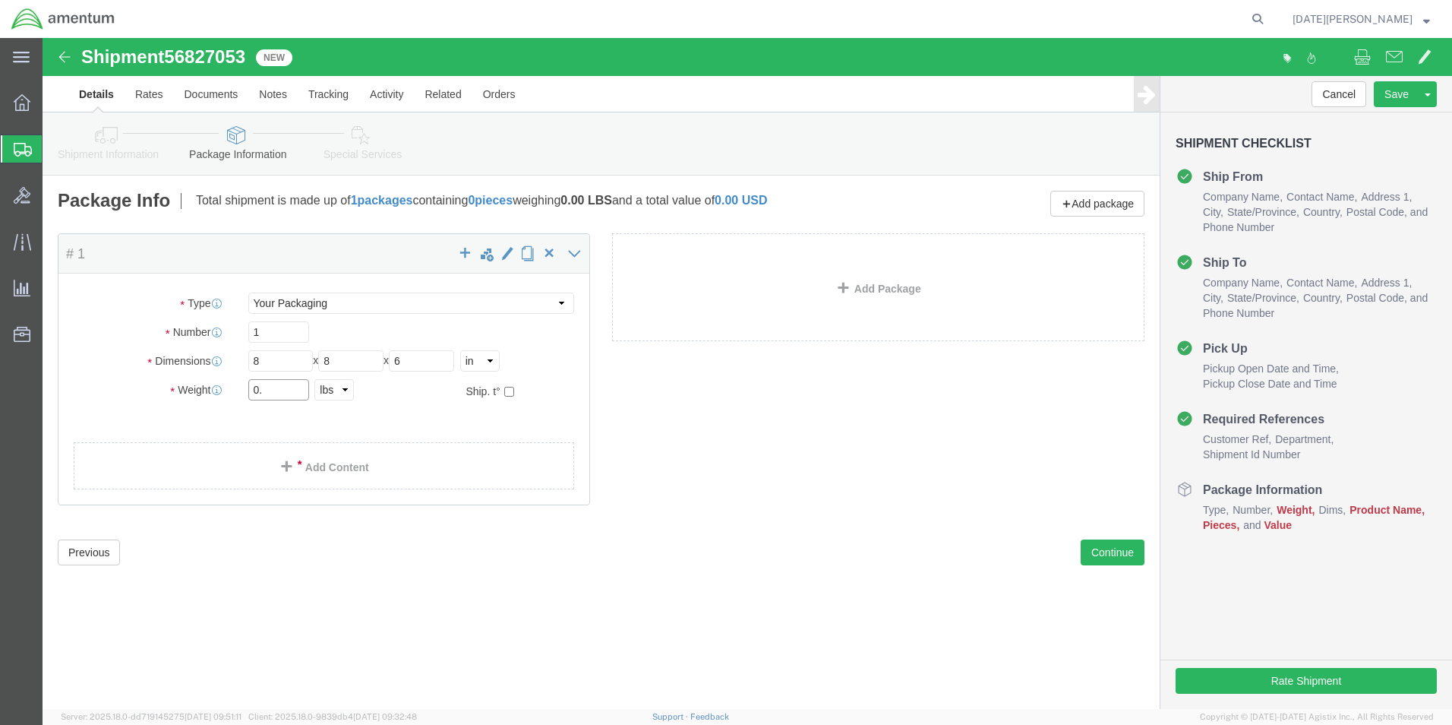
type input "0"
type input "2.5"
click link "Add Content"
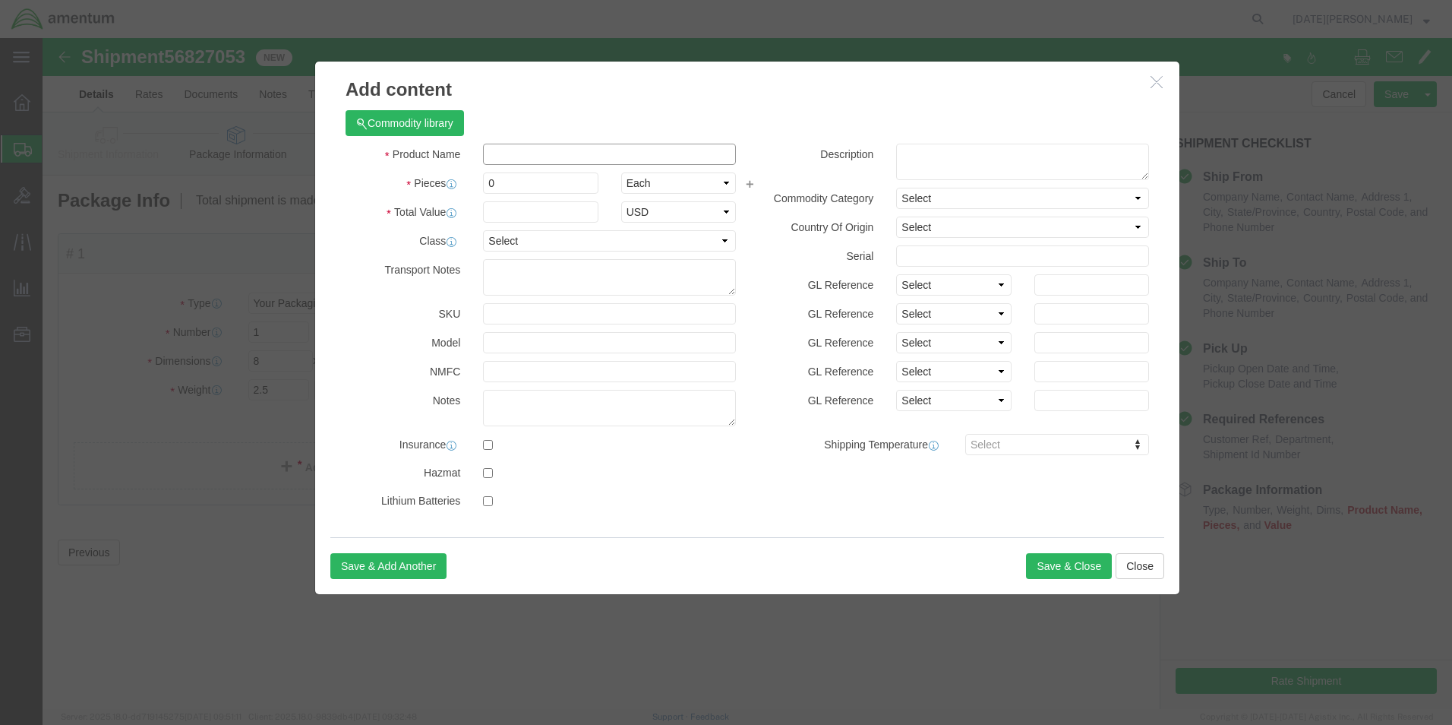
click input "text"
type input "LIGHT ANI COLLISION"
click input "0"
type input "1"
click input "text"
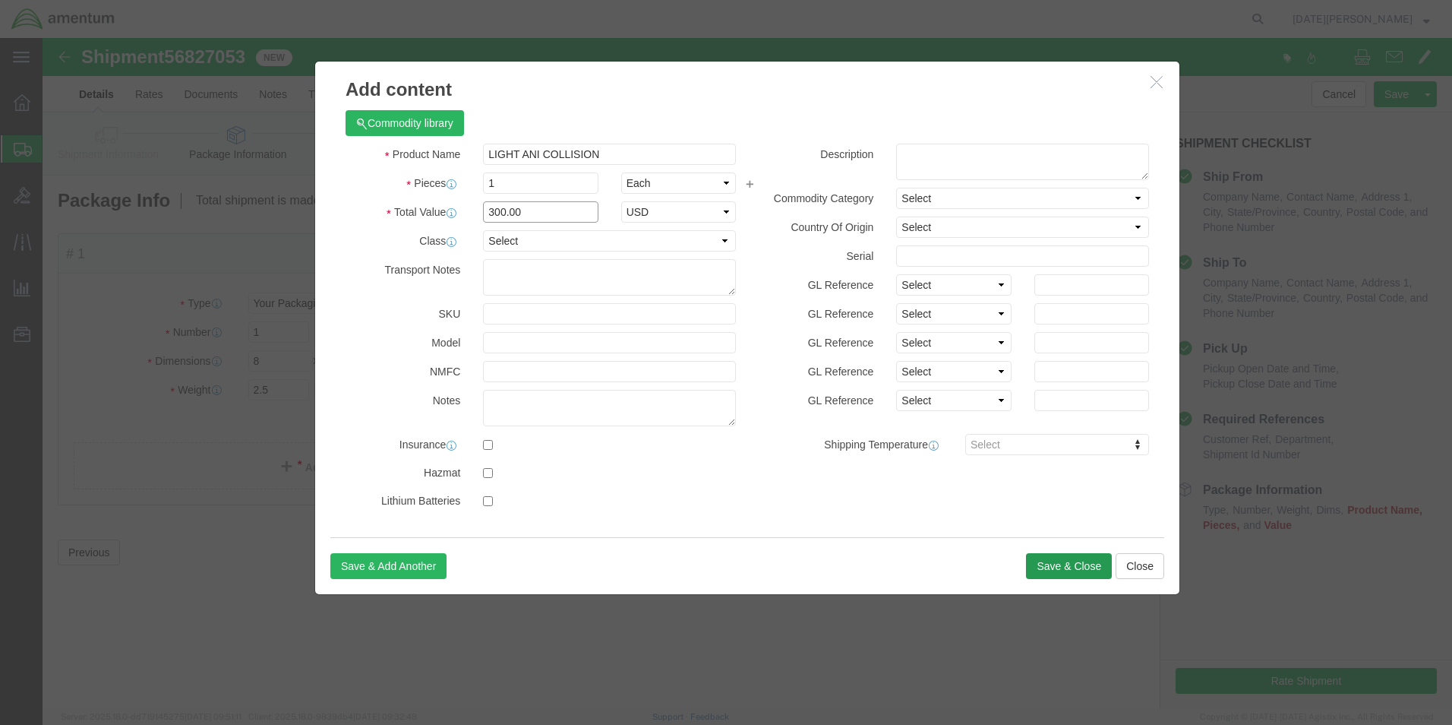
type input "300.00"
drag, startPoint x: 1039, startPoint y: 532, endPoint x: 1053, endPoint y: 545, distance: 19.9
click button "Save & Close"
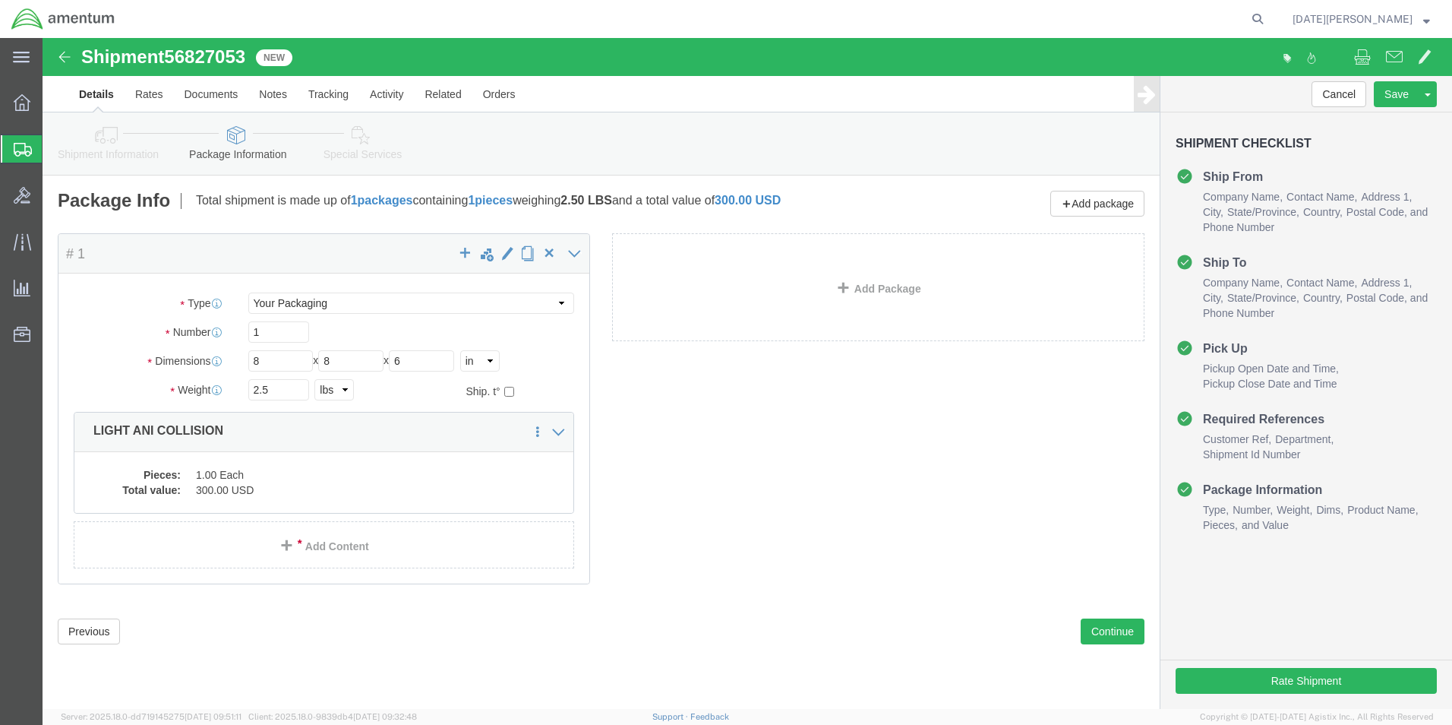
click div "Rate Shipment"
click button "Rate Shipment"
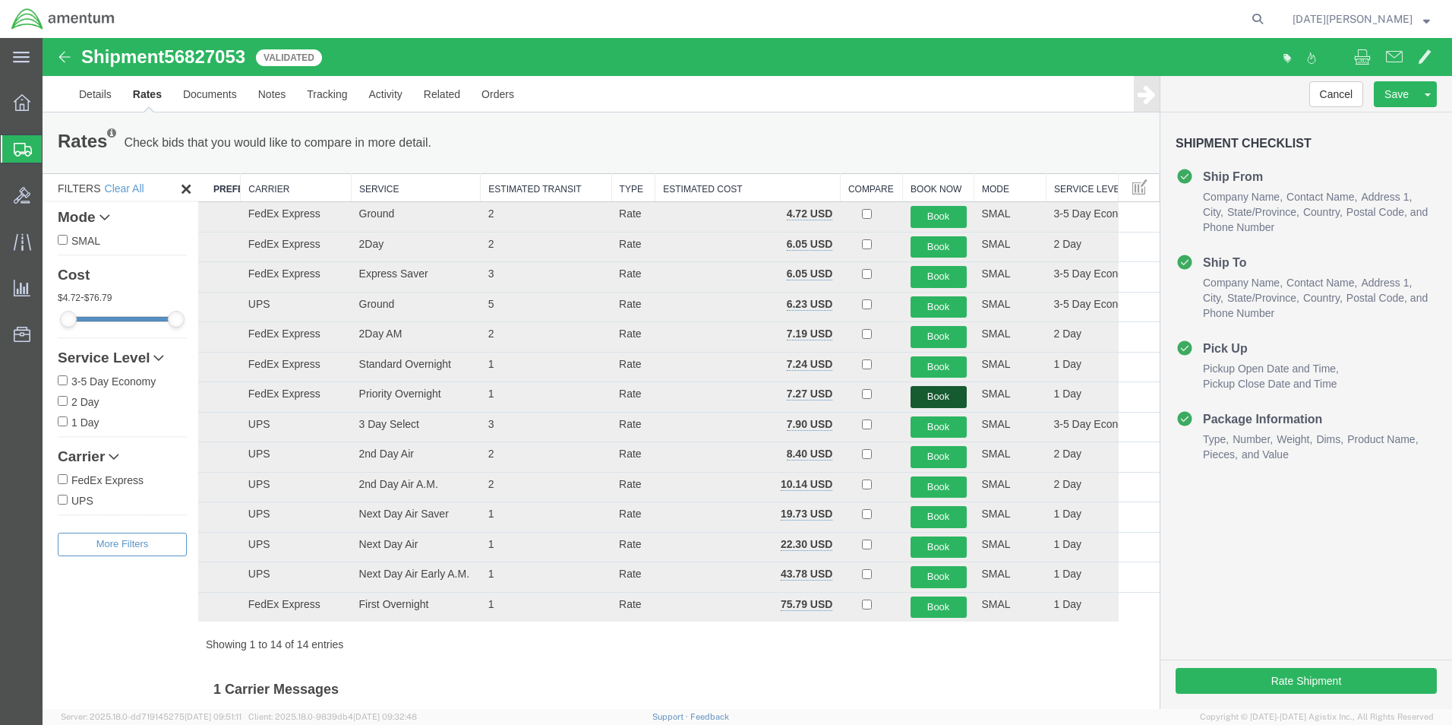
click at [936, 394] on button "Book" at bounding box center [939, 397] width 56 height 22
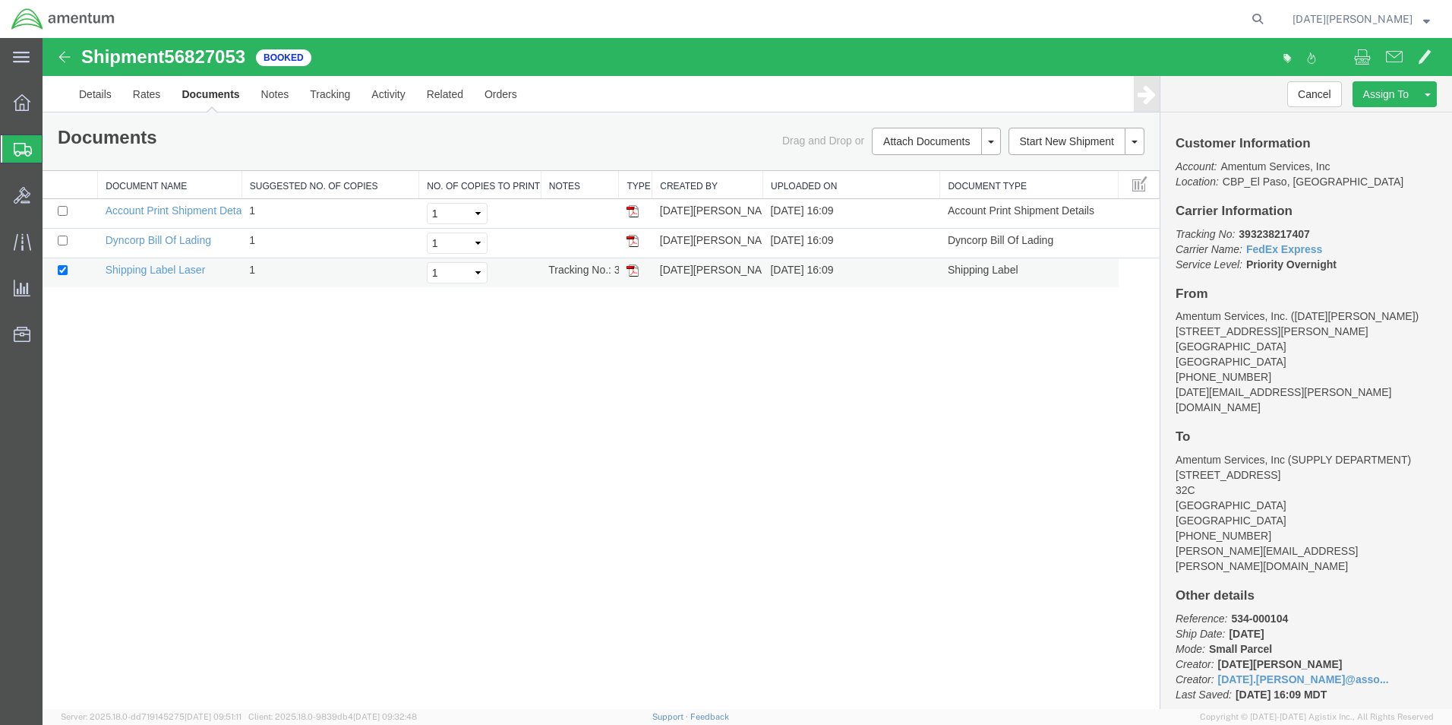
click at [633, 276] on img at bounding box center [633, 270] width 12 height 12
